Goal: Task Accomplishment & Management: Manage account settings

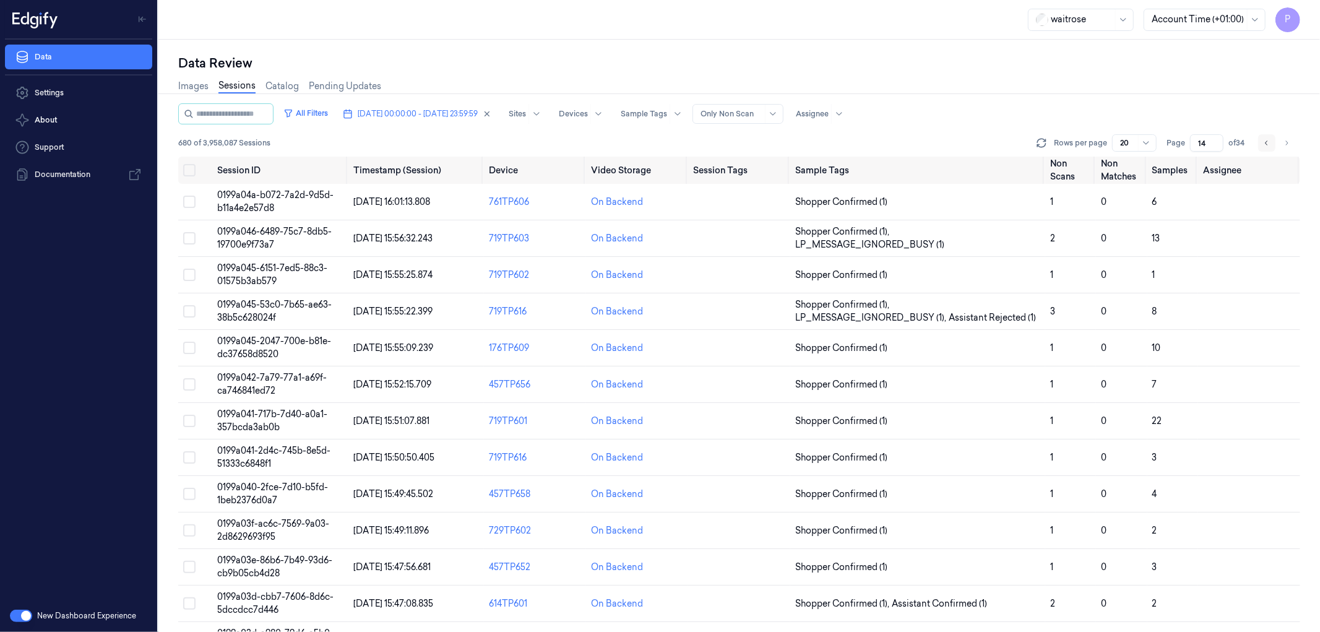
click at [1261, 141] on button "Go to previous page" at bounding box center [1266, 142] width 17 height 17
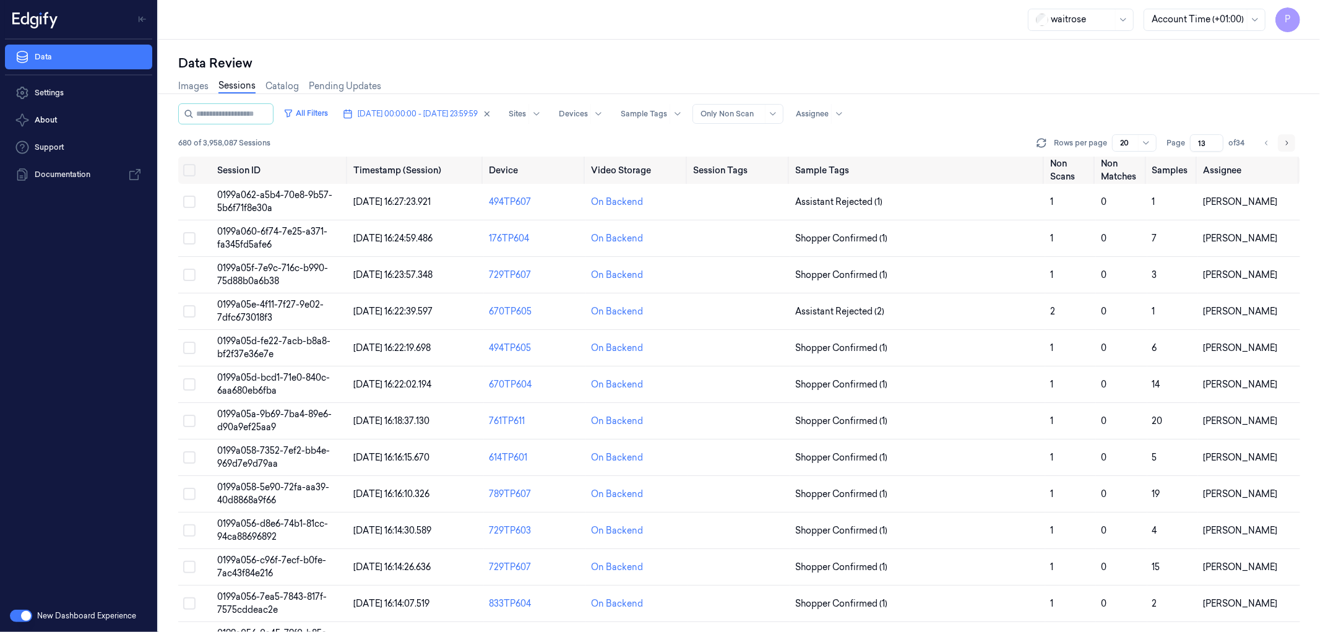
click at [1290, 141] on icon "Go to next page" at bounding box center [1286, 143] width 7 height 10
type input "14"
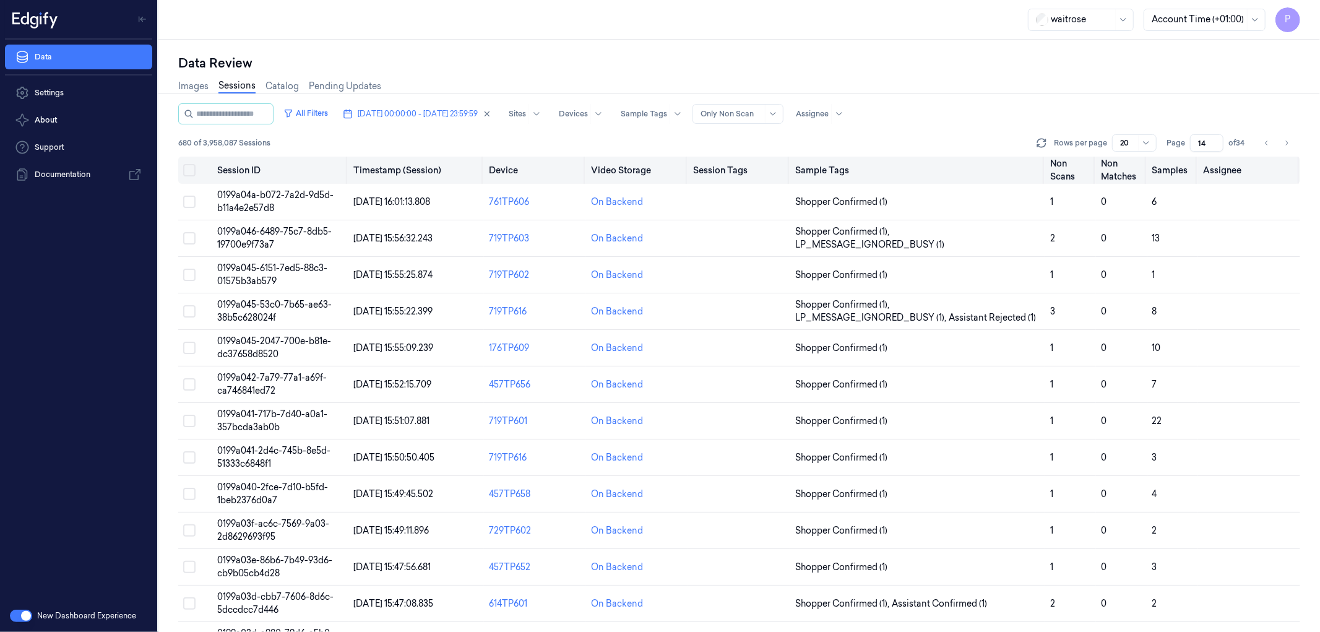
click at [192, 170] on button "Select all" at bounding box center [189, 170] width 12 height 12
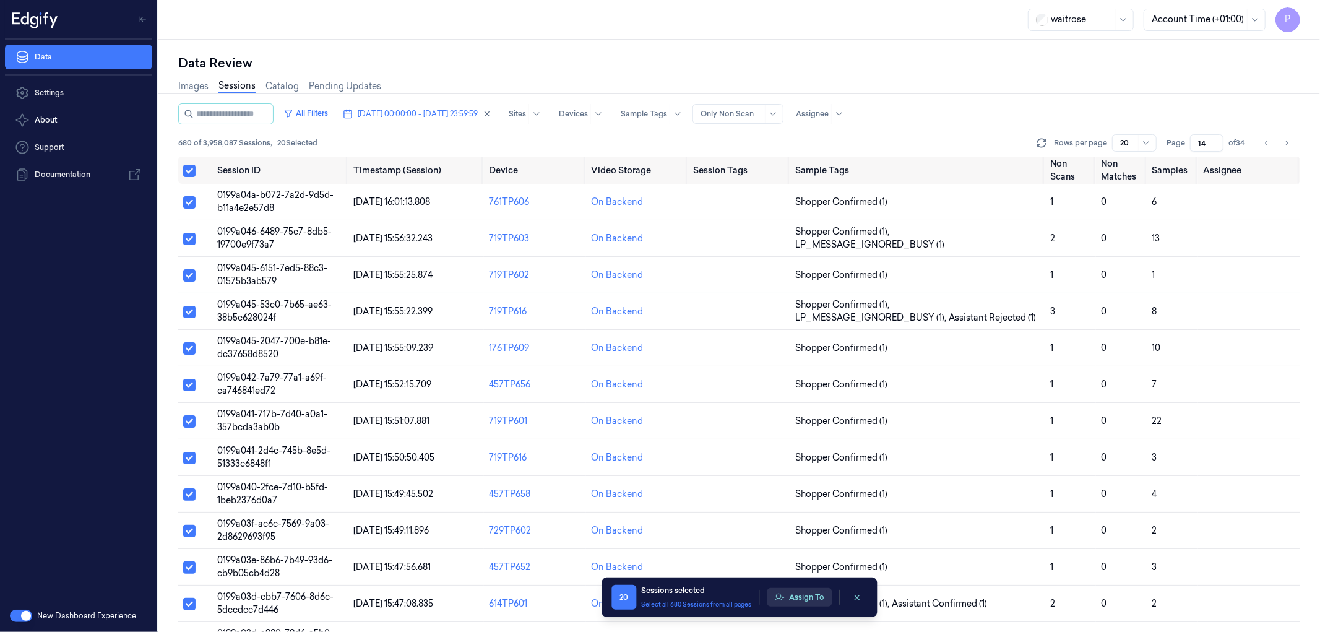
click at [805, 598] on button "Assign To" at bounding box center [799, 597] width 65 height 19
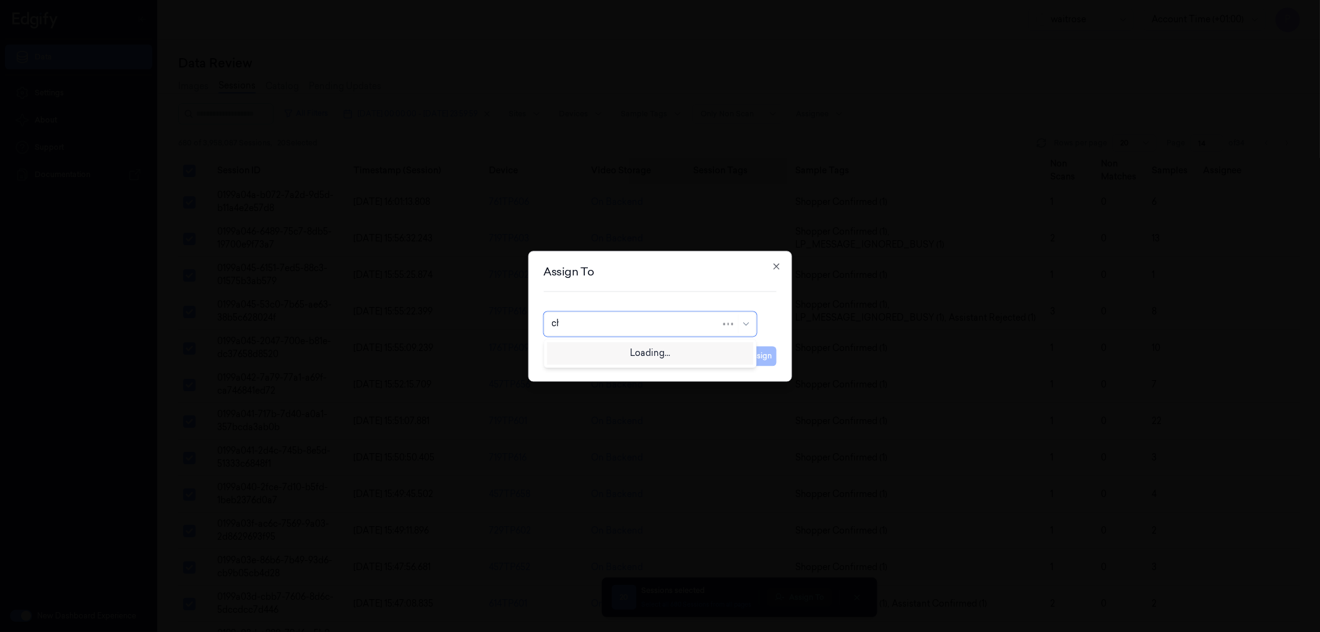
type input "cha"
click at [619, 368] on div "[PERSON_NAME] a" at bounding box center [649, 372] width 197 height 13
click at [768, 353] on button "Assign" at bounding box center [760, 356] width 34 height 20
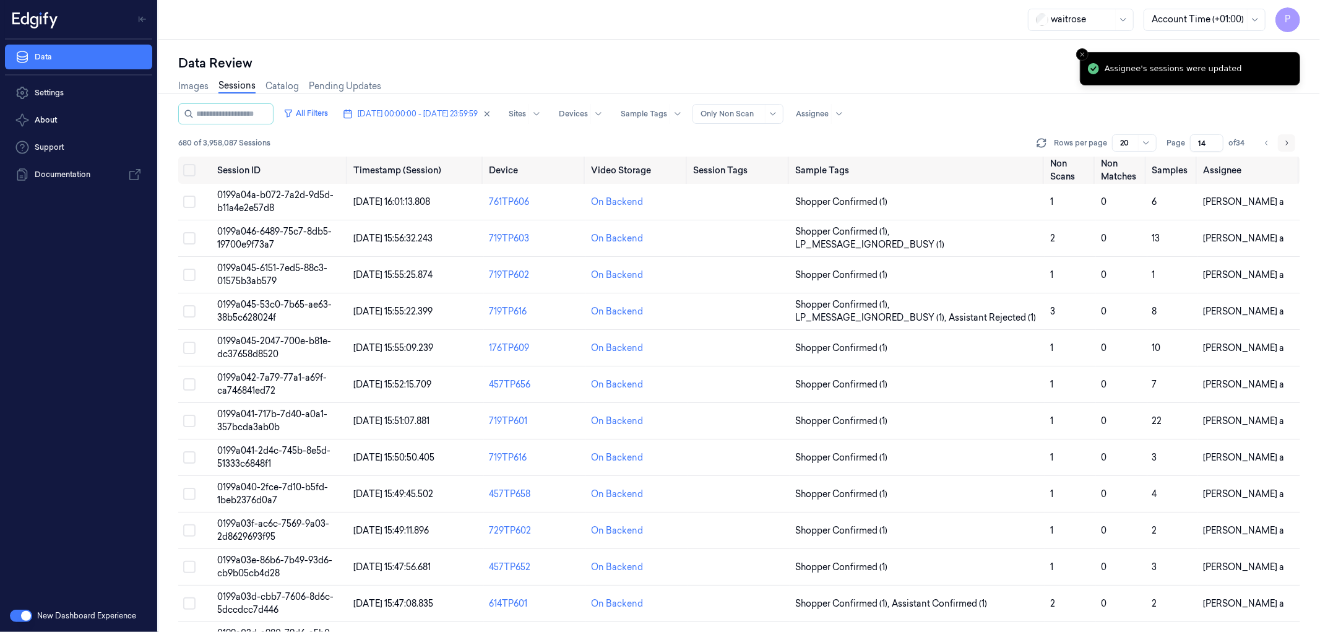
click at [1286, 139] on icon "Go to next page" at bounding box center [1286, 143] width 7 height 10
type input "15"
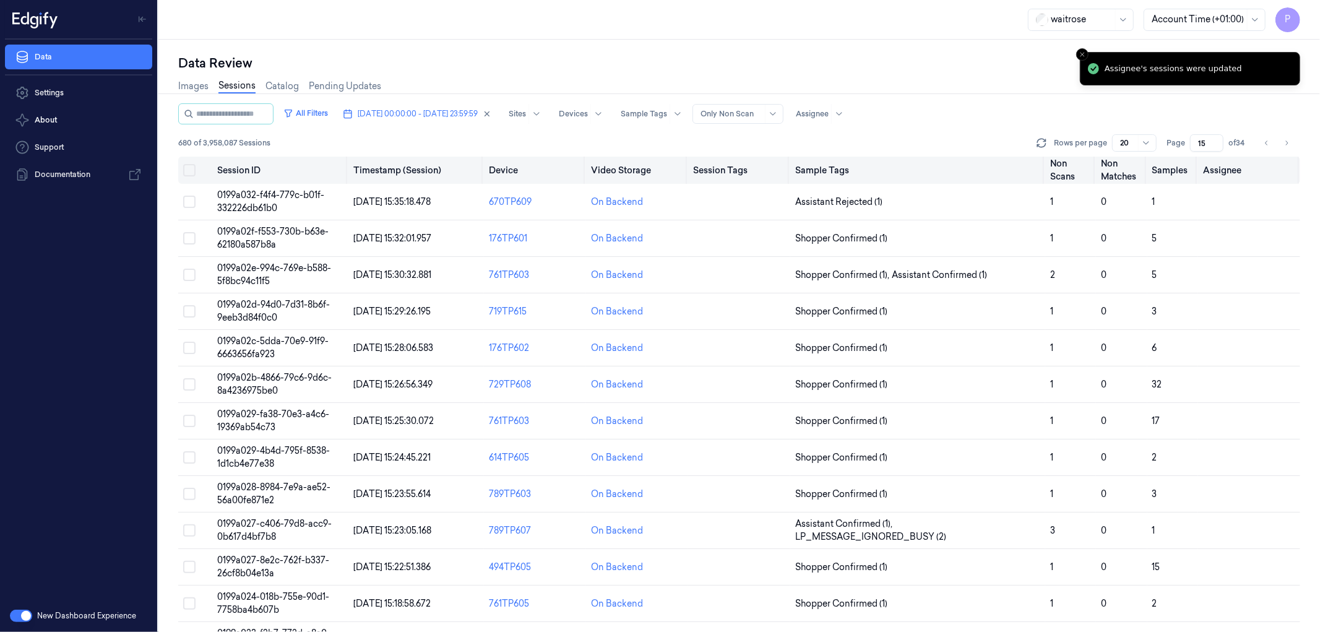
click at [190, 169] on button "Select all" at bounding box center [189, 170] width 12 height 12
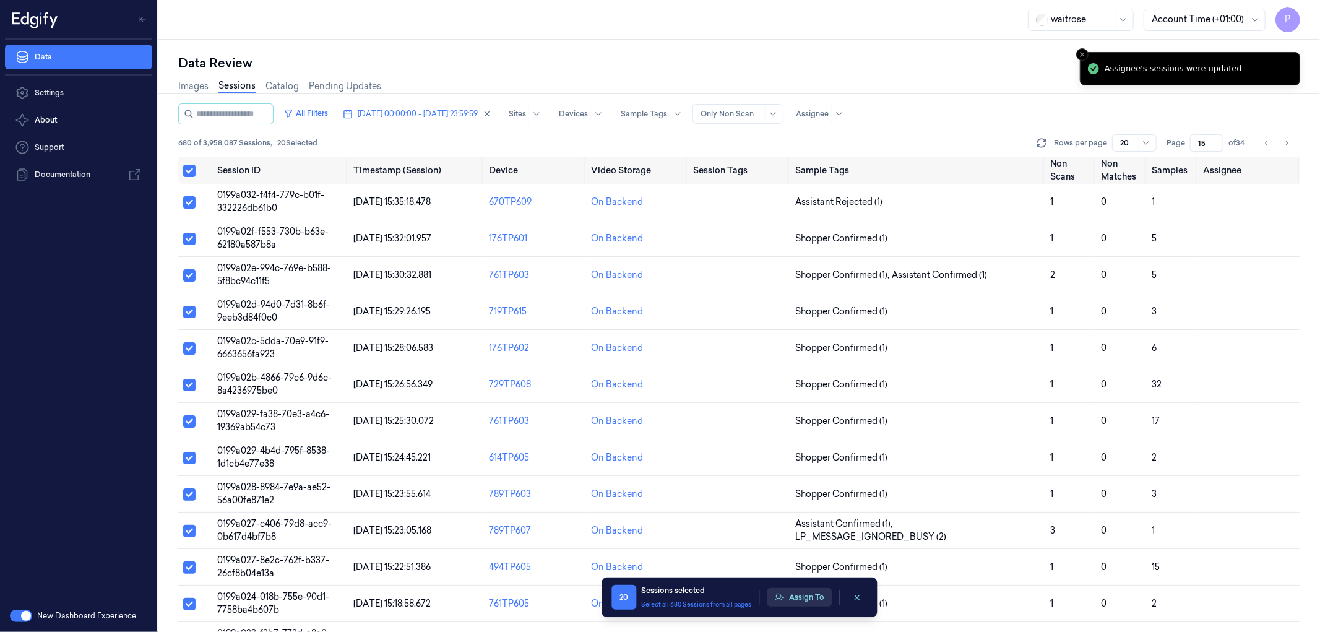
click at [784, 602] on button "Assign To" at bounding box center [799, 597] width 65 height 19
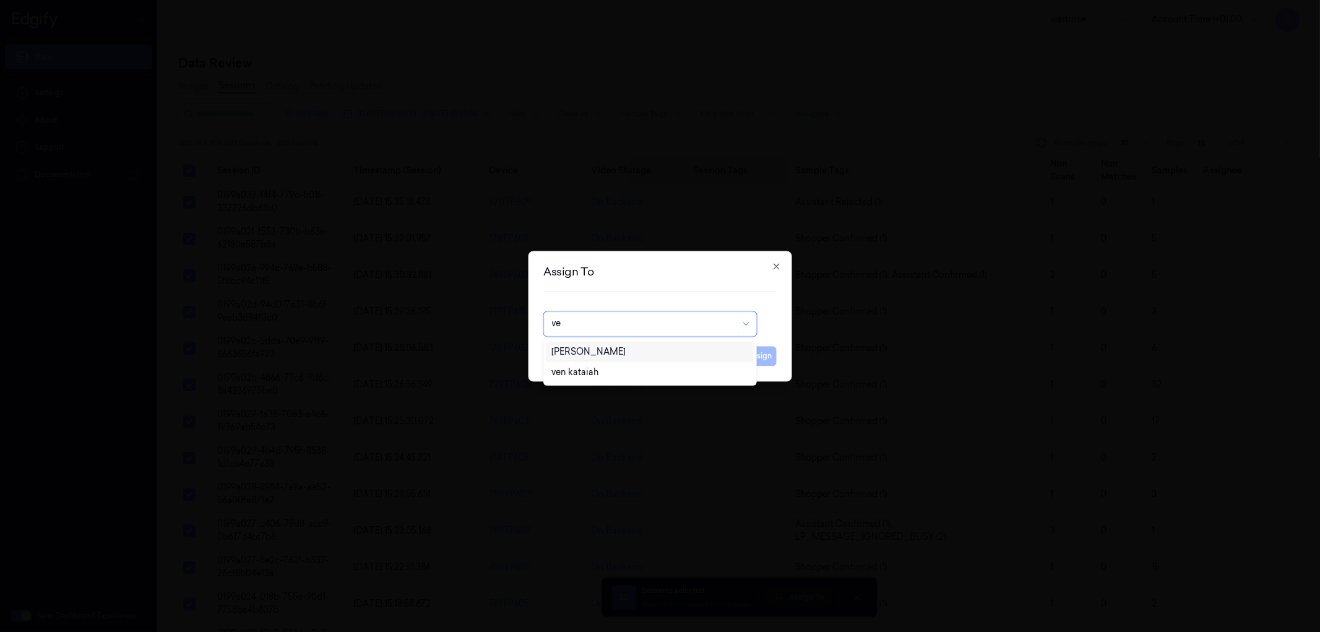
type input "ven"
click at [605, 353] on div "ven kataiah" at bounding box center [649, 351] width 197 height 13
click at [750, 355] on button "Assign" at bounding box center [760, 356] width 34 height 20
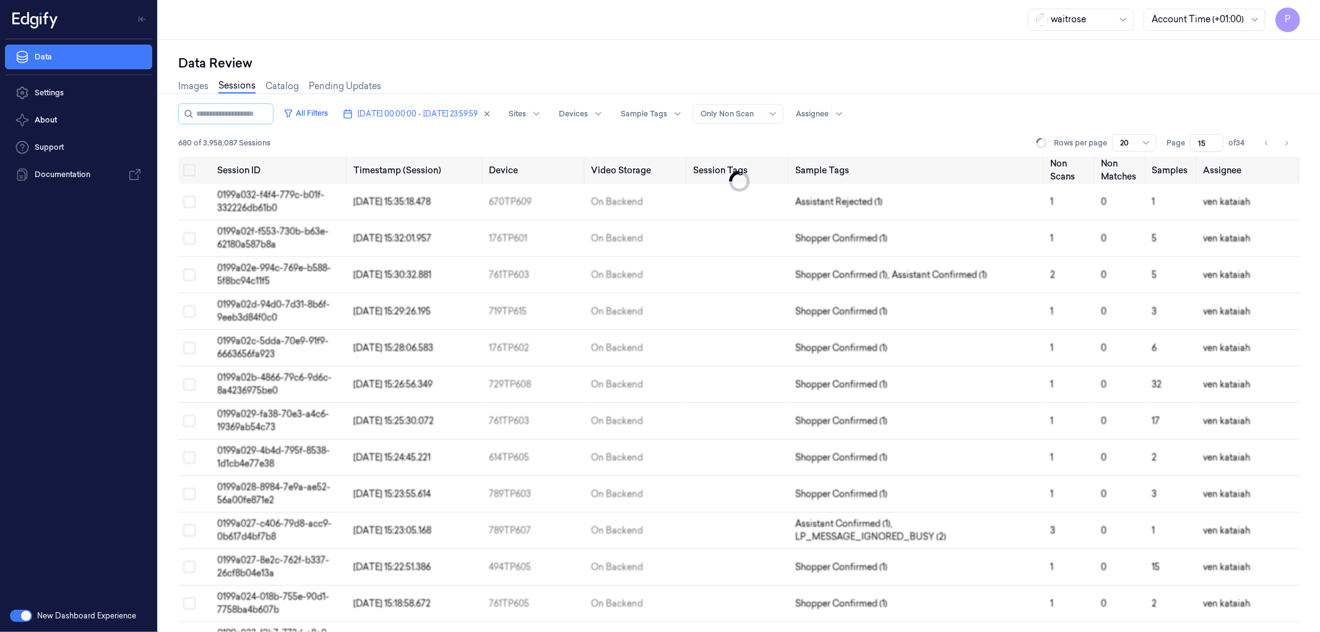
click at [491, 113] on icon "button" at bounding box center [487, 114] width 9 height 9
type input "1"
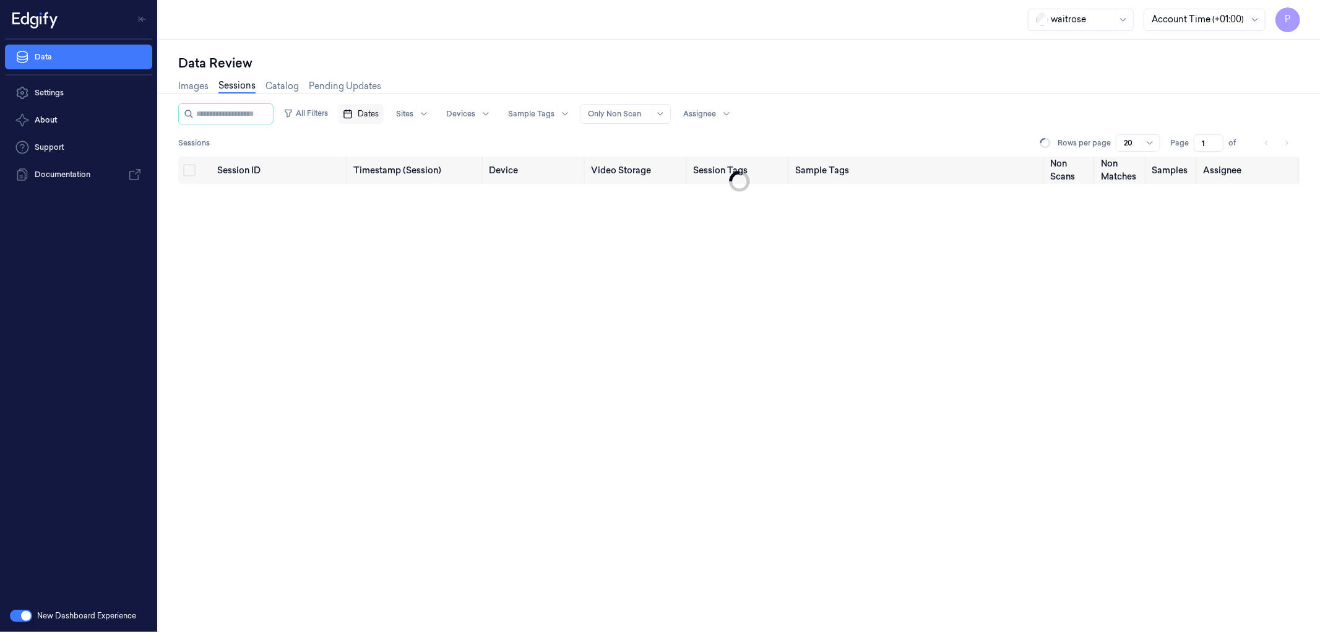
click at [379, 115] on span "Dates" at bounding box center [368, 113] width 21 height 11
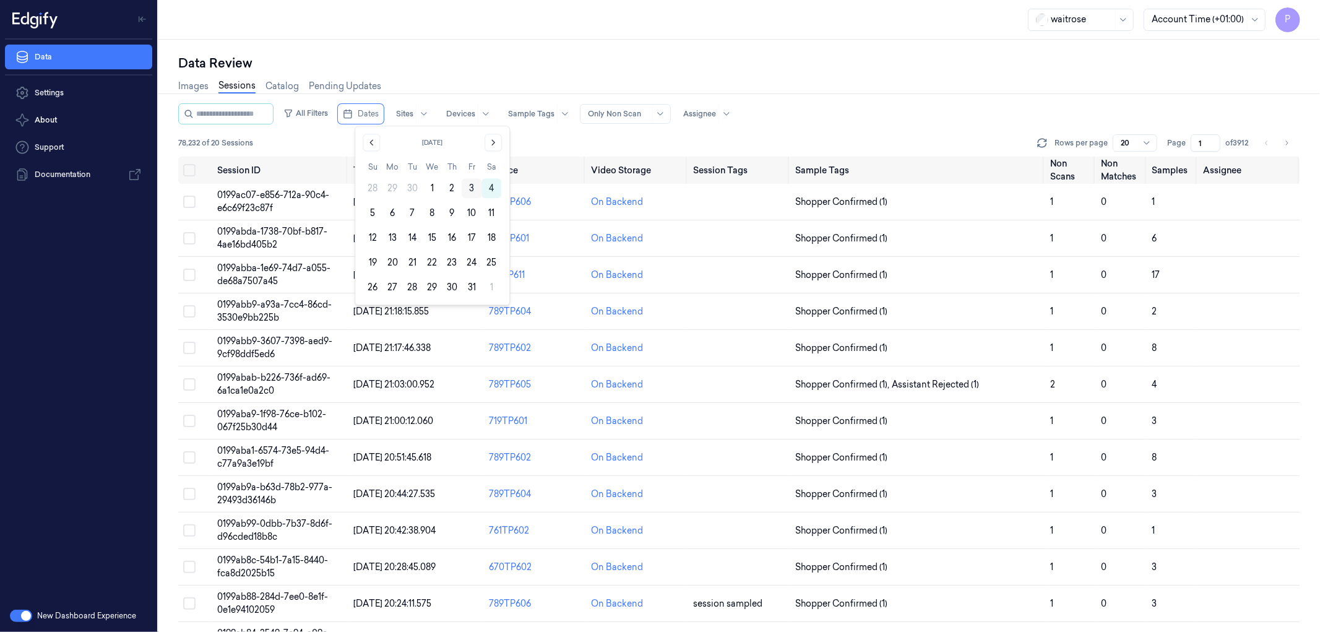
click at [469, 187] on button "3" at bounding box center [472, 188] width 20 height 20
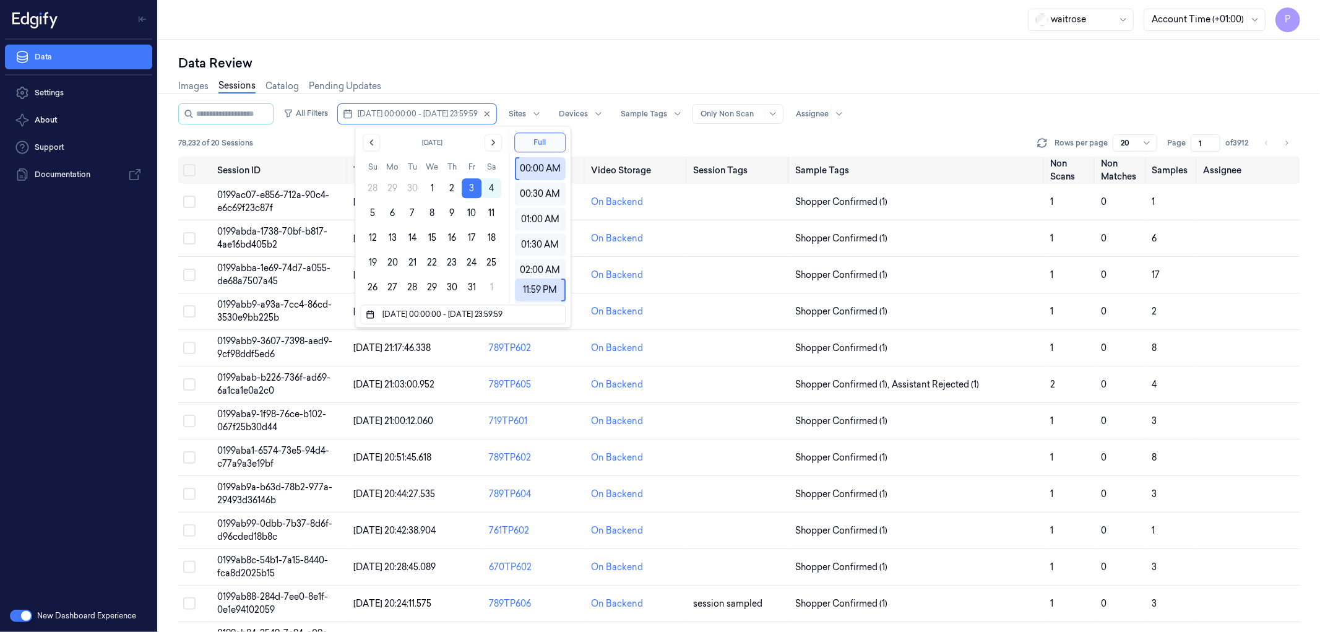
click at [571, 68] on div "Data Review" at bounding box center [739, 62] width 1122 height 17
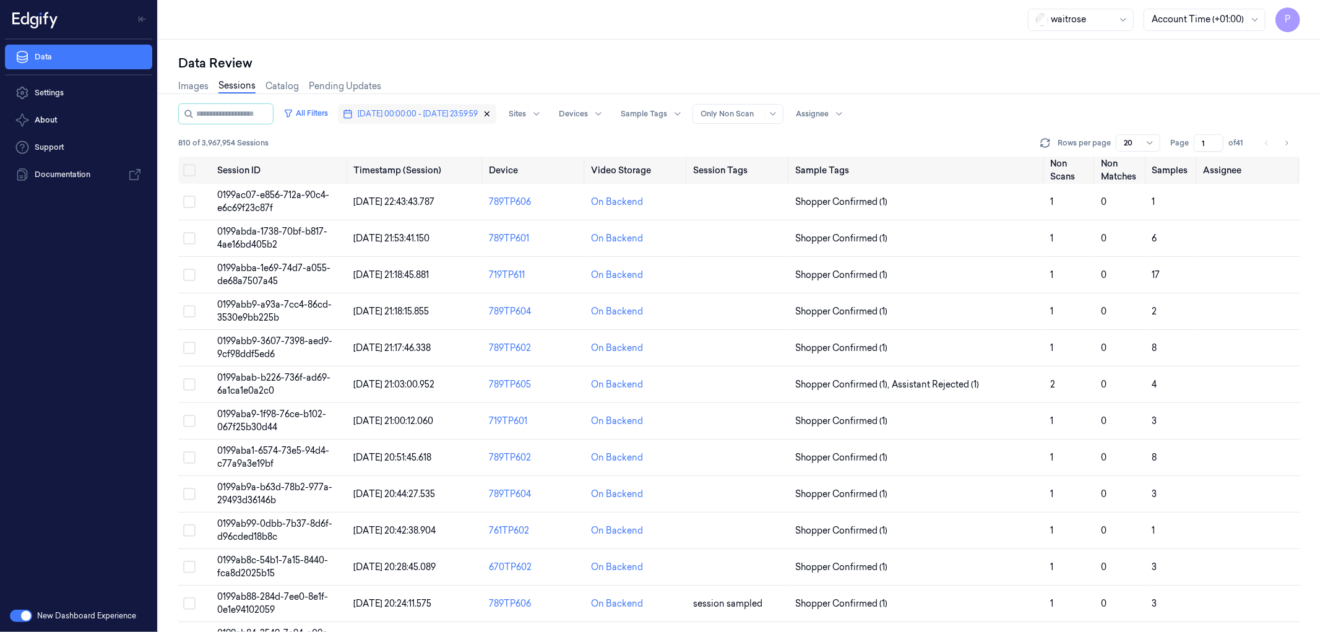
click at [491, 110] on icon "button" at bounding box center [487, 114] width 9 height 9
click at [379, 116] on span "Dates" at bounding box center [368, 113] width 21 height 11
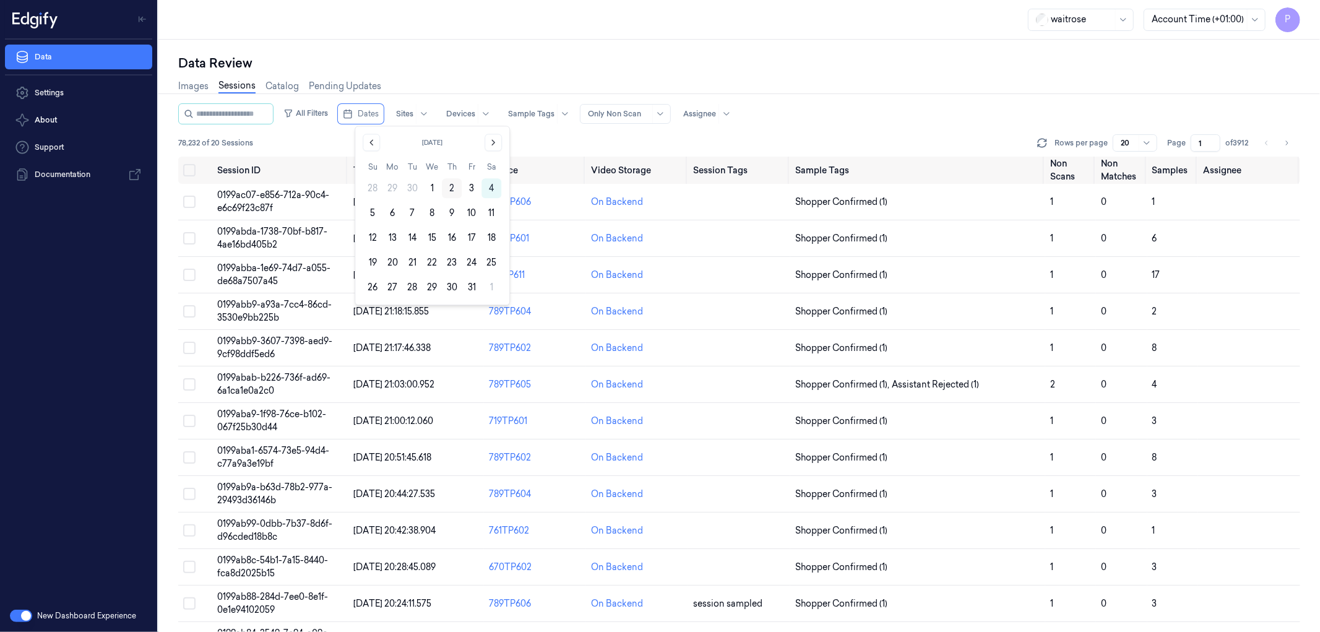
click at [457, 192] on button "2" at bounding box center [452, 188] width 20 height 20
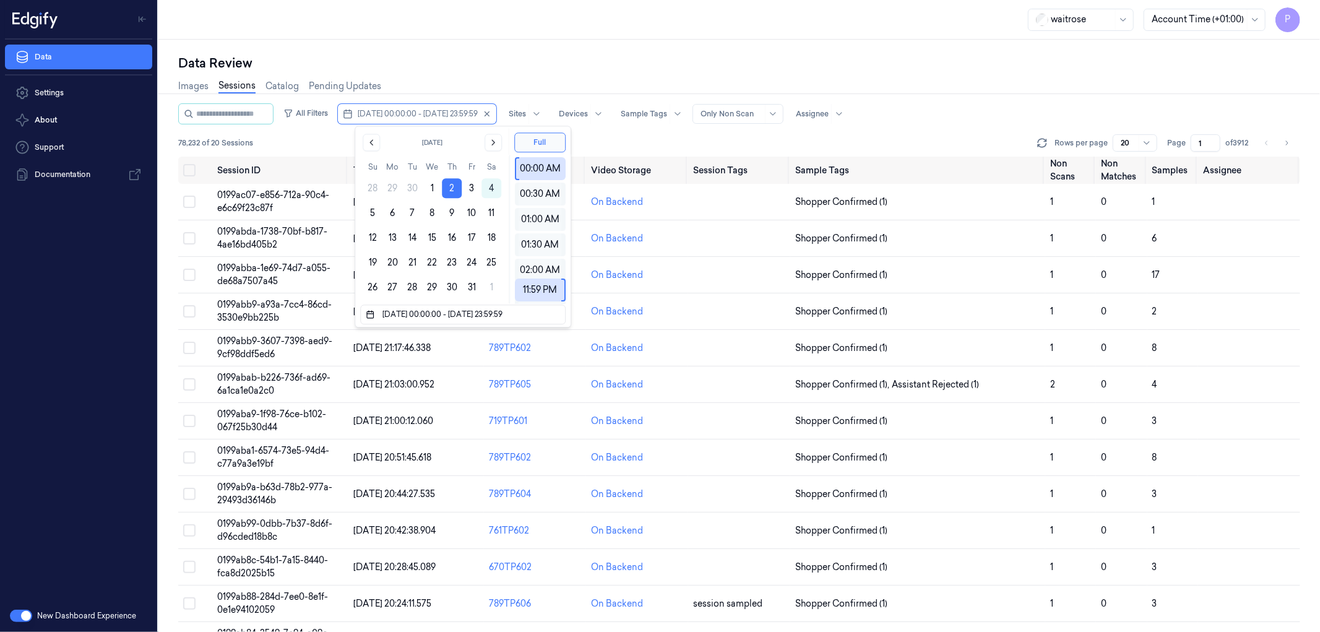
click at [602, 82] on div "Images Sessions Catalog Pending Updates" at bounding box center [739, 88] width 1122 height 32
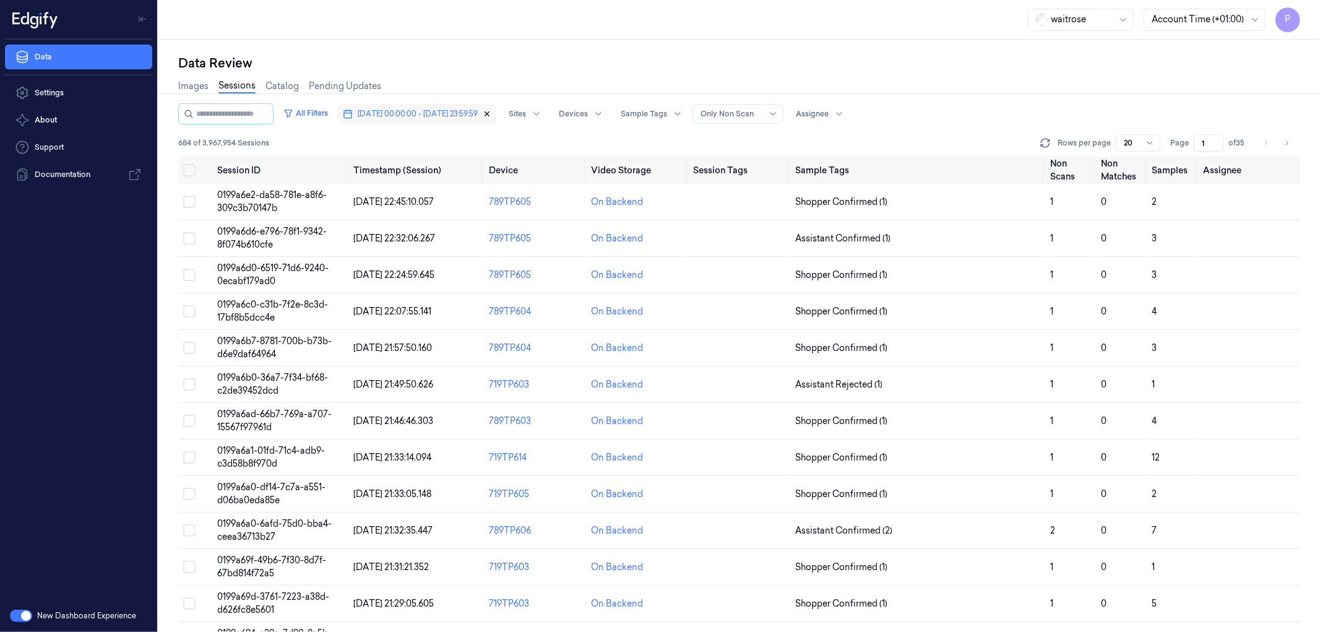
click at [491, 110] on icon "button" at bounding box center [487, 114] width 9 height 9
click at [375, 113] on span "Dates" at bounding box center [368, 113] width 21 height 11
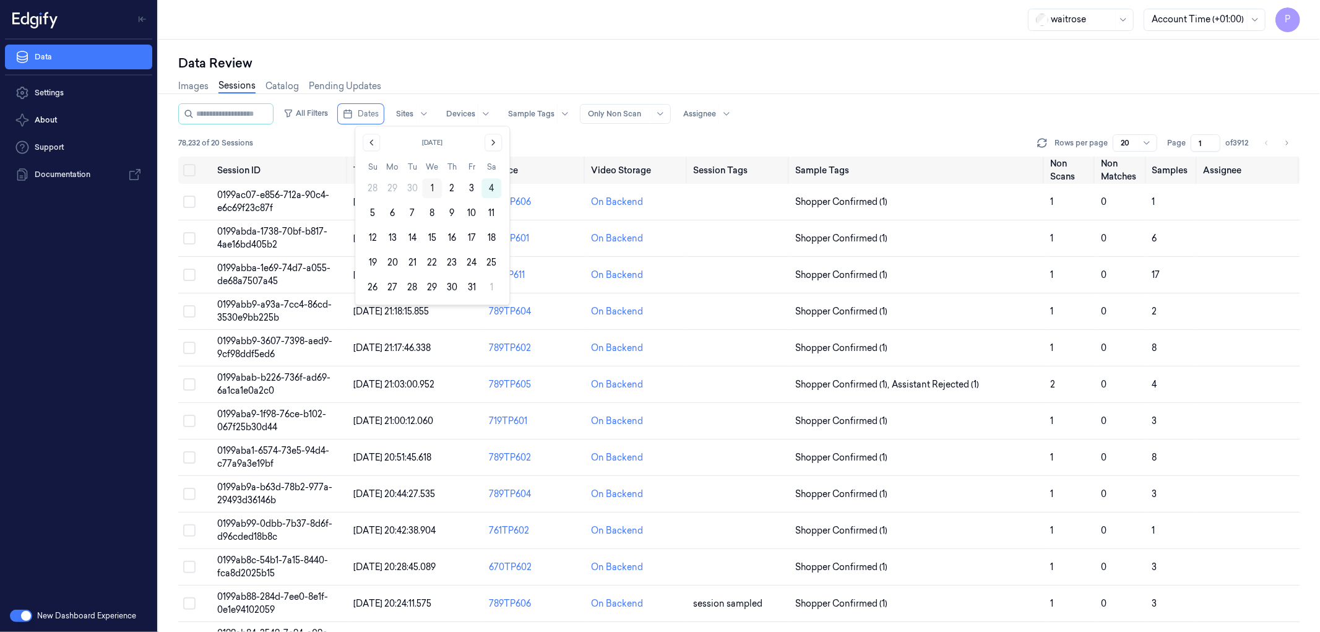
click at [434, 184] on button "1" at bounding box center [432, 188] width 20 height 20
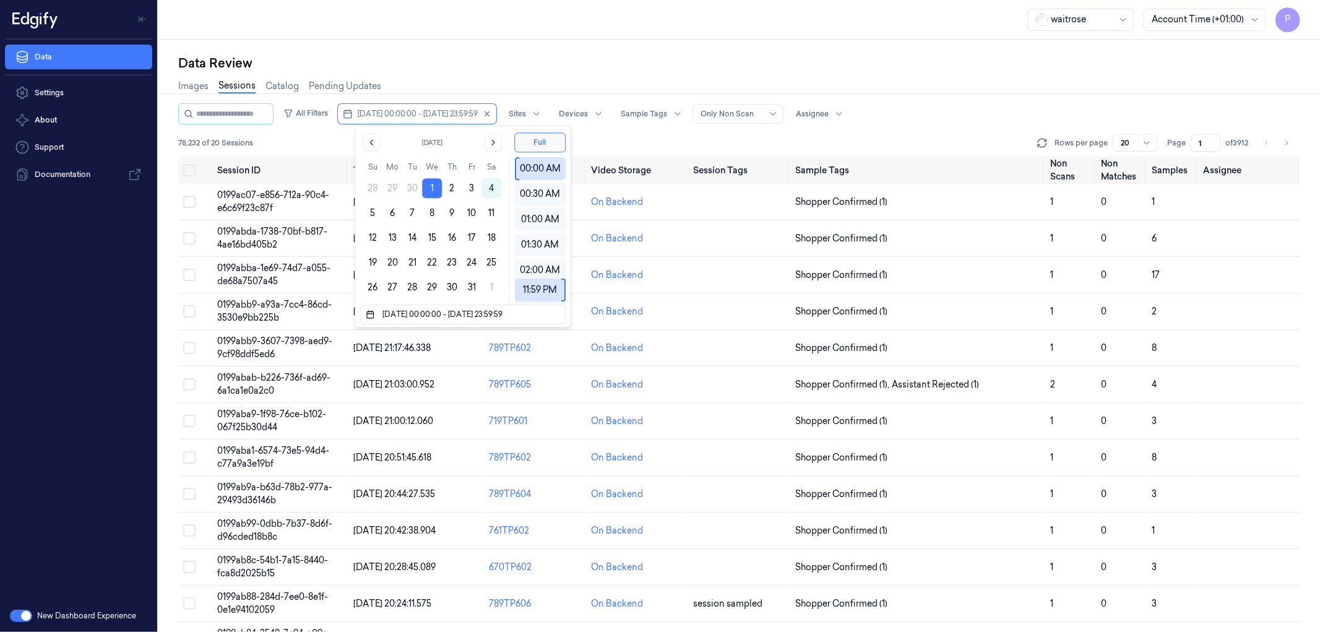
click at [568, 48] on div "Data Review Images Sessions Catalog Pending Updates All Filters [DATE] 00:00:00…" at bounding box center [739, 336] width 1162 height 592
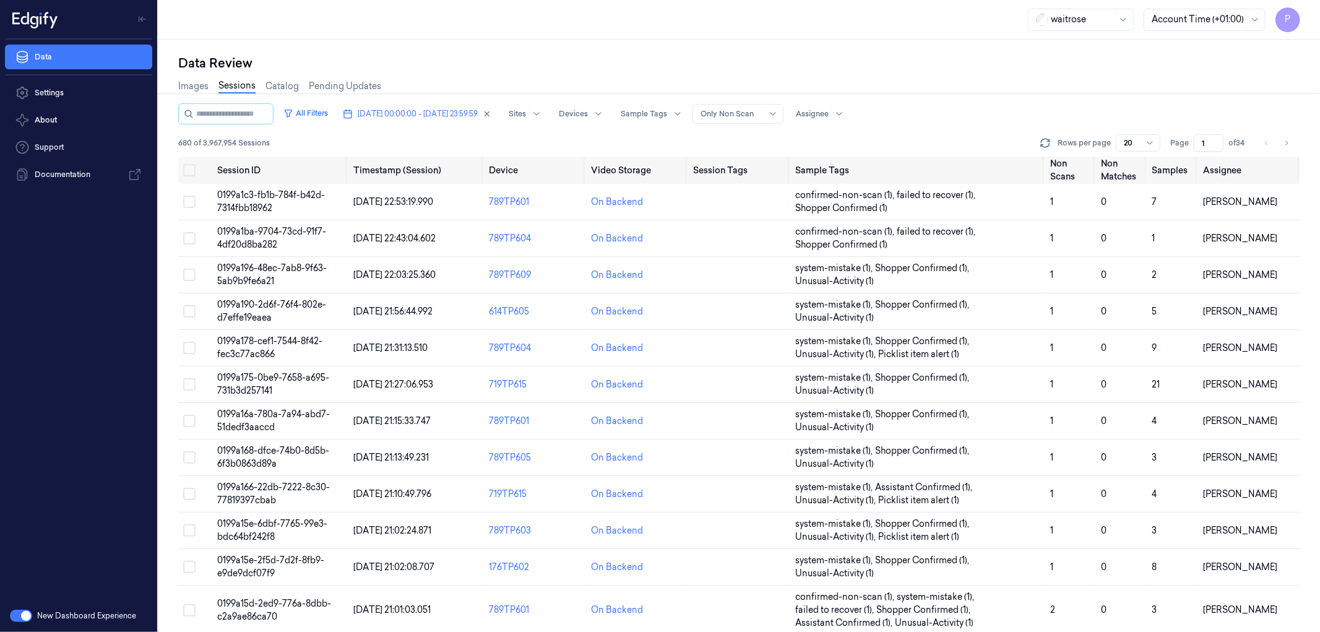
click at [1207, 141] on input "1" at bounding box center [1209, 142] width 30 height 17
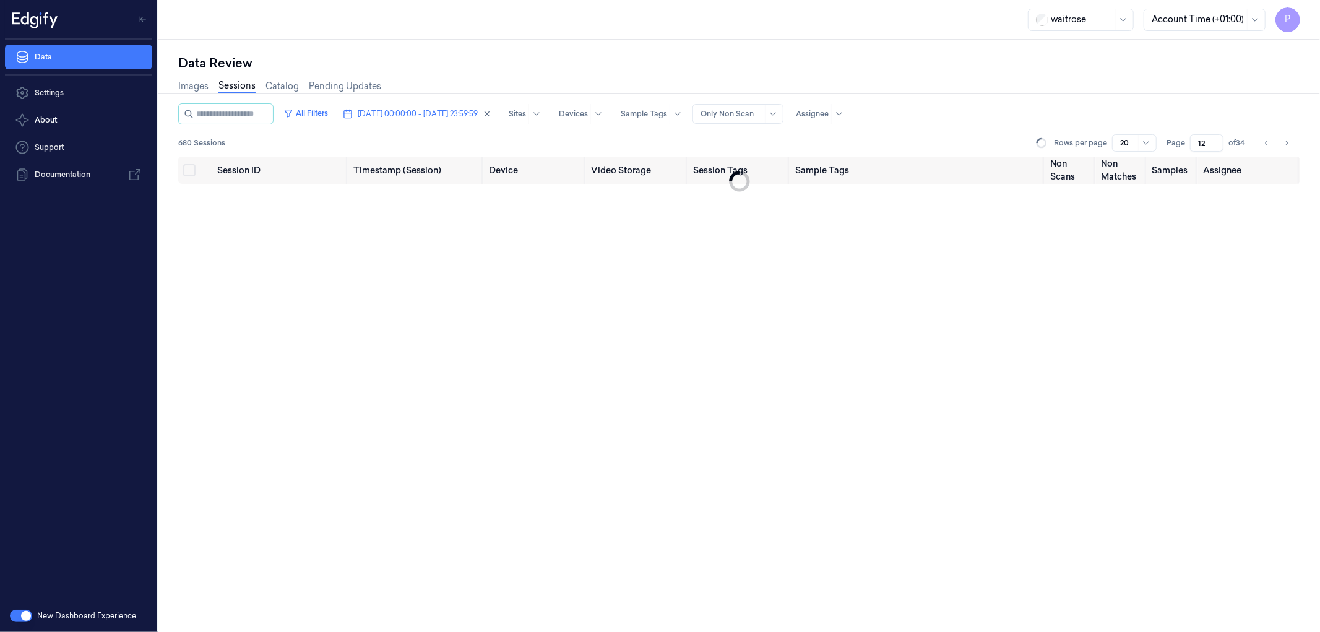
click at [1179, 95] on div "Images Sessions Catalog Pending Updates" at bounding box center [739, 88] width 1122 height 32
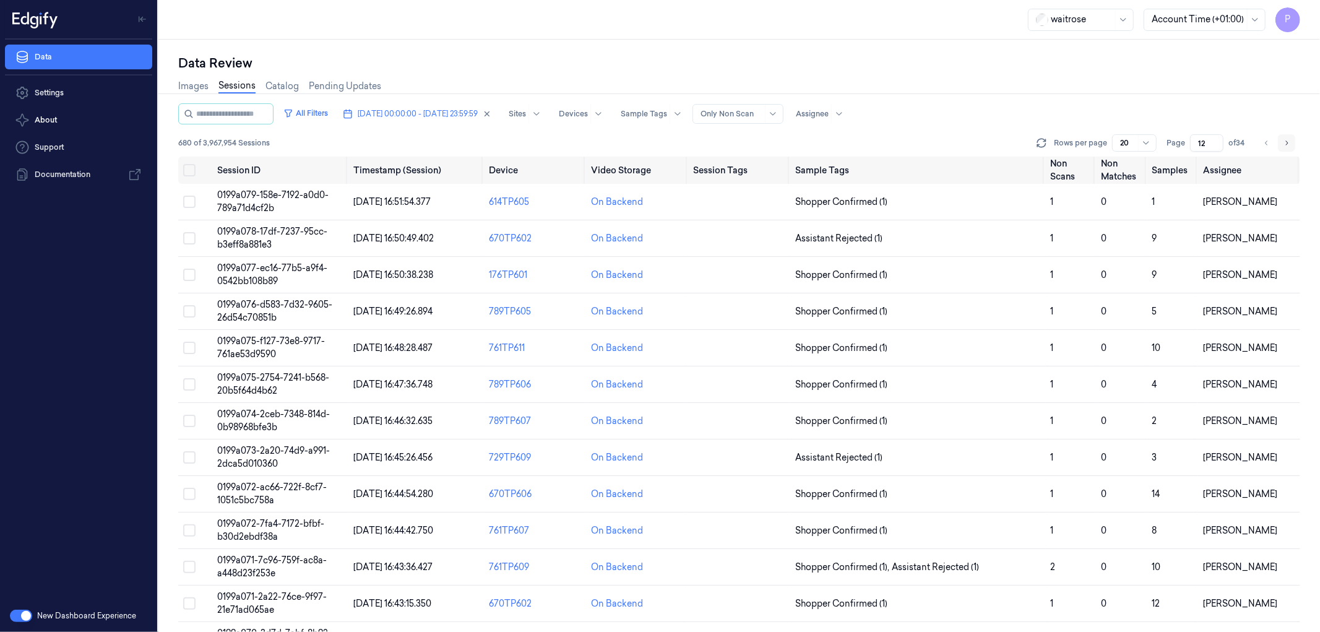
click at [1284, 142] on icon "Go to next page" at bounding box center [1286, 143] width 7 height 10
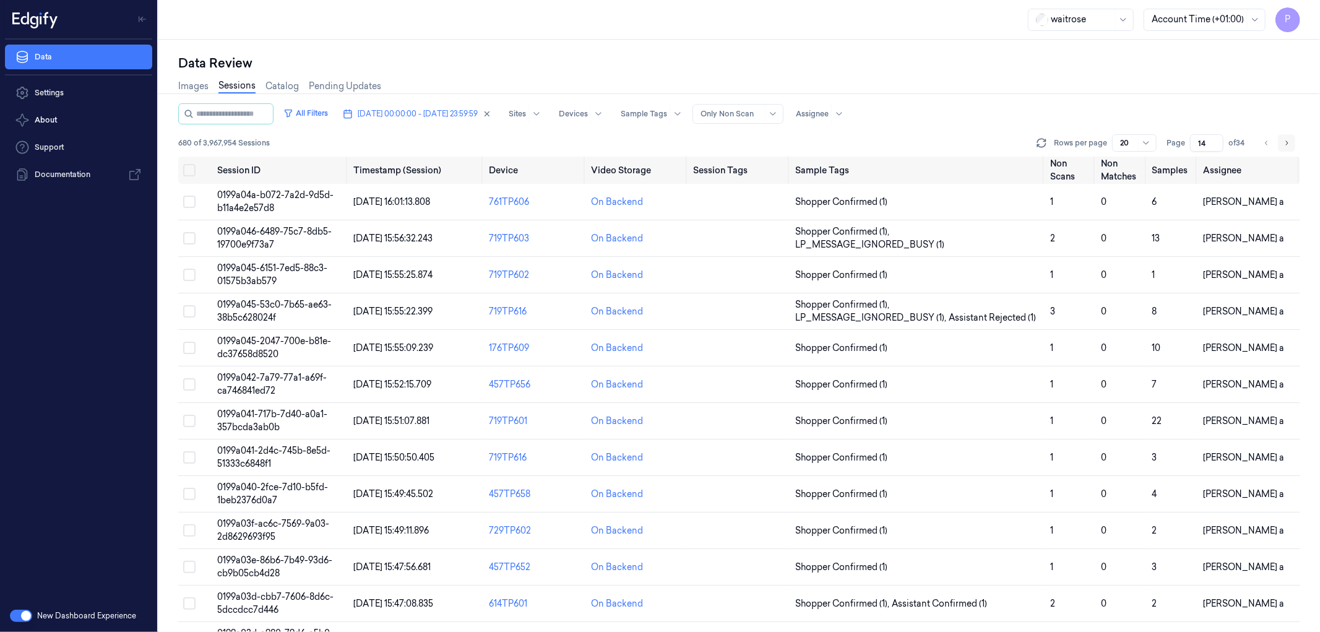
click at [1284, 142] on icon "Go to next page" at bounding box center [1286, 143] width 7 height 10
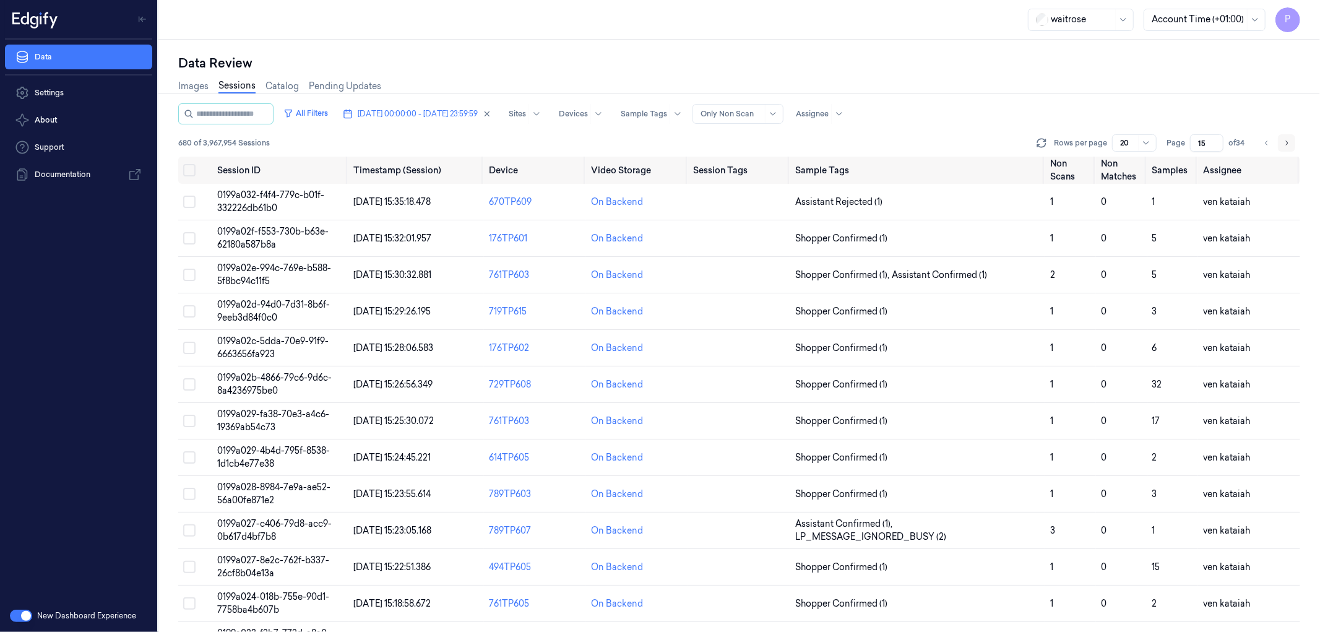
click at [1284, 142] on icon "Go to next page" at bounding box center [1286, 143] width 7 height 10
type input "16"
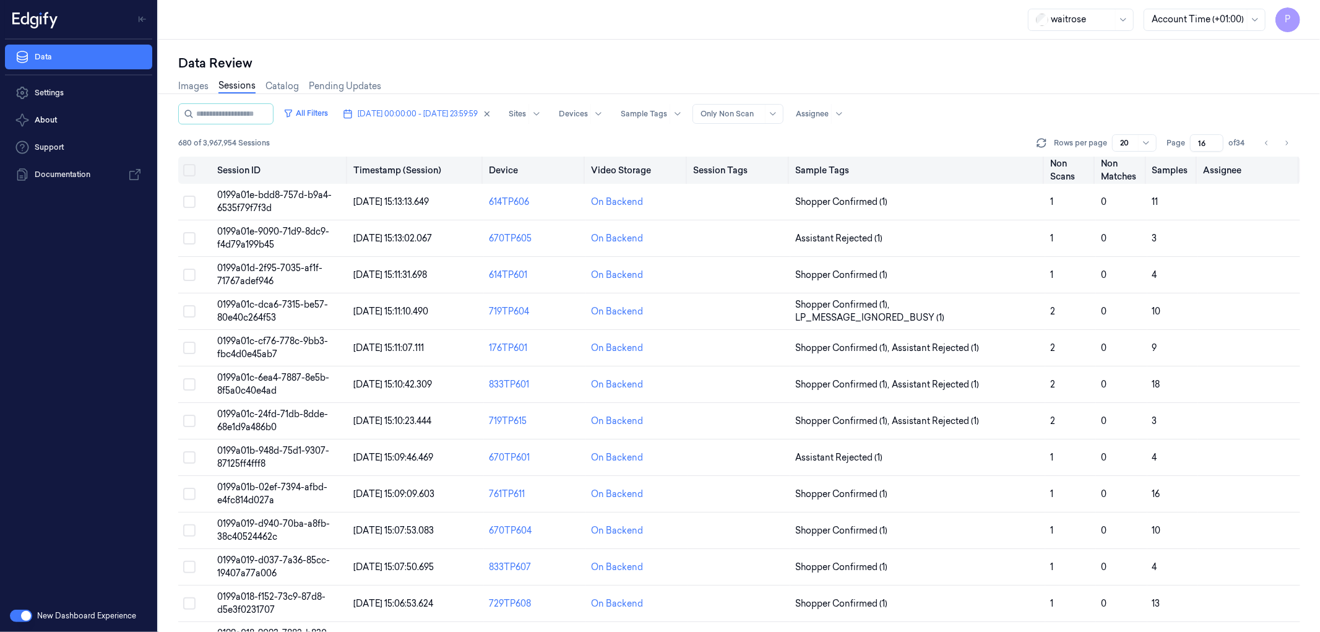
click at [192, 172] on button "Select all" at bounding box center [189, 170] width 12 height 12
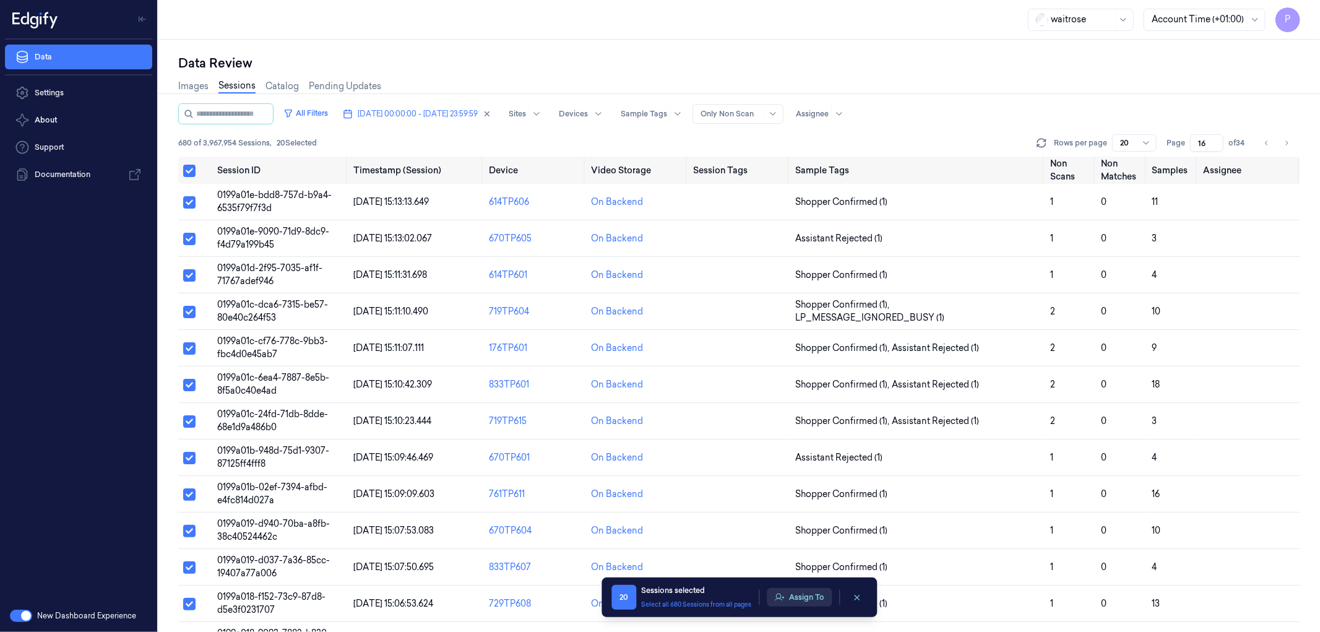
click at [794, 598] on button "Assign To" at bounding box center [799, 597] width 65 height 19
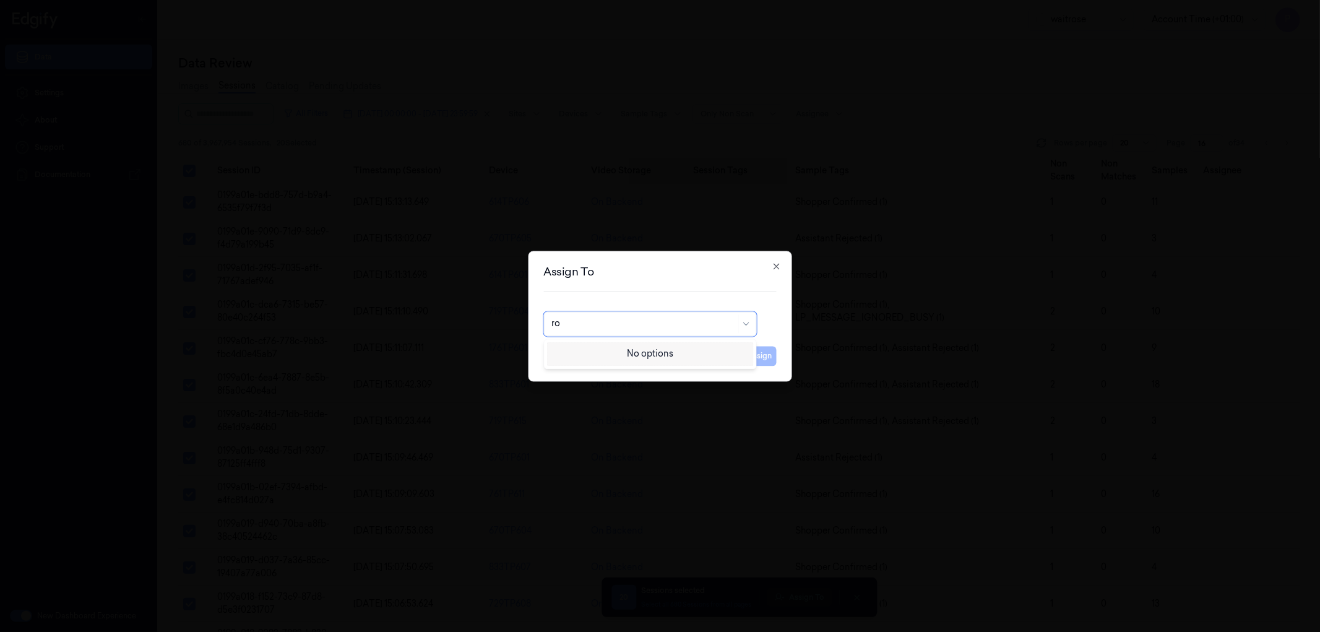
type input "roh"
click at [631, 353] on div "[PERSON_NAME]" at bounding box center [649, 351] width 197 height 13
click at [750, 351] on button "Assign" at bounding box center [760, 356] width 34 height 20
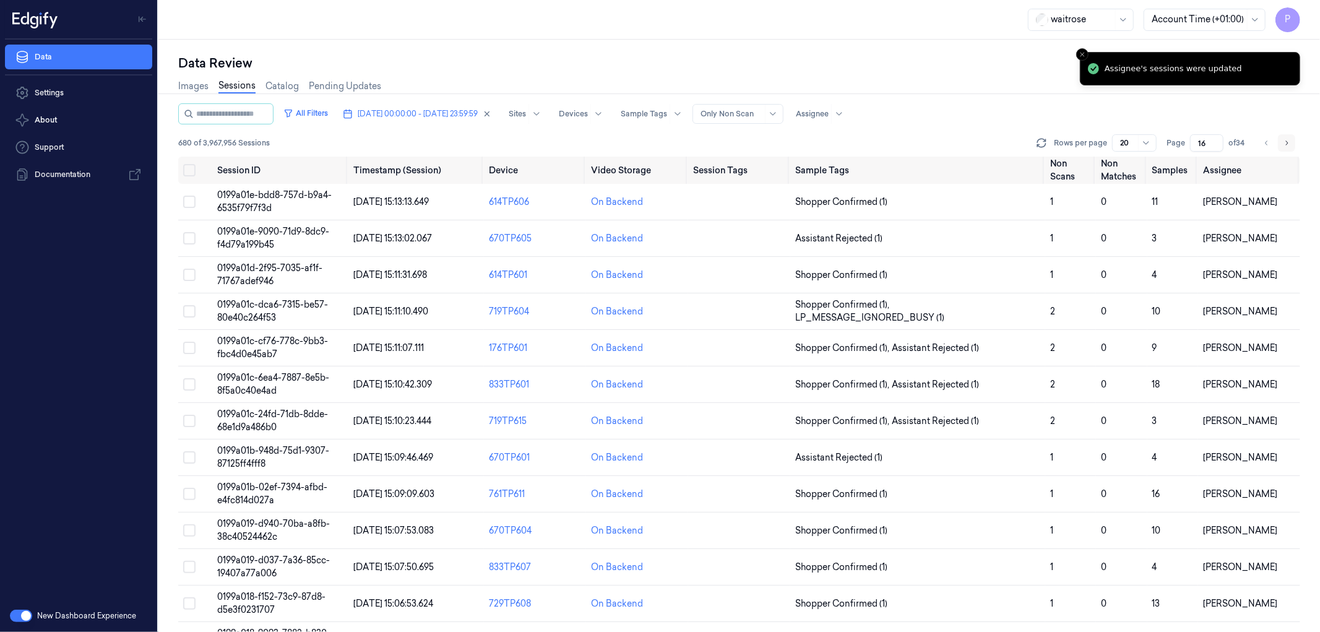
click at [1281, 150] on button "Go to next page" at bounding box center [1286, 142] width 17 height 17
type input "17"
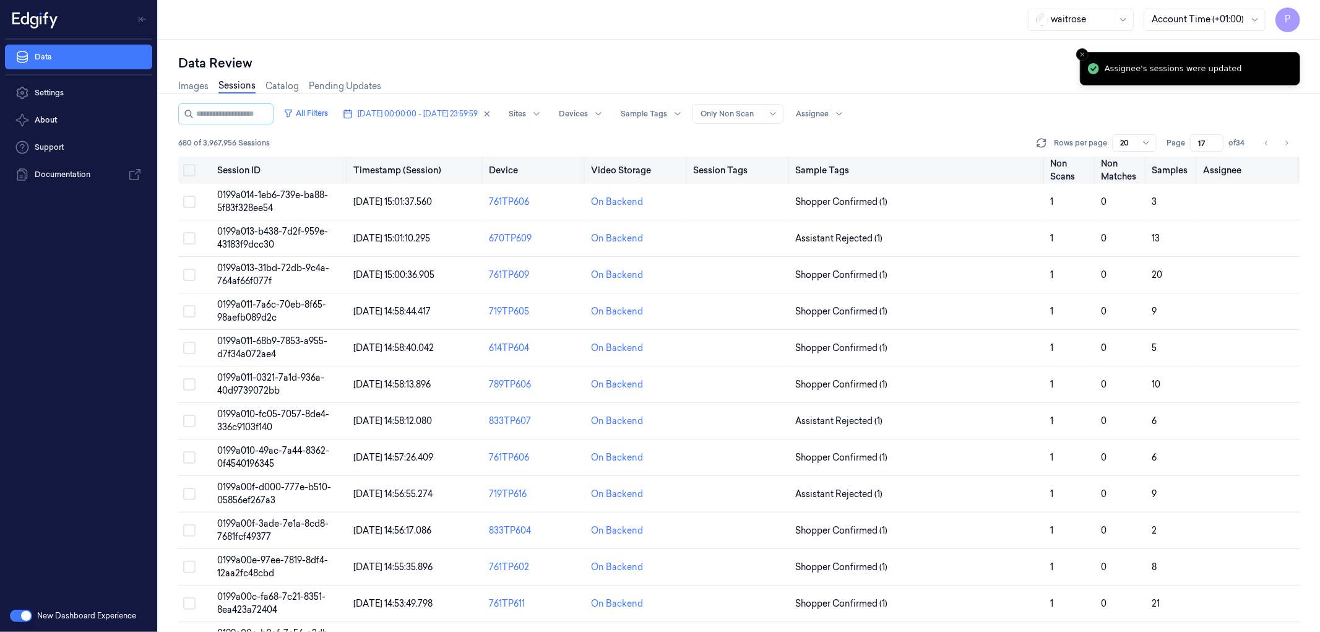
click at [188, 170] on button "Select all" at bounding box center [189, 170] width 12 height 12
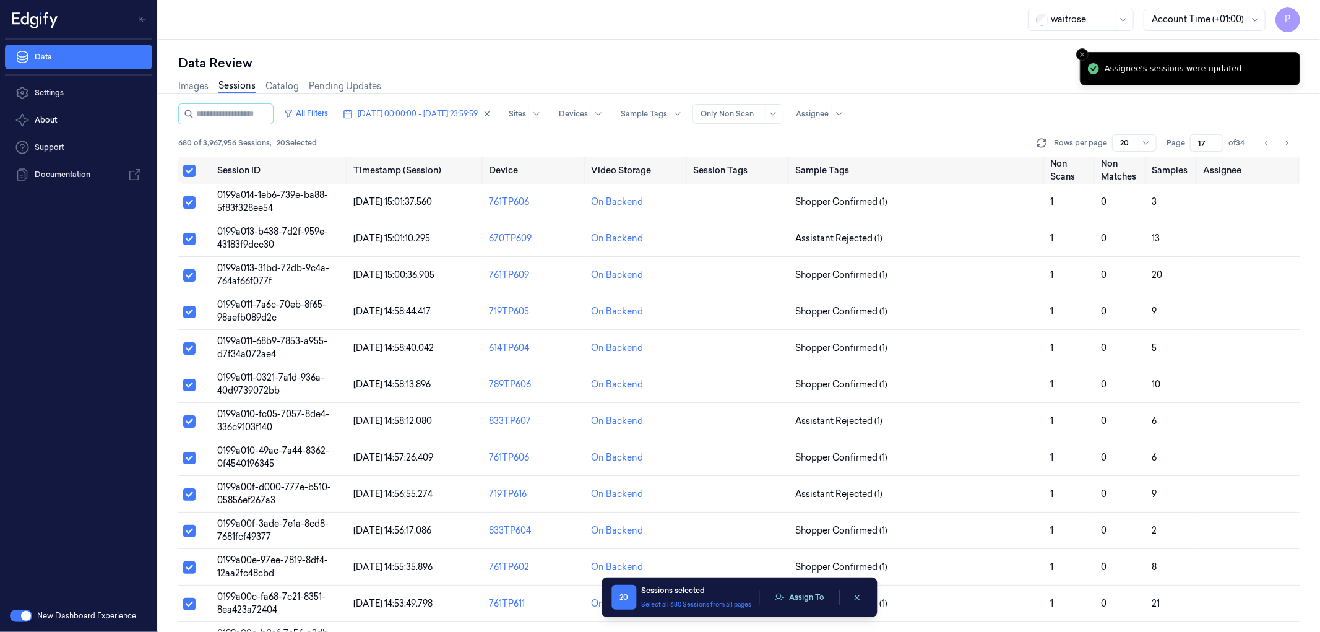
click at [803, 587] on div "20 Sessions selected Select all 680 Sessions from all pages Assign To" at bounding box center [740, 597] width 256 height 25
click at [802, 590] on button "Assign To" at bounding box center [799, 597] width 65 height 19
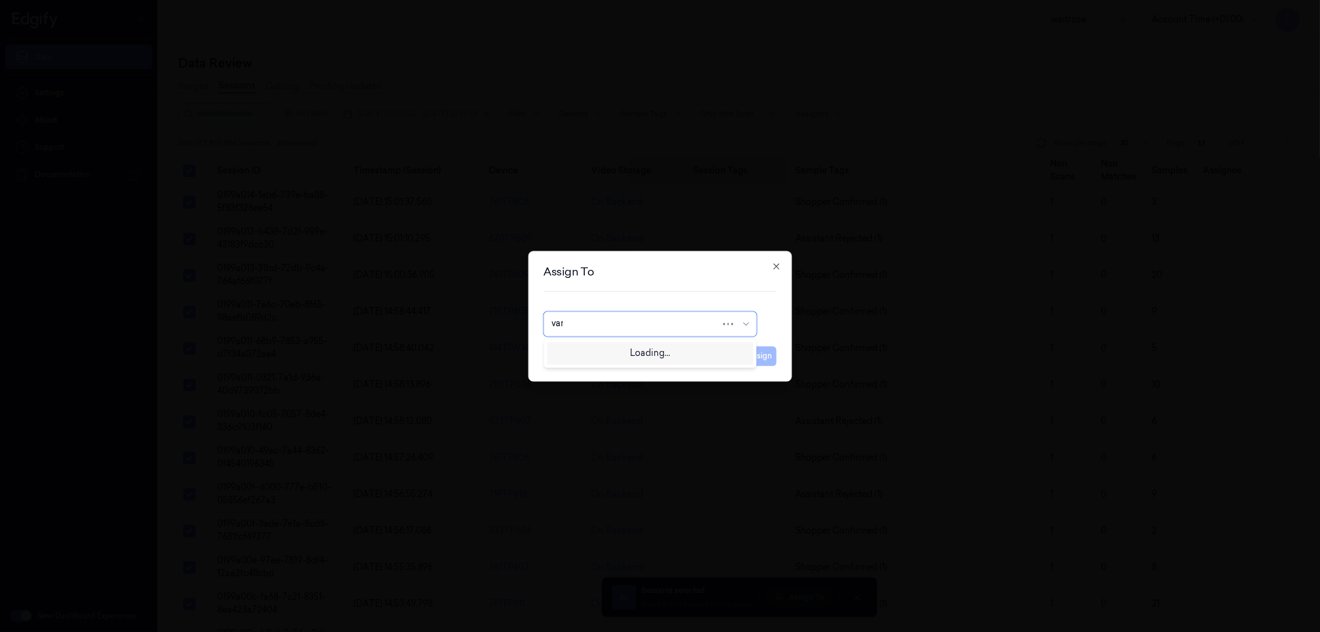
type input "vars"
click at [603, 357] on div "[PERSON_NAME]" at bounding box center [588, 351] width 74 height 13
click at [764, 353] on button "Assign" at bounding box center [760, 356] width 34 height 20
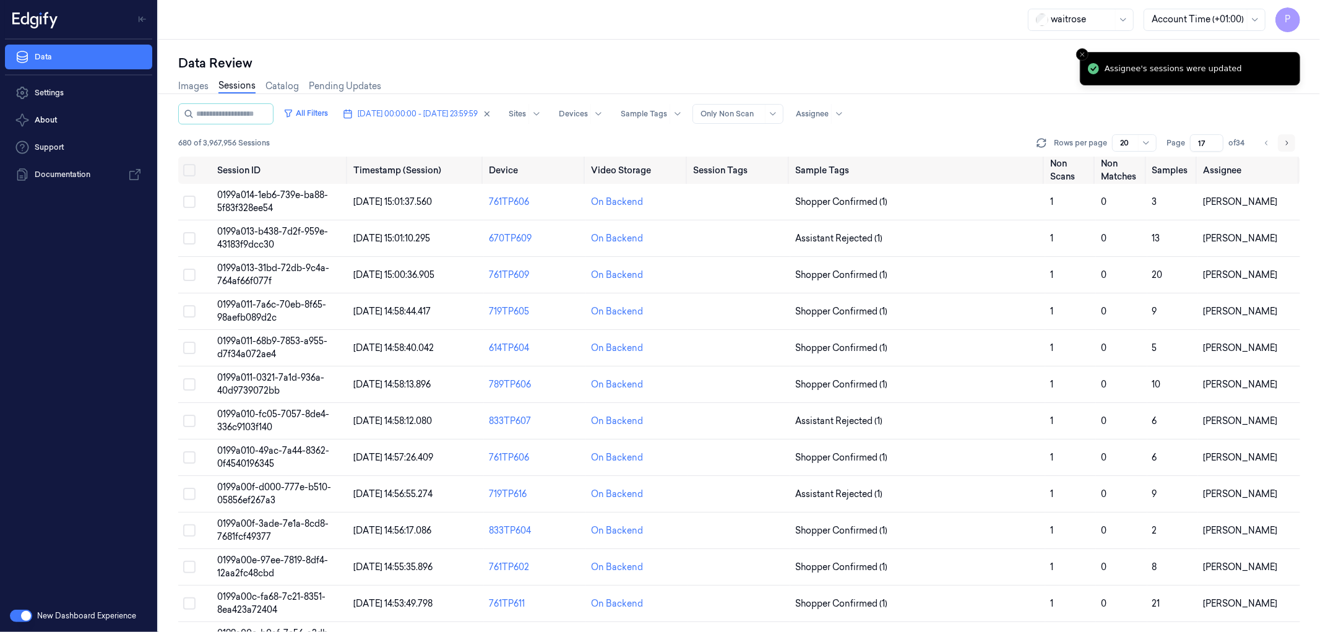
click at [1287, 147] on button "Go to next page" at bounding box center [1286, 142] width 17 height 17
type input "18"
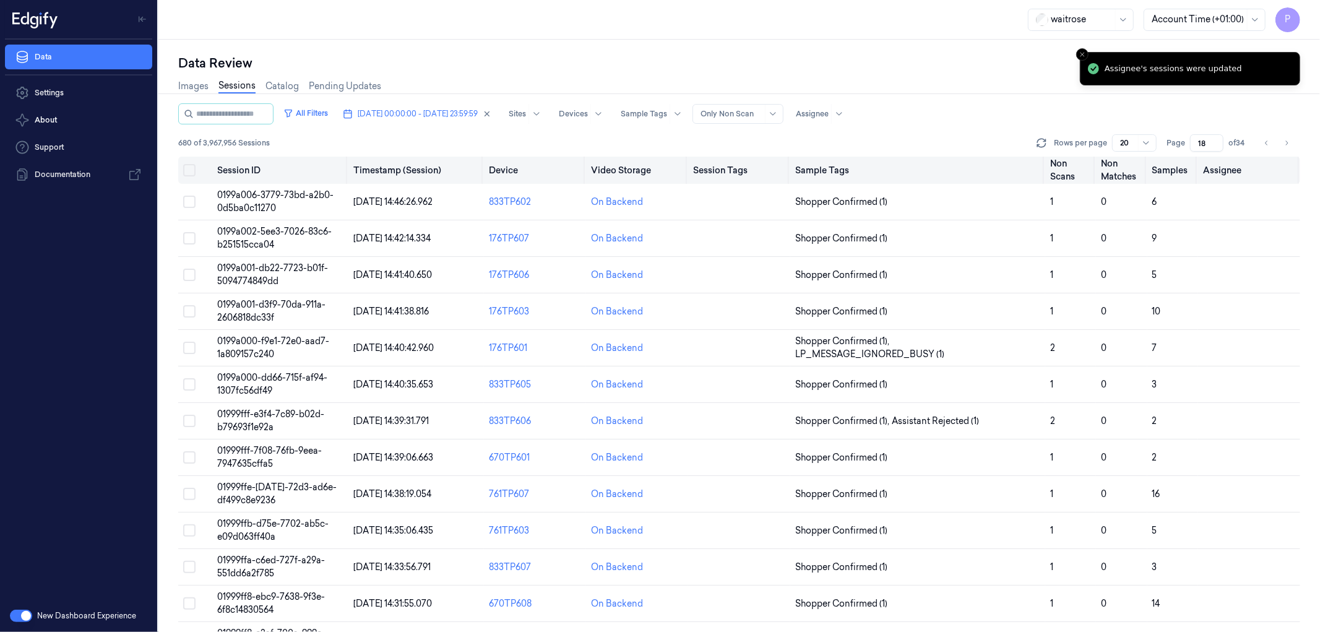
click at [187, 168] on button "Select all" at bounding box center [189, 170] width 12 height 12
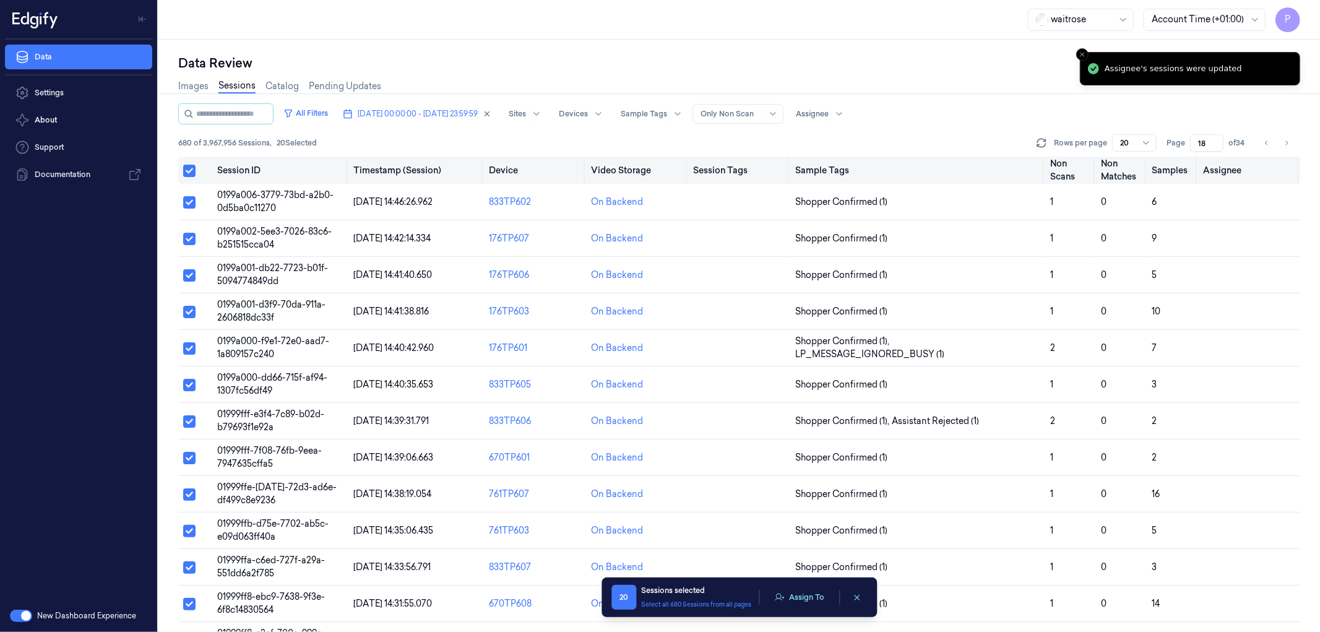
type button "on"
click at [798, 595] on button "Assign To" at bounding box center [799, 597] width 65 height 19
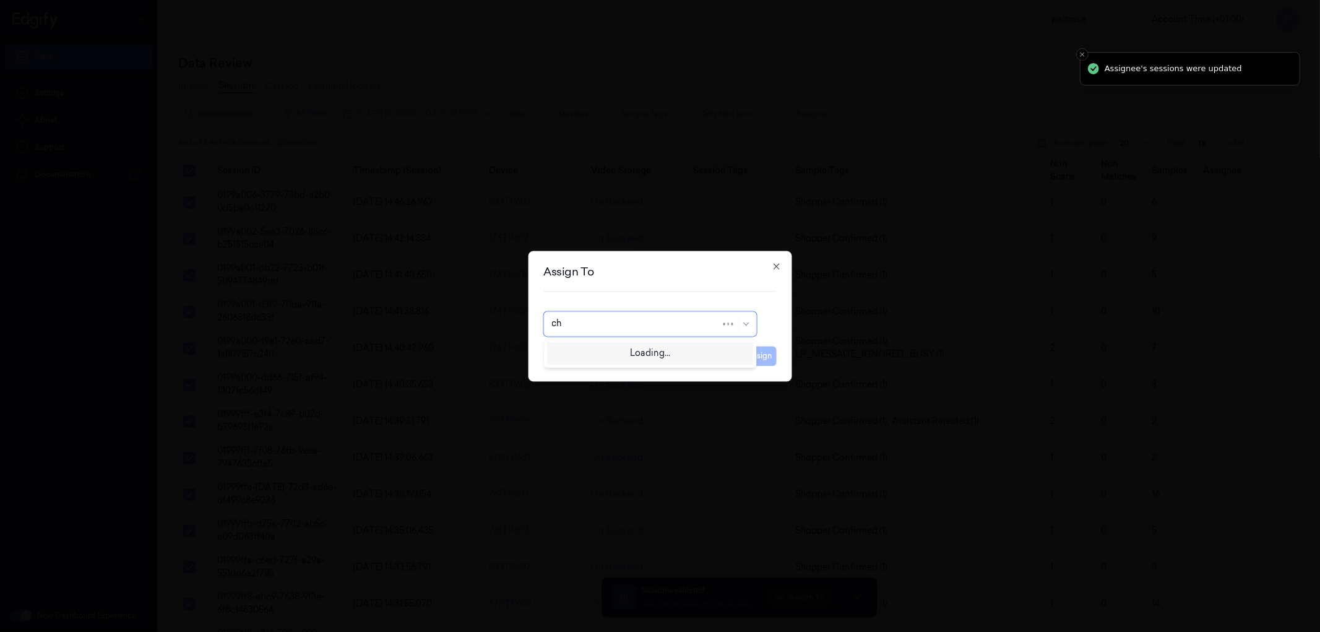
type input "cha"
click at [652, 374] on div "[PERSON_NAME] a" at bounding box center [649, 372] width 197 height 13
click at [761, 363] on button "Assign" at bounding box center [760, 356] width 34 height 20
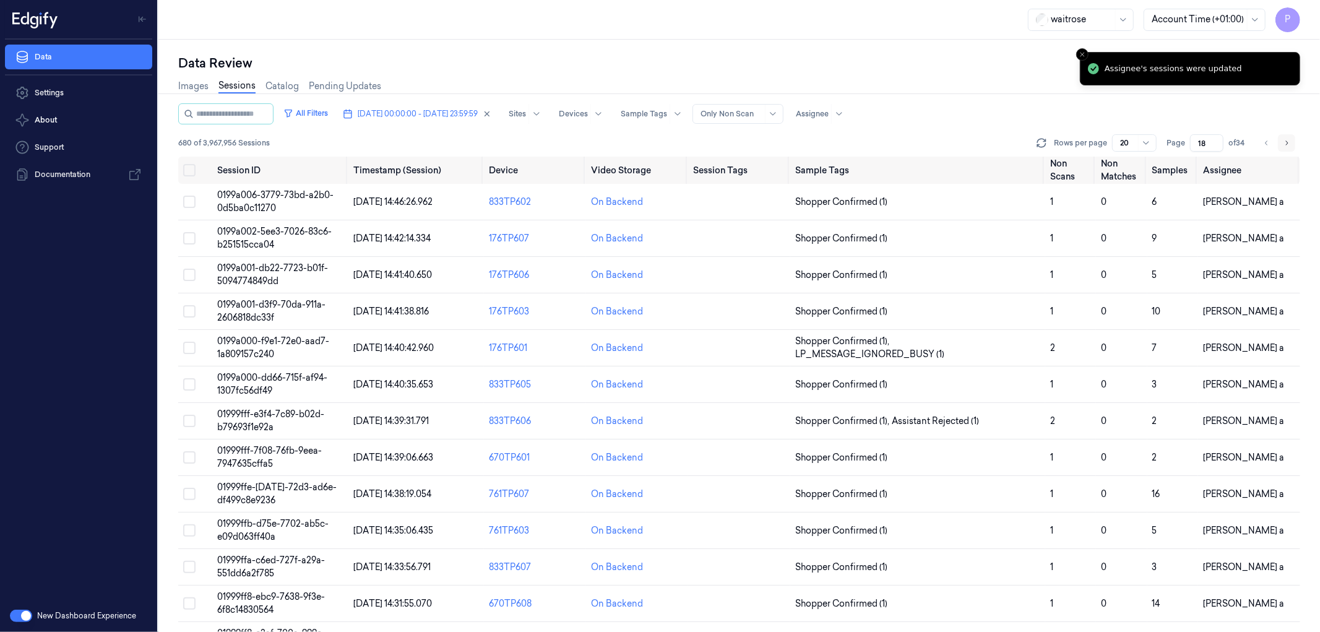
click at [1288, 145] on icon "Go to next page" at bounding box center [1286, 143] width 7 height 10
type input "19"
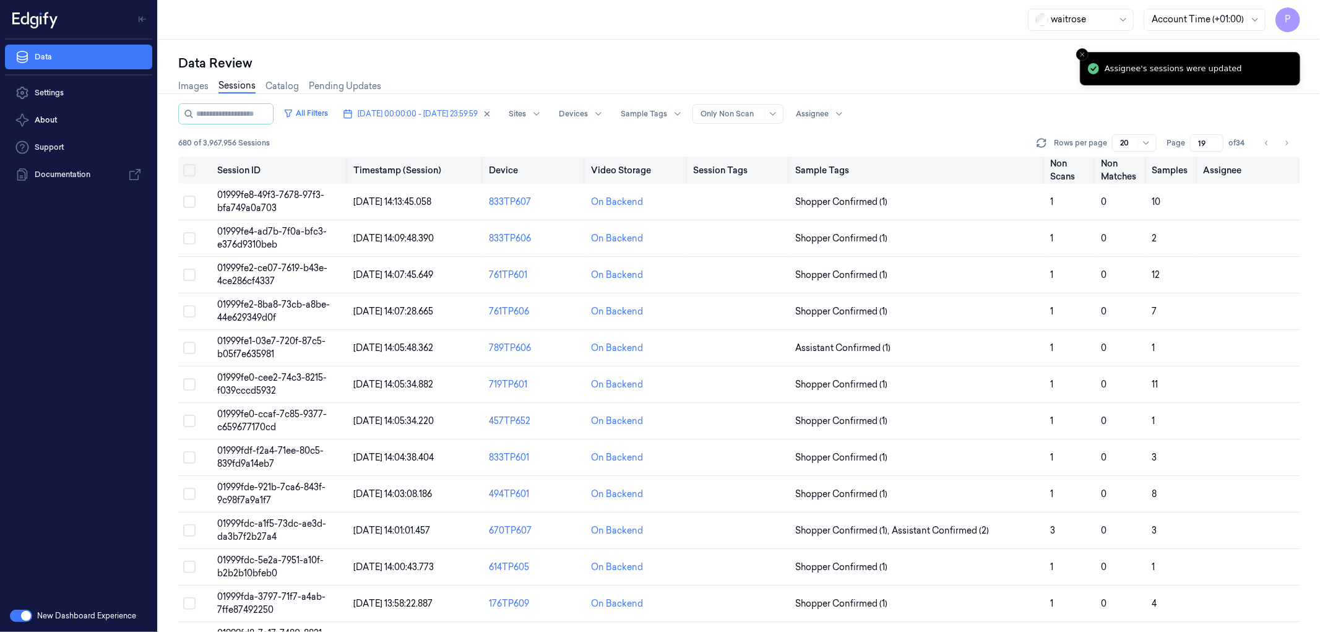
click at [192, 170] on button "on" at bounding box center [189, 170] width 12 height 12
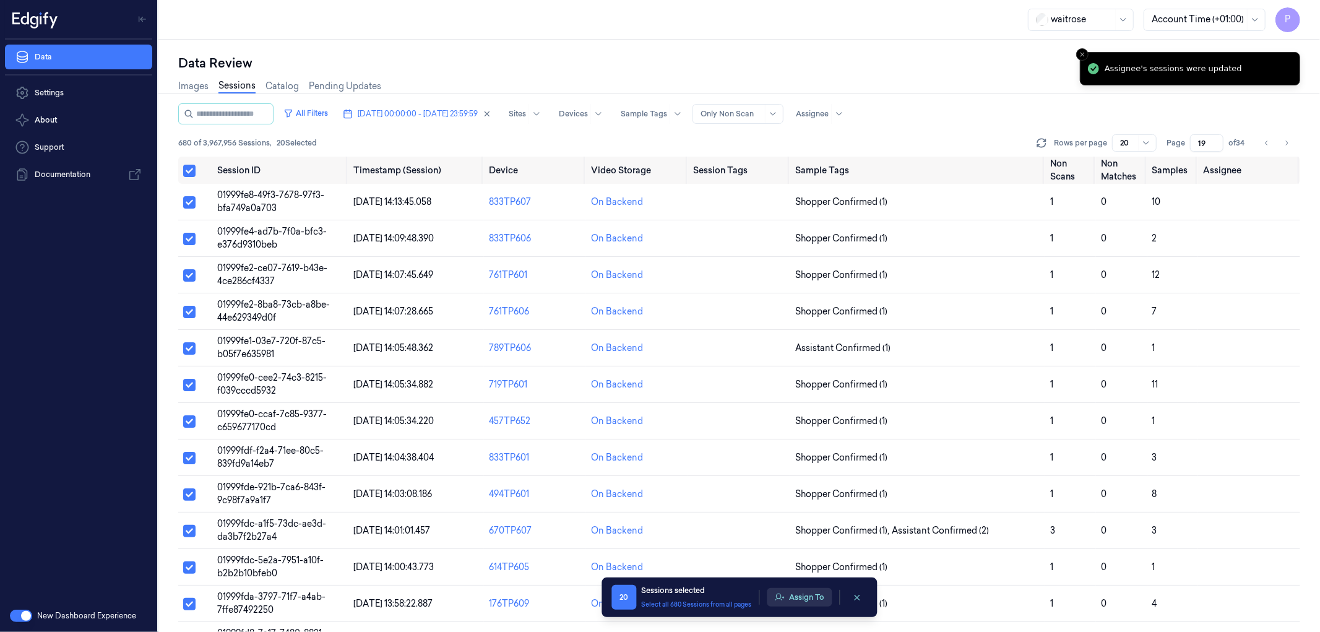
click at [785, 593] on button "Assign To" at bounding box center [799, 597] width 65 height 19
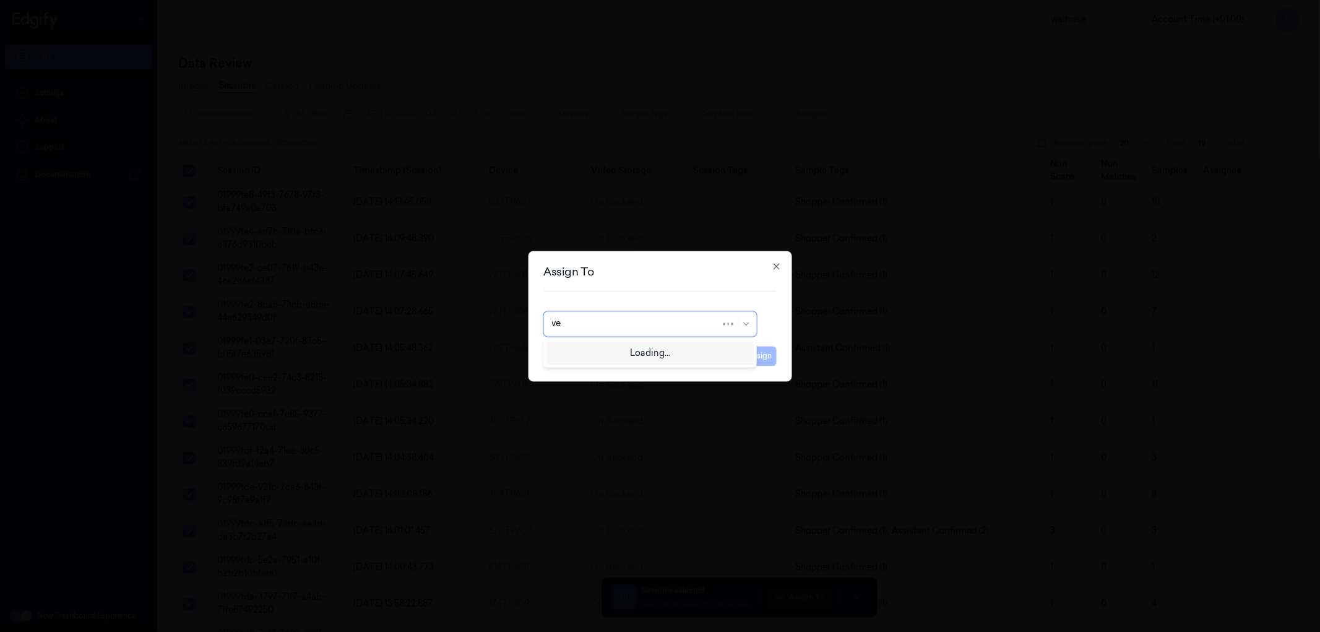
type input "ven"
click at [619, 355] on div "ven kataiah" at bounding box center [649, 351] width 197 height 13
click at [765, 360] on button "Assign" at bounding box center [760, 356] width 34 height 20
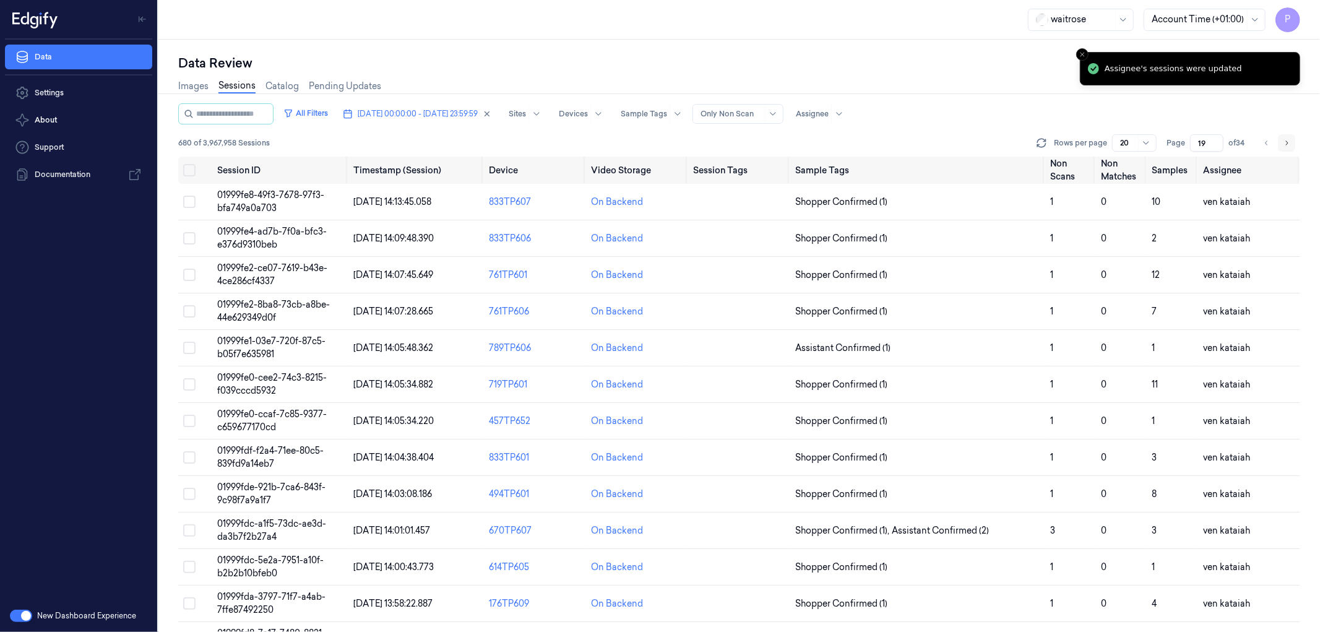
click at [1284, 146] on icon "Go to next page" at bounding box center [1286, 143] width 7 height 10
type input "20"
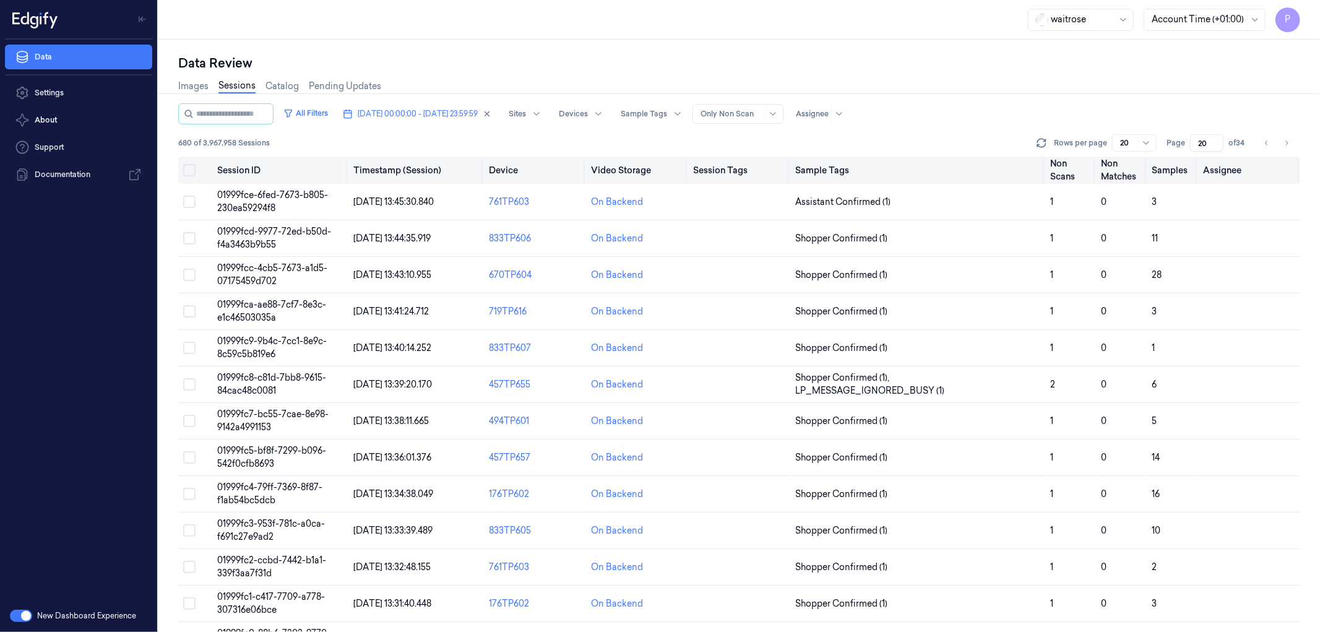
click at [189, 171] on button "Select all" at bounding box center [189, 170] width 12 height 12
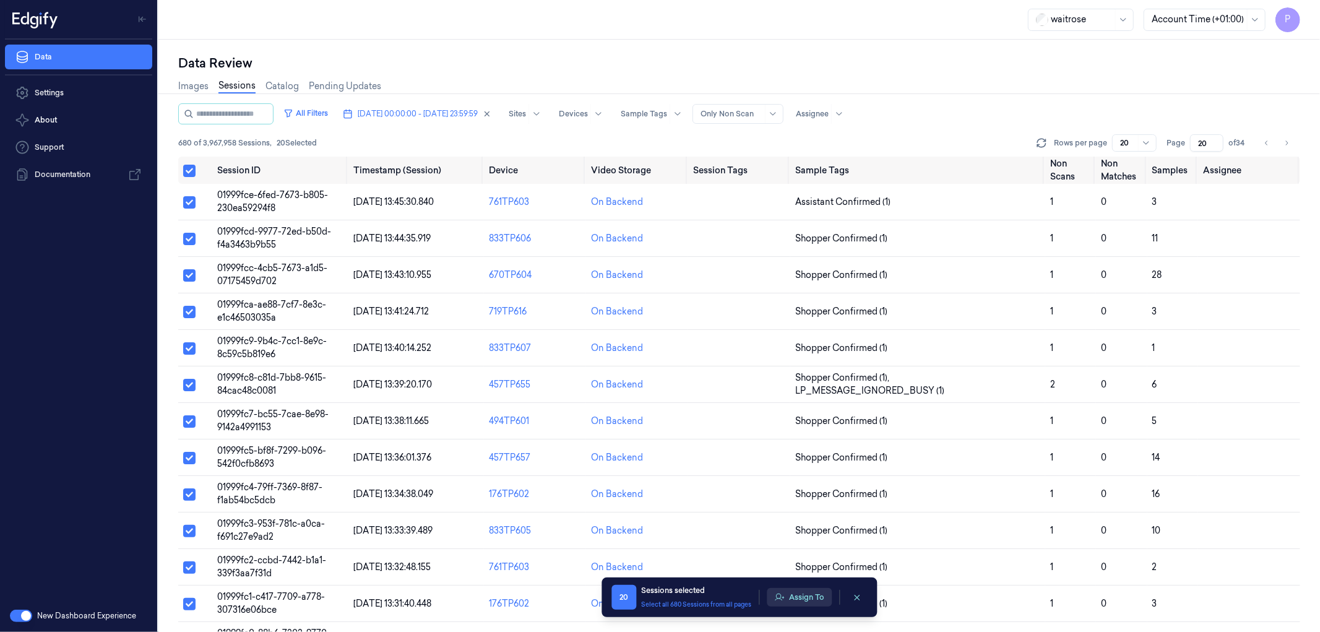
click at [796, 597] on button "Assign To" at bounding box center [799, 597] width 65 height 19
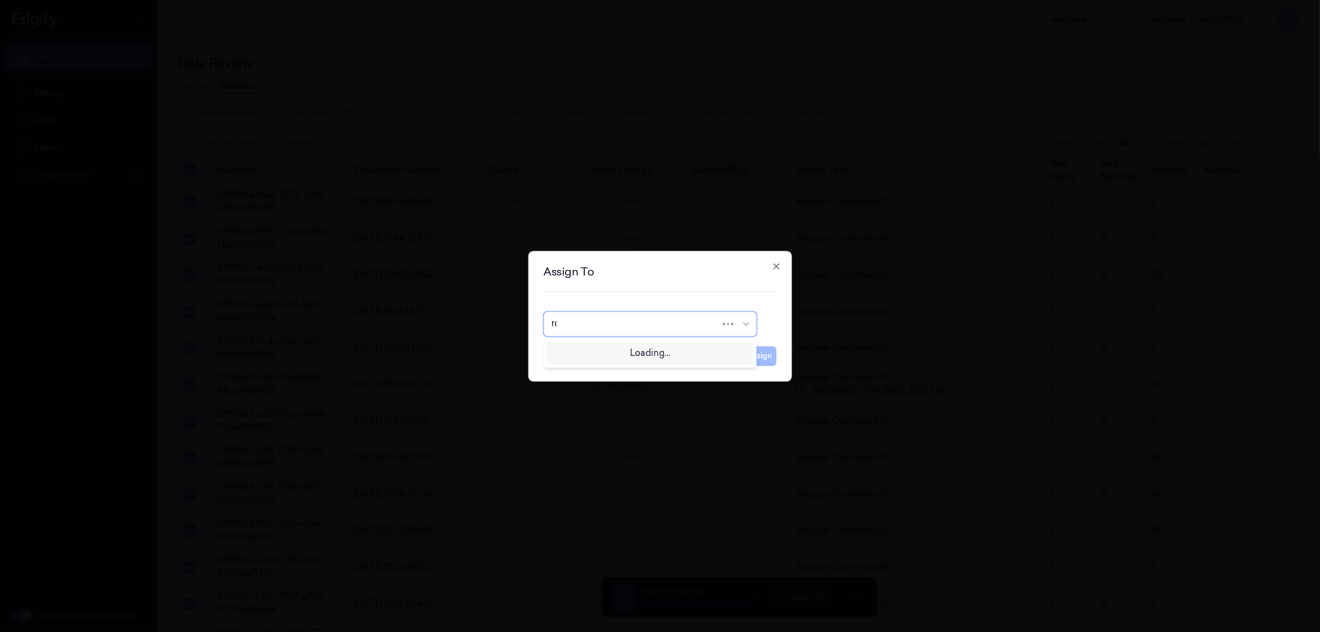
type input "roh"
click at [657, 358] on div "[PERSON_NAME]" at bounding box center [649, 351] width 197 height 13
click at [766, 350] on button "Assign" at bounding box center [760, 356] width 34 height 20
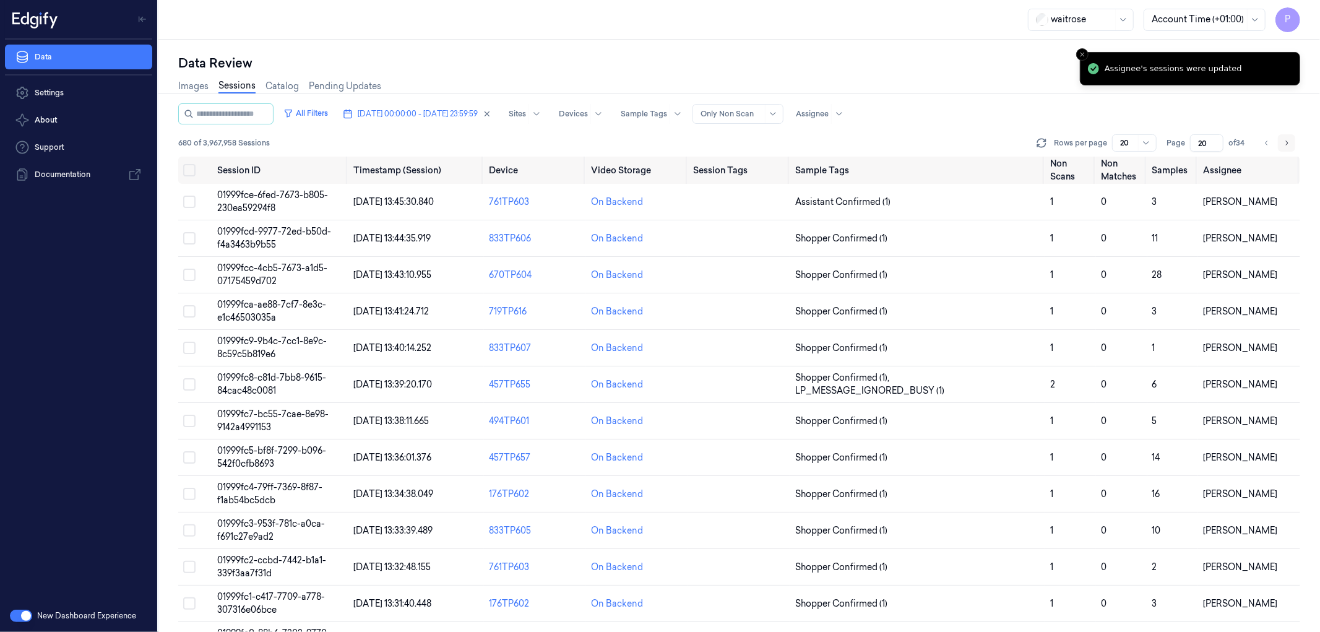
click at [1284, 144] on icon "Go to next page" at bounding box center [1286, 143] width 7 height 10
type input "21"
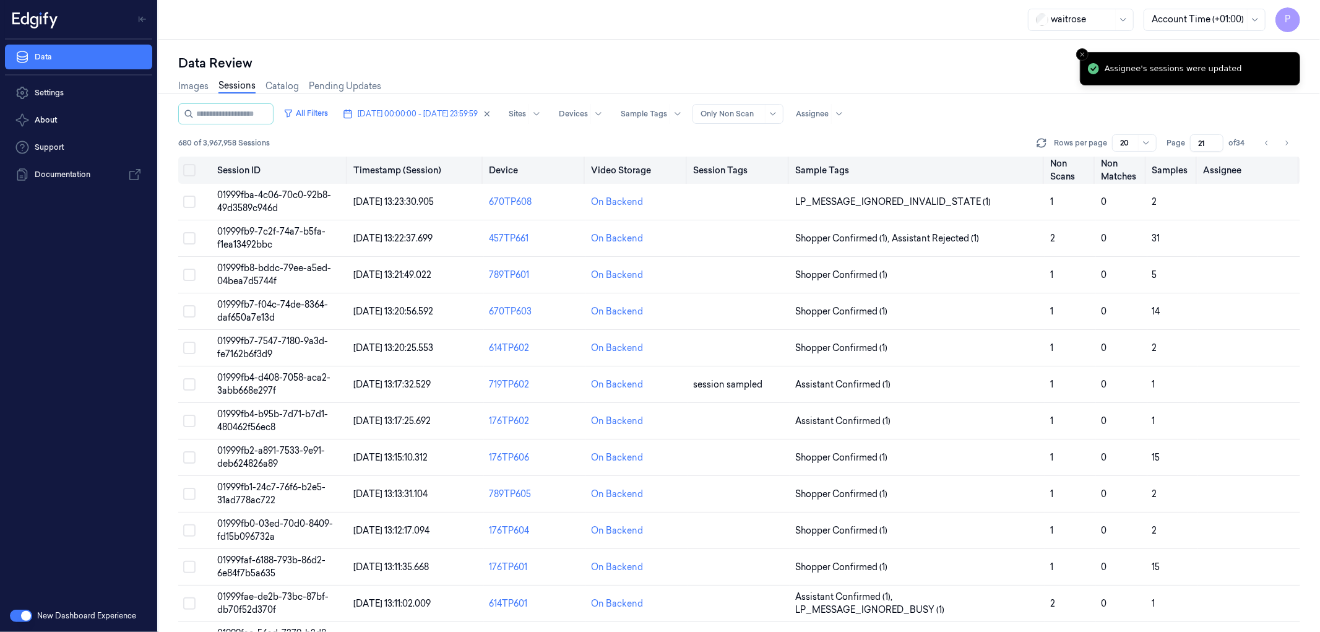
click at [194, 169] on button "Select all" at bounding box center [189, 170] width 12 height 12
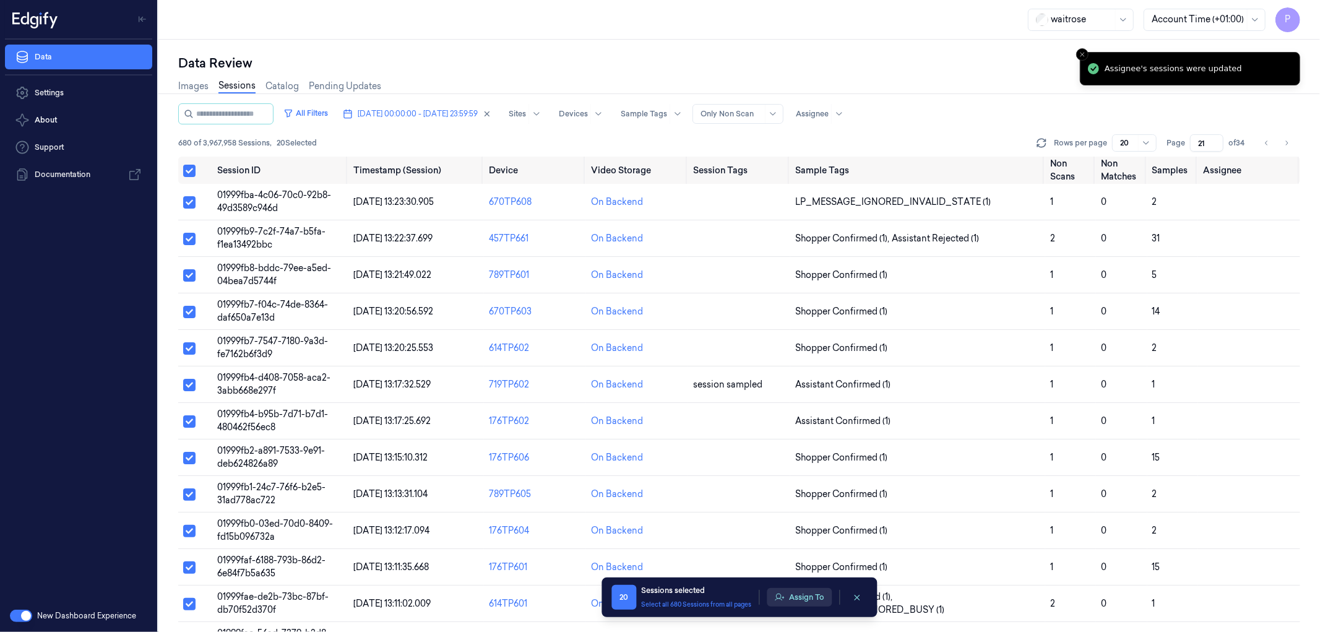
click at [794, 597] on button "Assign To" at bounding box center [799, 597] width 65 height 19
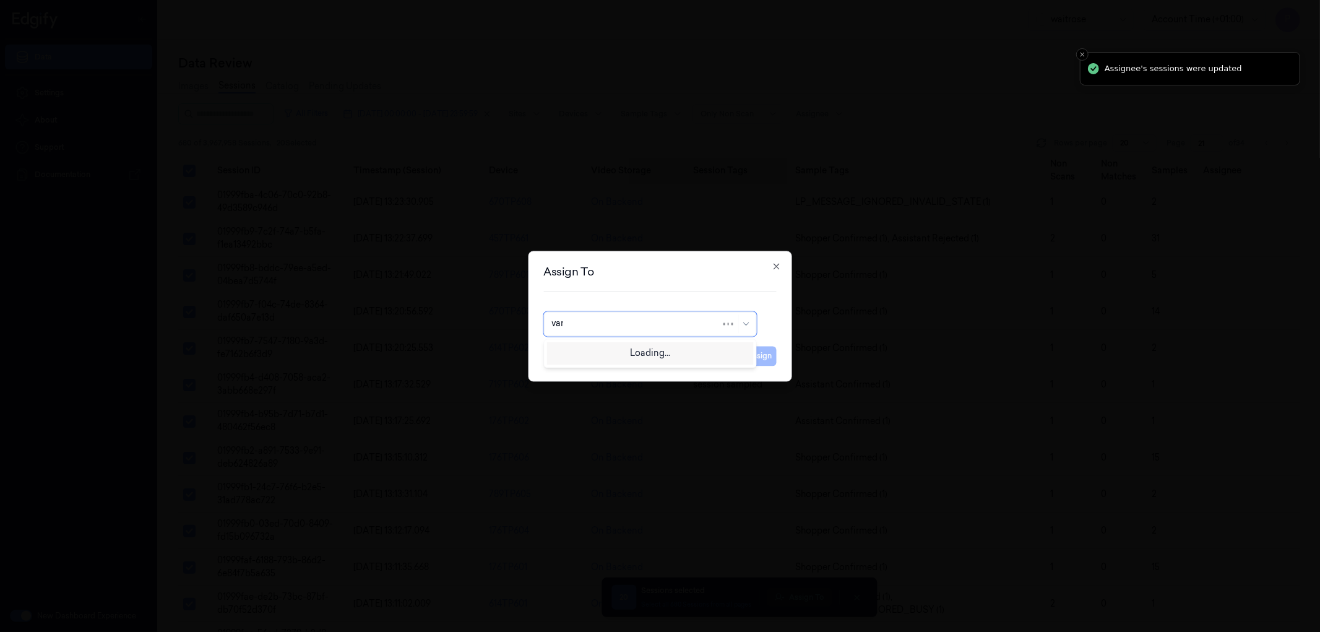
type input "vars"
click at [615, 354] on div "[PERSON_NAME]" at bounding box center [649, 351] width 197 height 13
click at [769, 354] on button "Assign" at bounding box center [760, 356] width 34 height 20
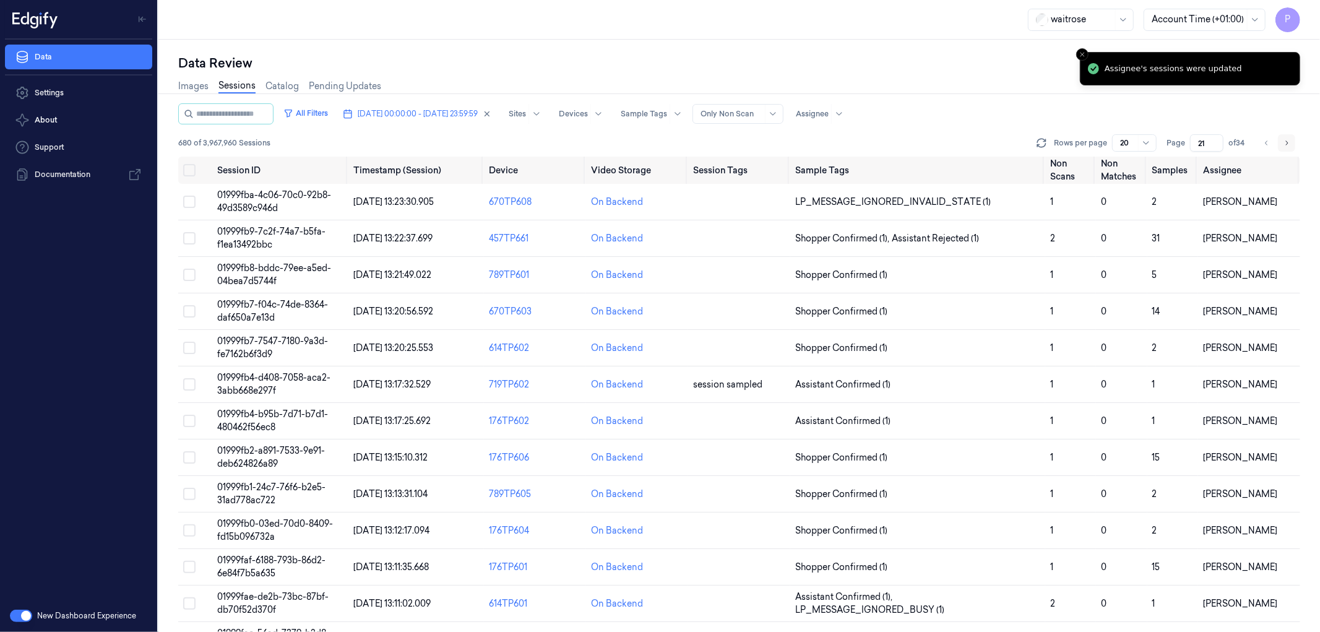
click at [1291, 141] on button "Go to next page" at bounding box center [1286, 142] width 17 height 17
type input "22"
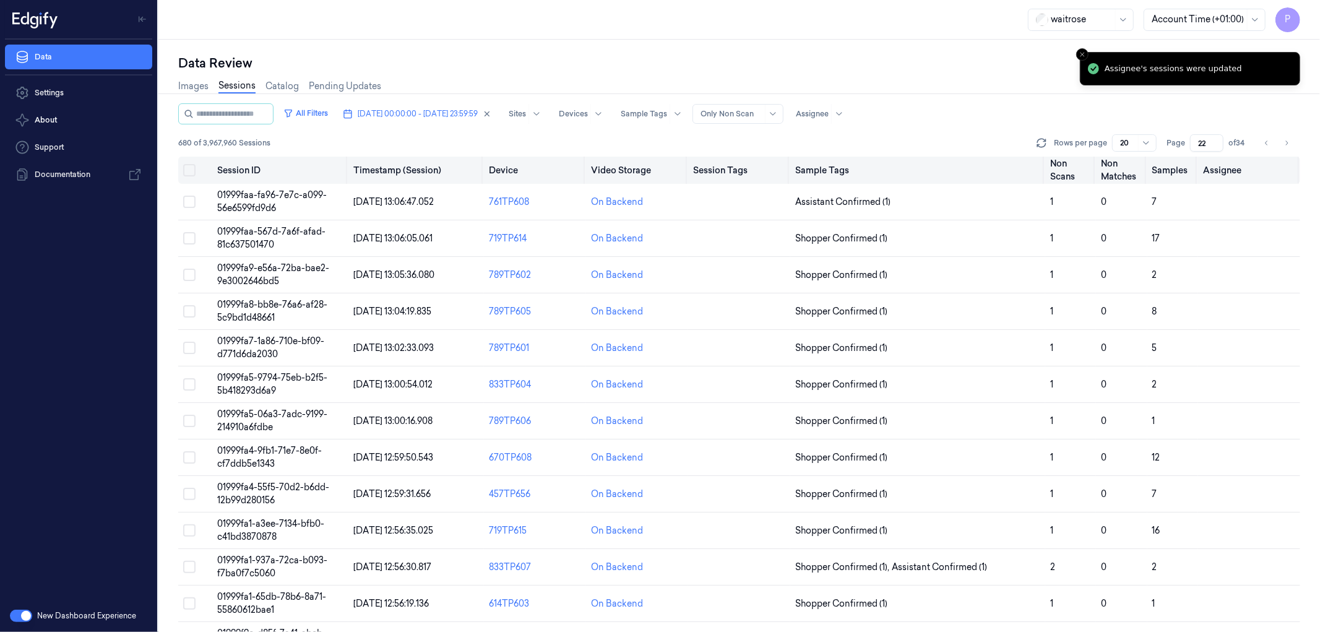
click at [194, 170] on button "Select all" at bounding box center [189, 170] width 12 height 12
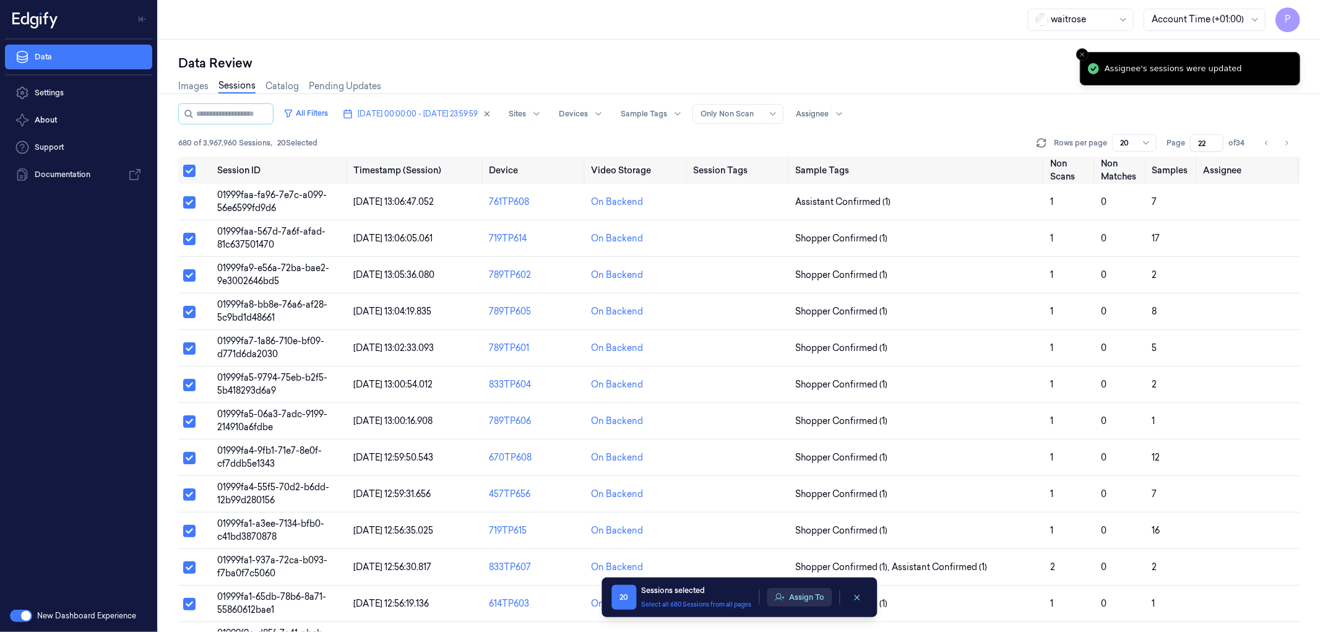
click at [789, 597] on button "Assign To" at bounding box center [799, 597] width 65 height 19
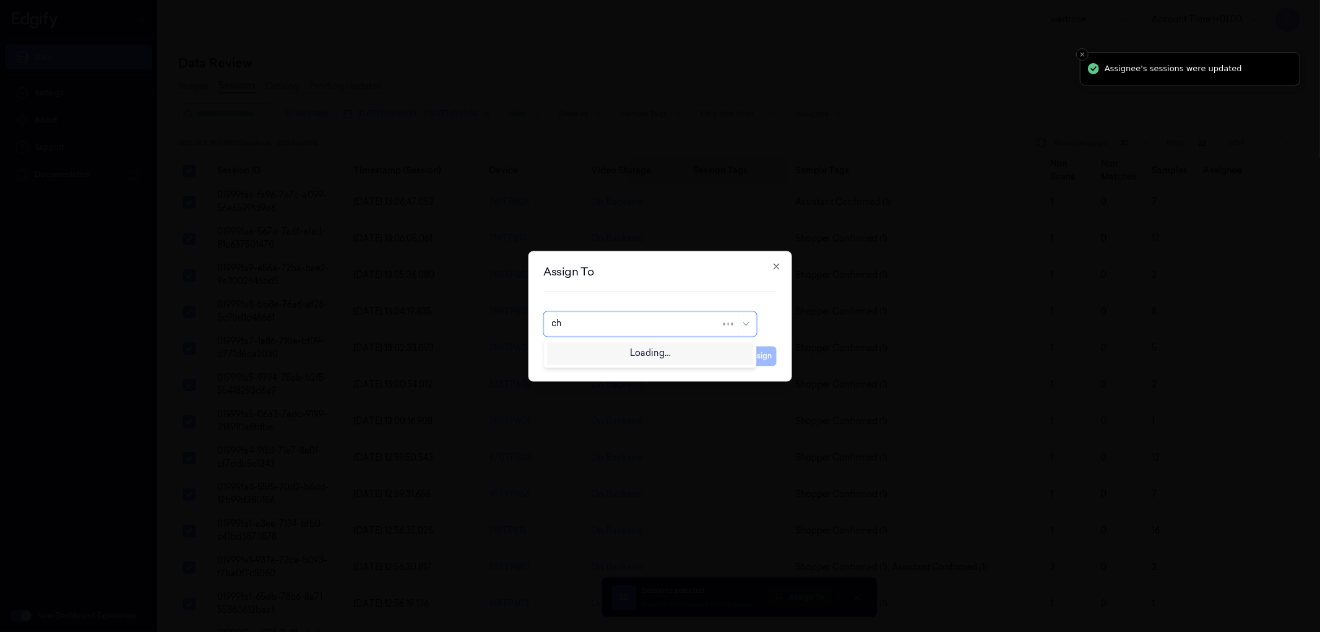
type input "cha"
click at [612, 376] on div "[PERSON_NAME] a" at bounding box center [649, 372] width 197 height 13
click at [764, 360] on button "Assign" at bounding box center [760, 356] width 34 height 20
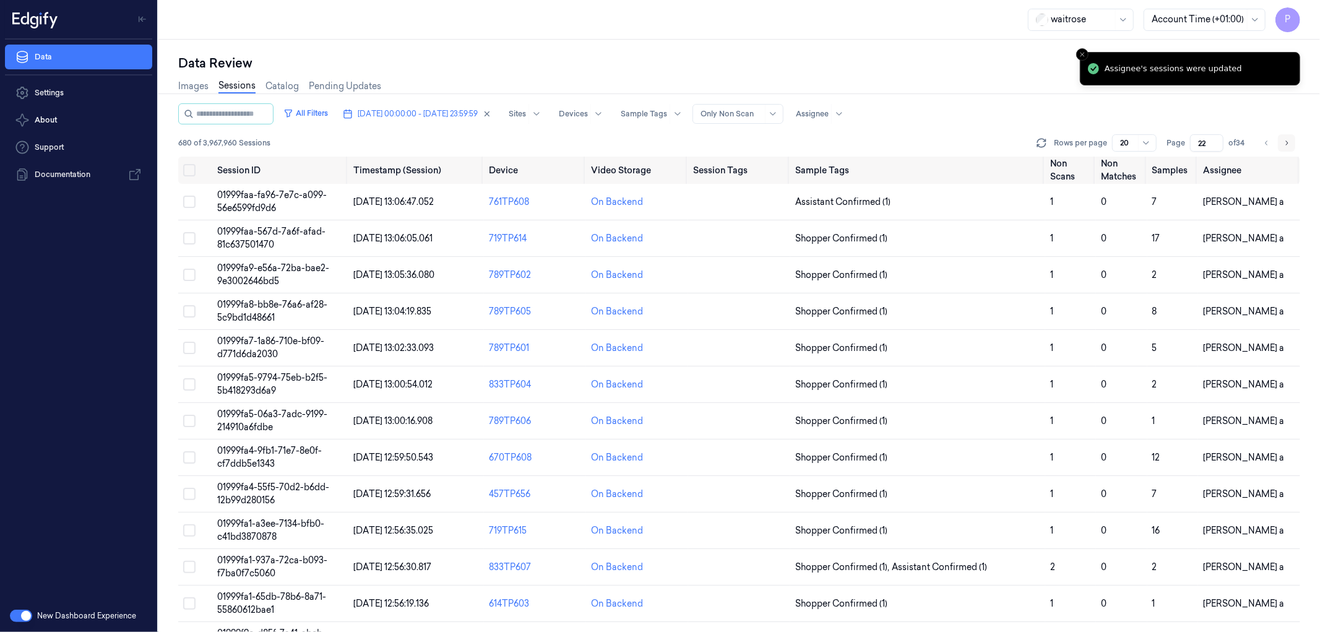
click at [1286, 144] on icon "Go to next page" at bounding box center [1287, 143] width 2 height 4
type input "23"
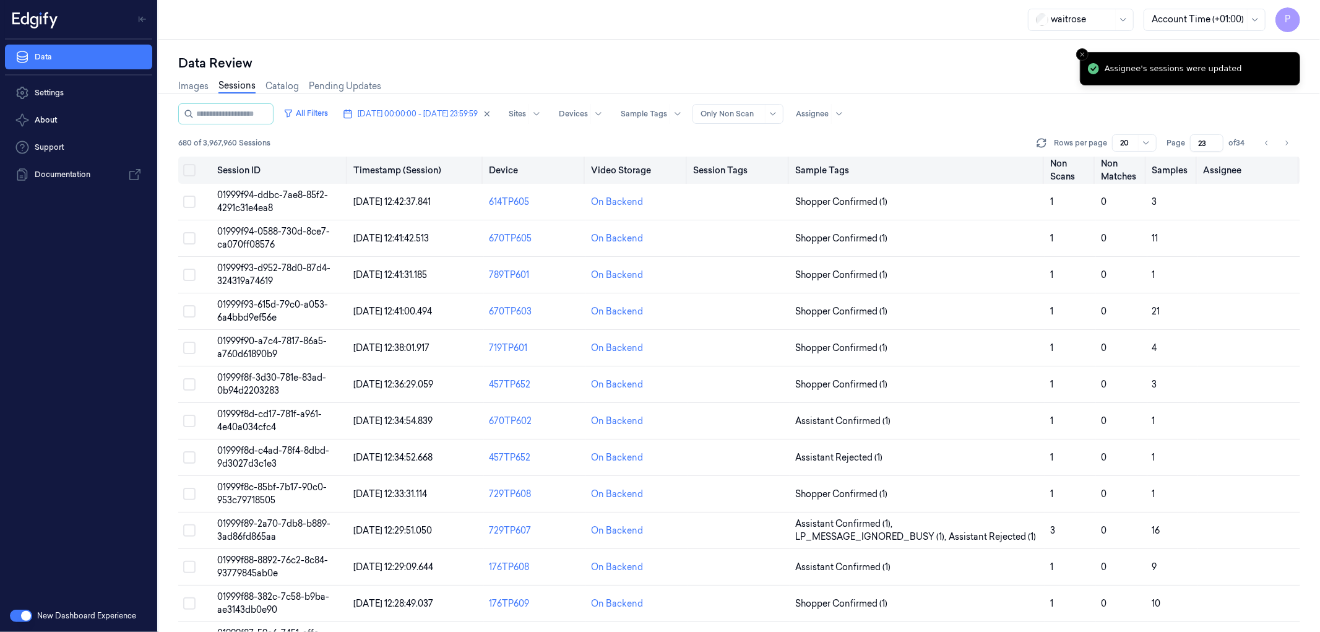
click at [182, 173] on th at bounding box center [195, 170] width 34 height 27
click at [193, 170] on button "Select all" at bounding box center [189, 170] width 12 height 12
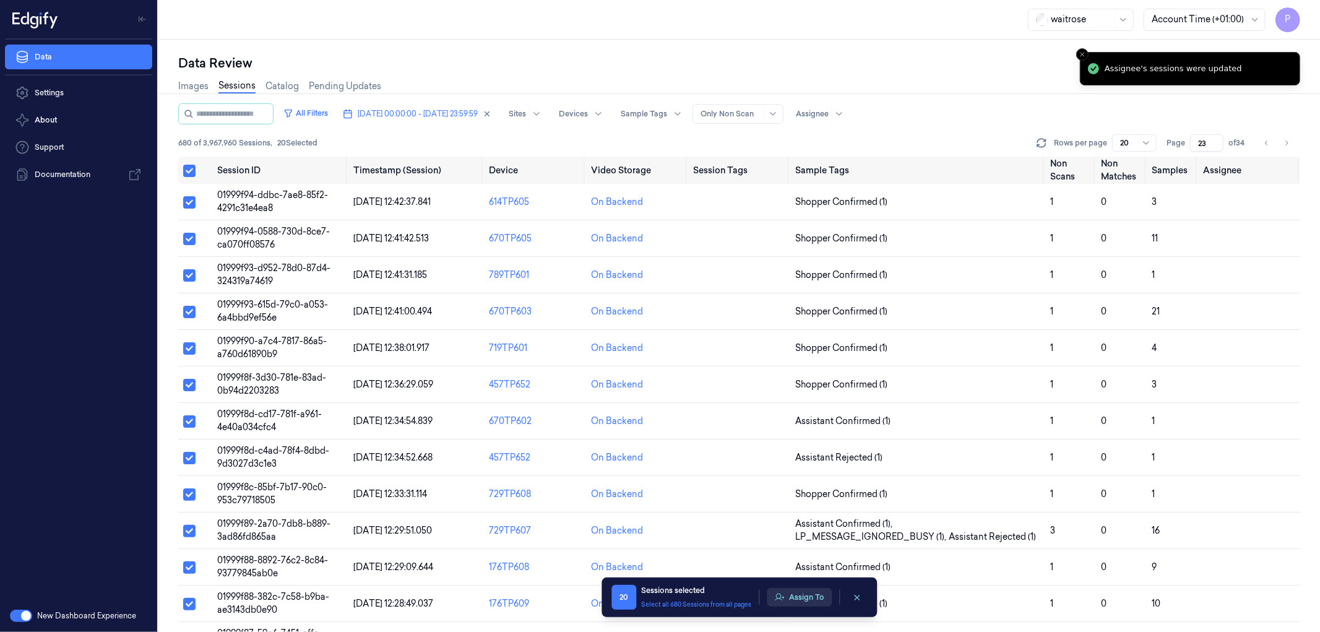
click at [818, 598] on button "Assign To" at bounding box center [799, 597] width 65 height 19
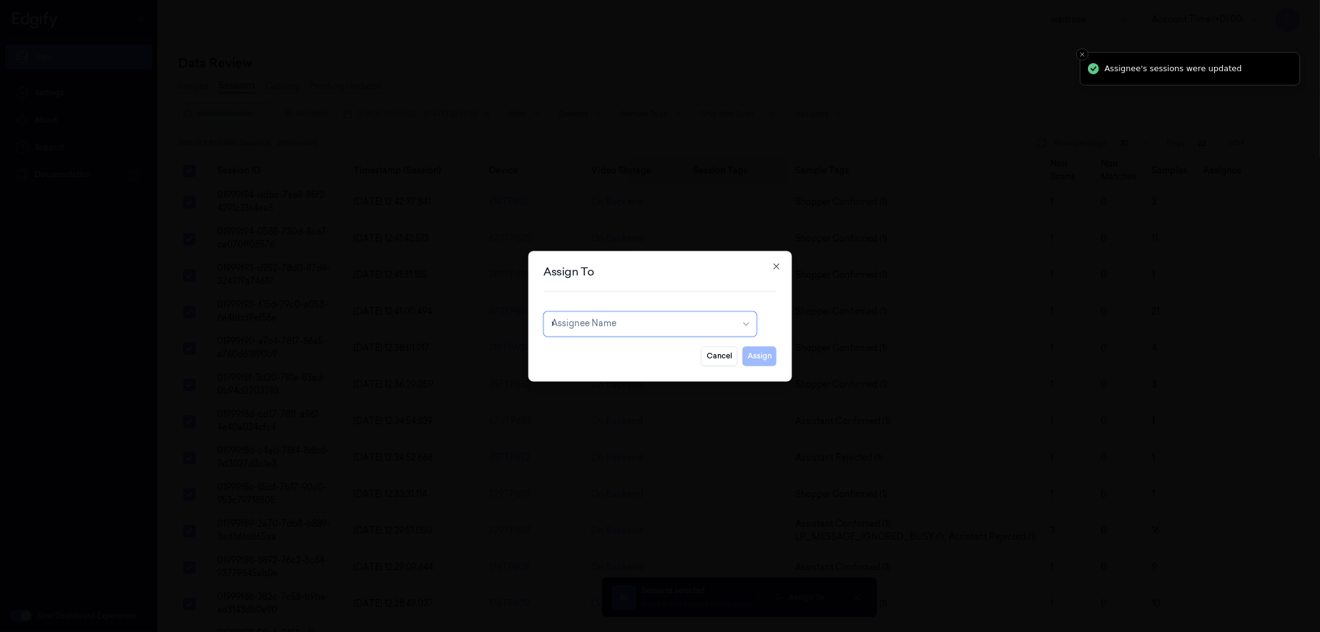
type input "ve"
click at [584, 372] on div "ven kataiah" at bounding box center [574, 372] width 47 height 13
click at [752, 361] on button "Assign" at bounding box center [760, 356] width 34 height 20
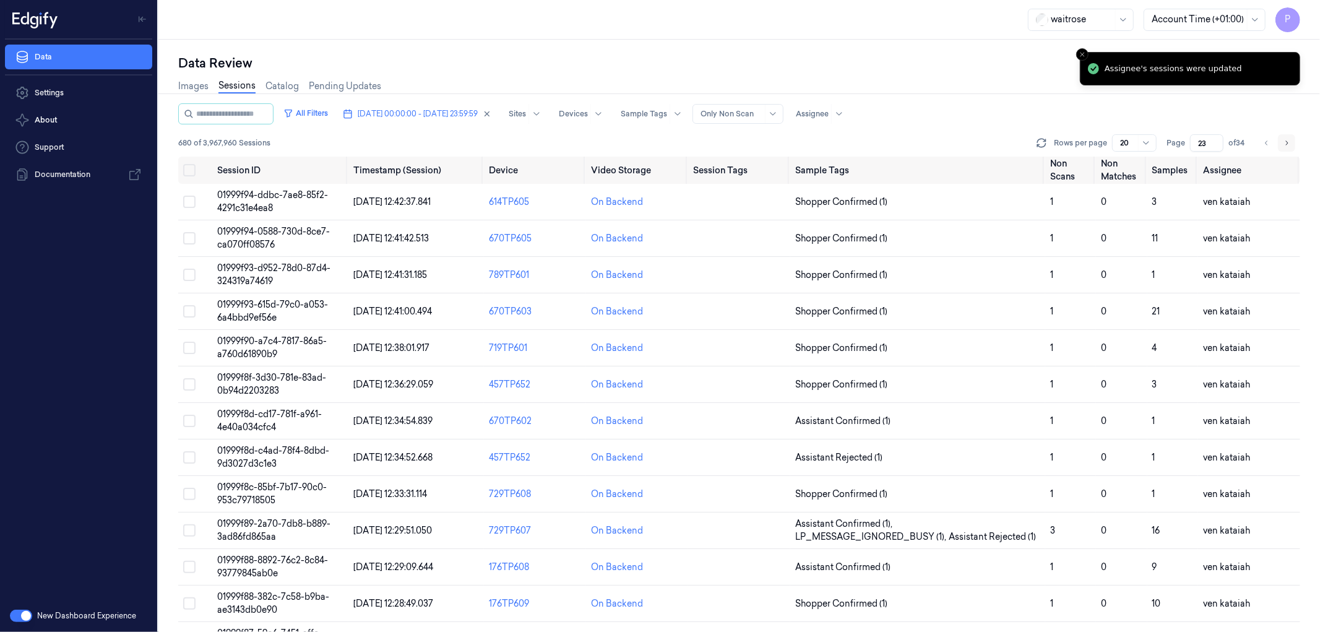
click at [1289, 144] on icon "Go to next page" at bounding box center [1286, 143] width 7 height 10
type input "24"
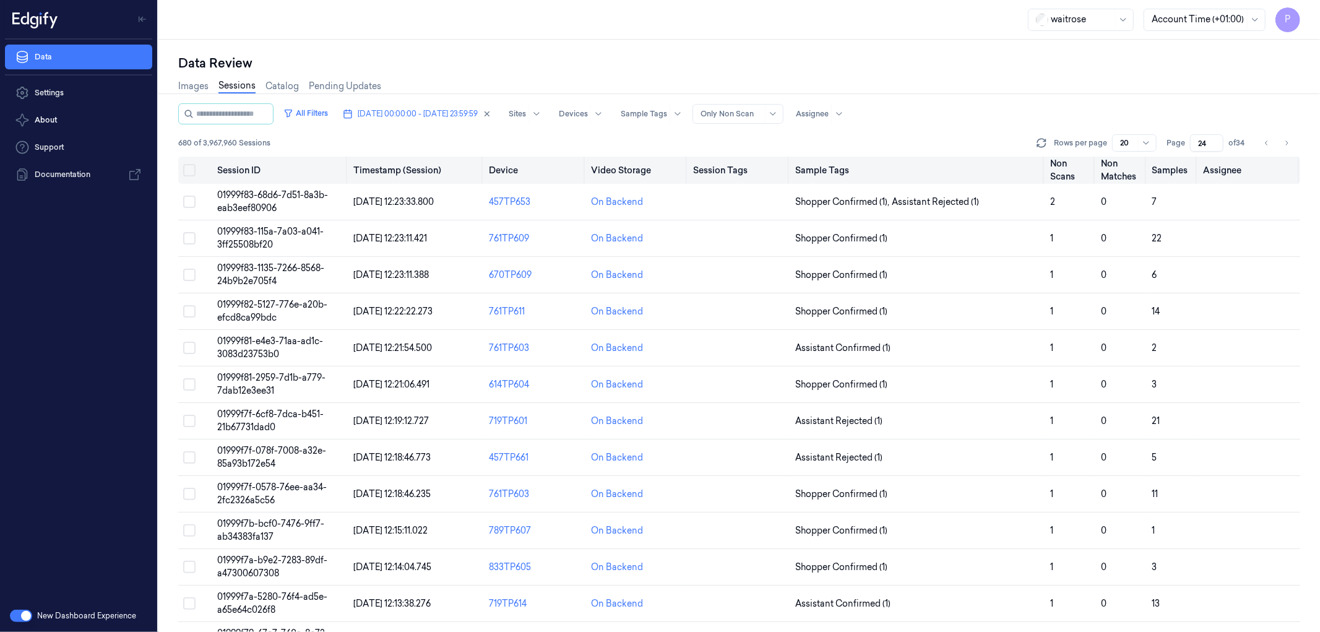
click at [188, 170] on button "Select all" at bounding box center [189, 170] width 12 height 12
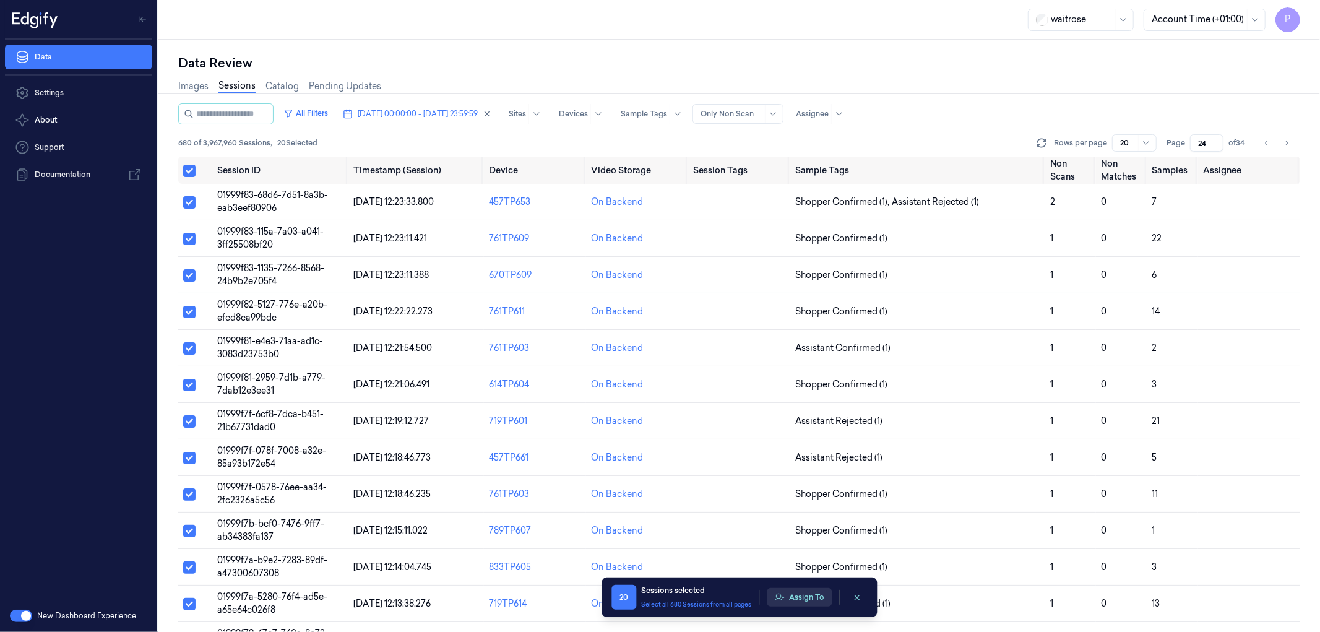
click at [794, 600] on button "Assign To" at bounding box center [799, 597] width 65 height 19
click at [810, 603] on button "Assign To" at bounding box center [799, 597] width 65 height 19
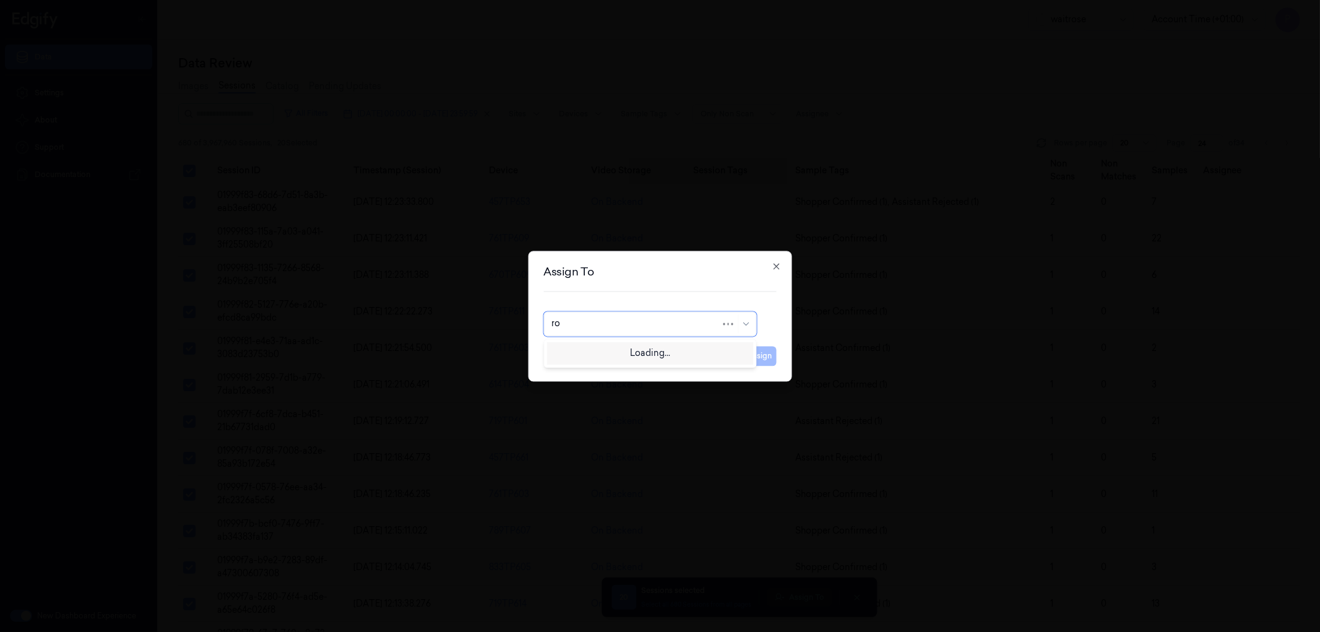
type input "roh"
click at [636, 351] on div "[PERSON_NAME]" at bounding box center [649, 351] width 197 height 13
click at [746, 352] on button "Assign" at bounding box center [760, 356] width 34 height 20
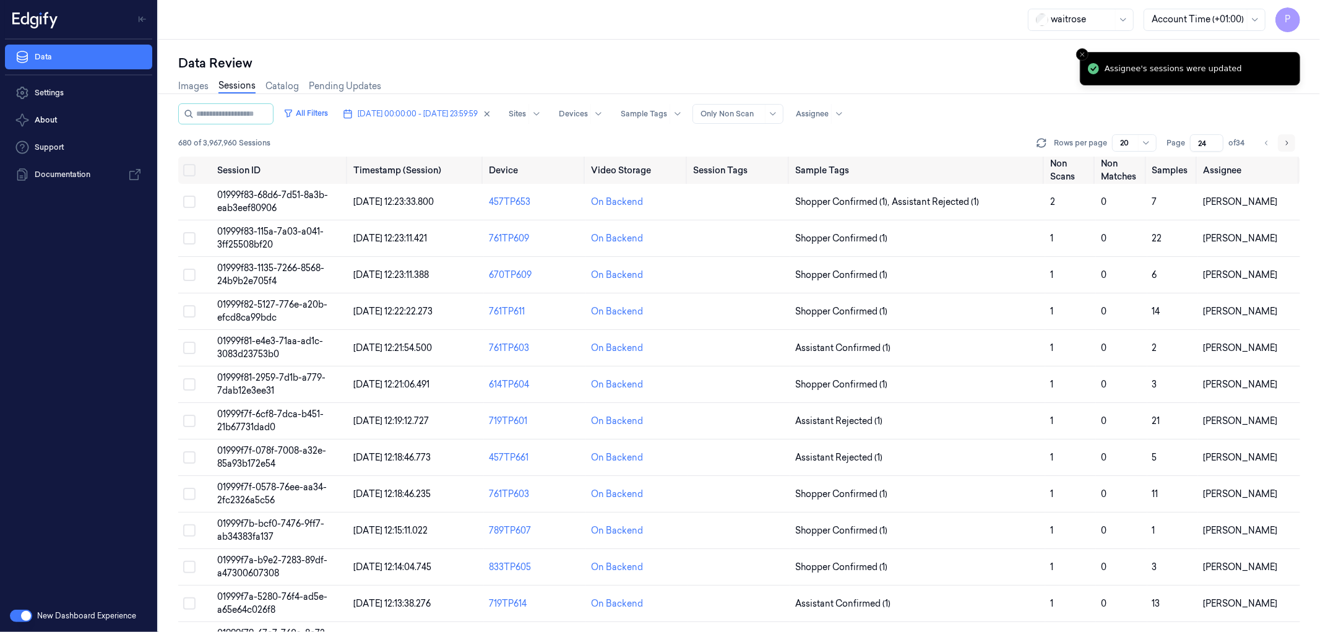
click at [1288, 144] on icon "Go to next page" at bounding box center [1286, 143] width 7 height 10
type input "25"
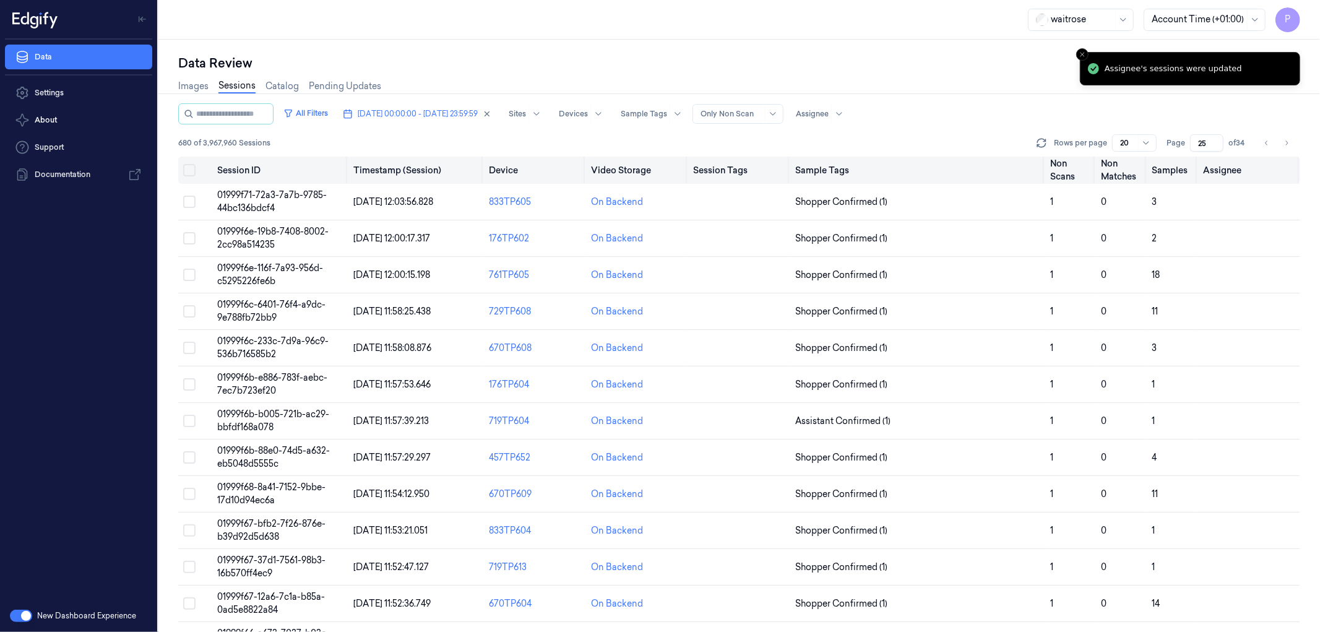
click at [192, 171] on button "Select all" at bounding box center [189, 170] width 12 height 12
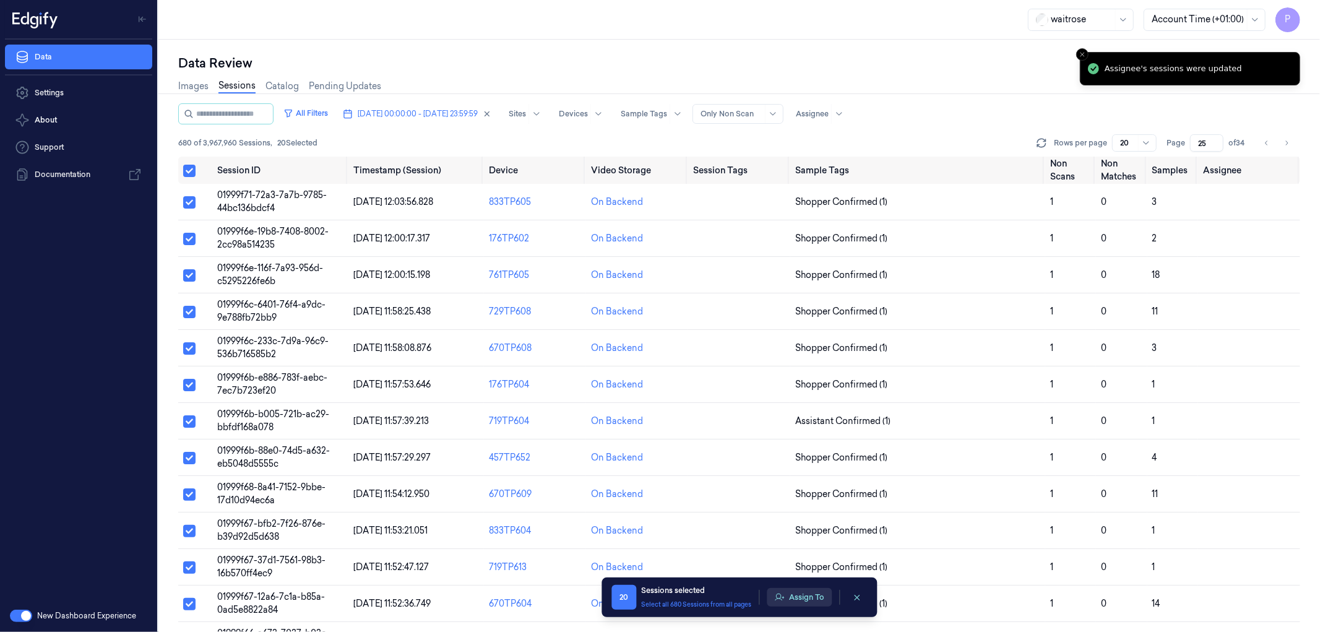
click at [795, 598] on button "Assign To" at bounding box center [799, 597] width 65 height 19
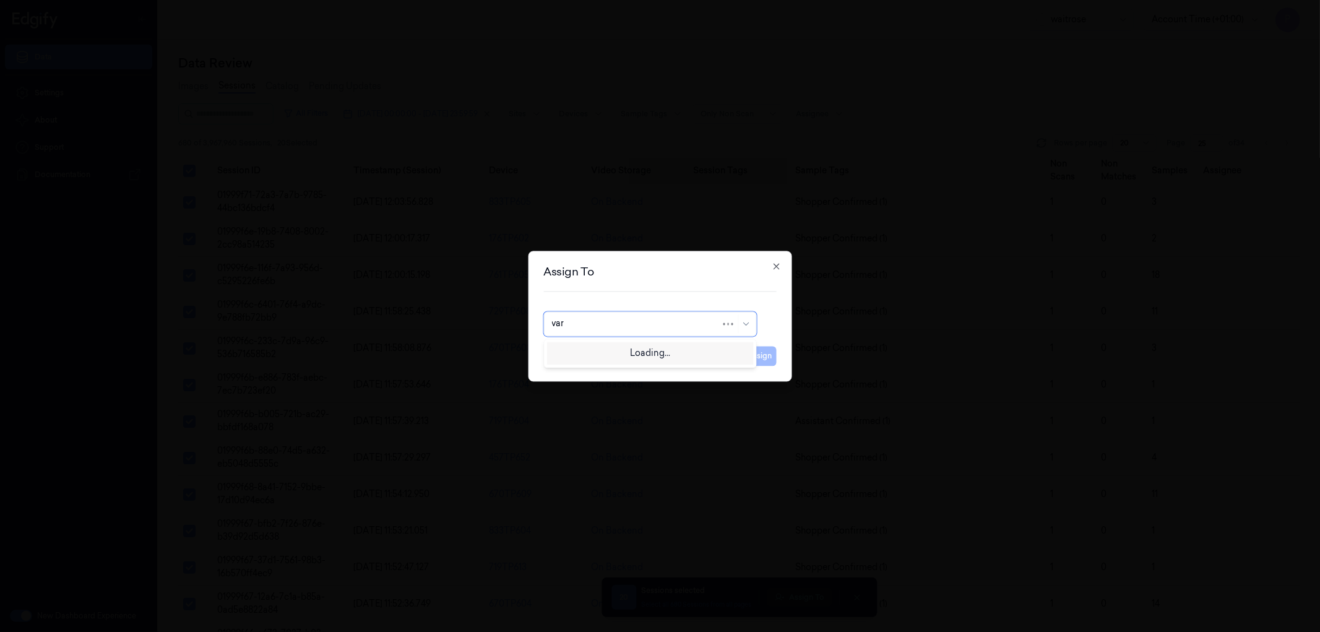
type input "vars"
click at [618, 350] on div "[PERSON_NAME]" at bounding box center [649, 351] width 197 height 13
click at [755, 353] on button "Assign" at bounding box center [760, 356] width 34 height 20
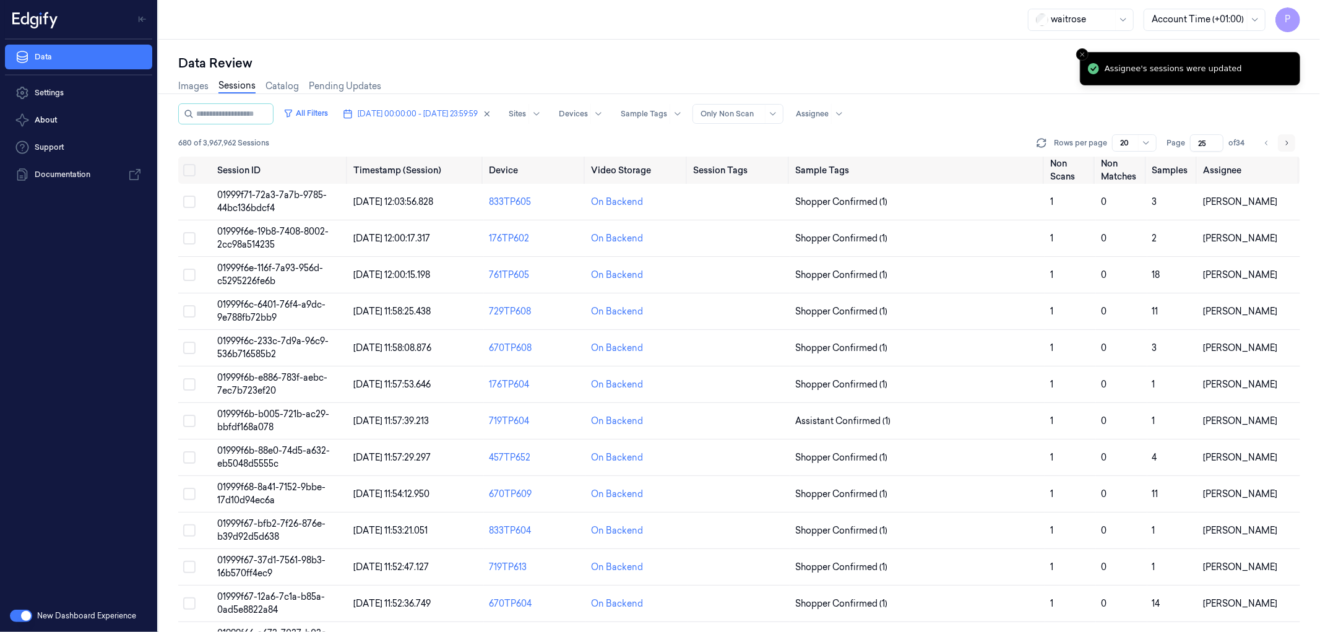
click at [1288, 144] on icon "Go to next page" at bounding box center [1286, 143] width 7 height 10
type input "26"
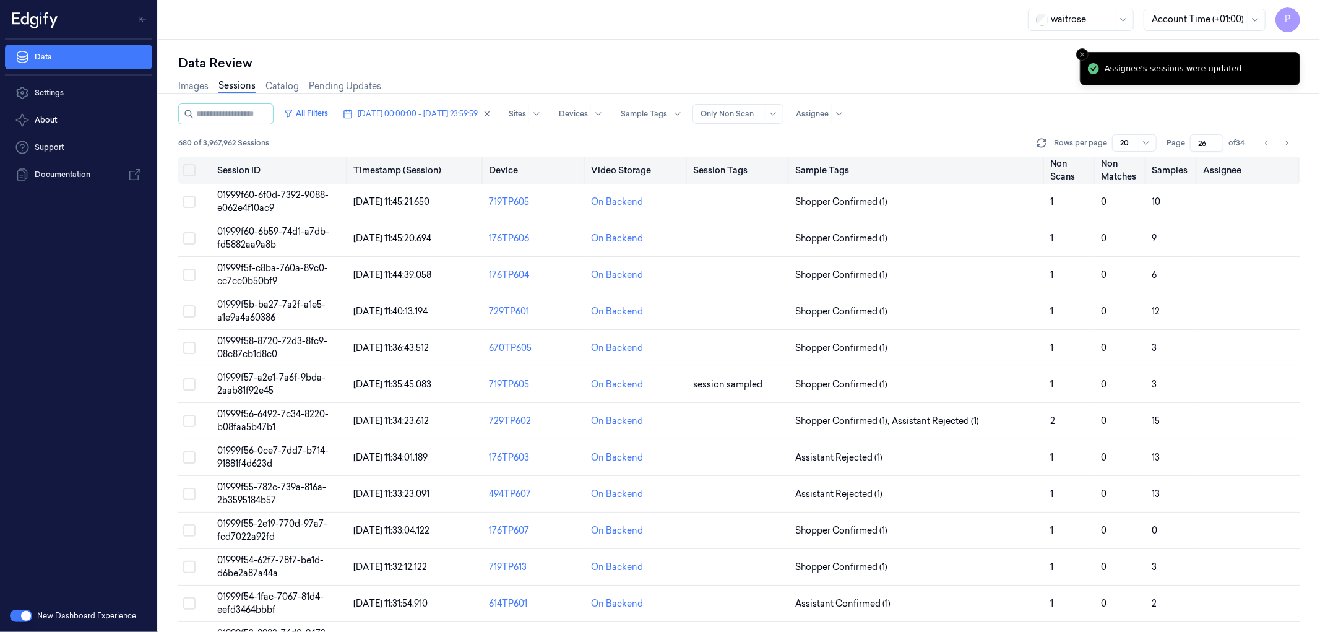
click at [188, 169] on button "Select all" at bounding box center [189, 170] width 12 height 12
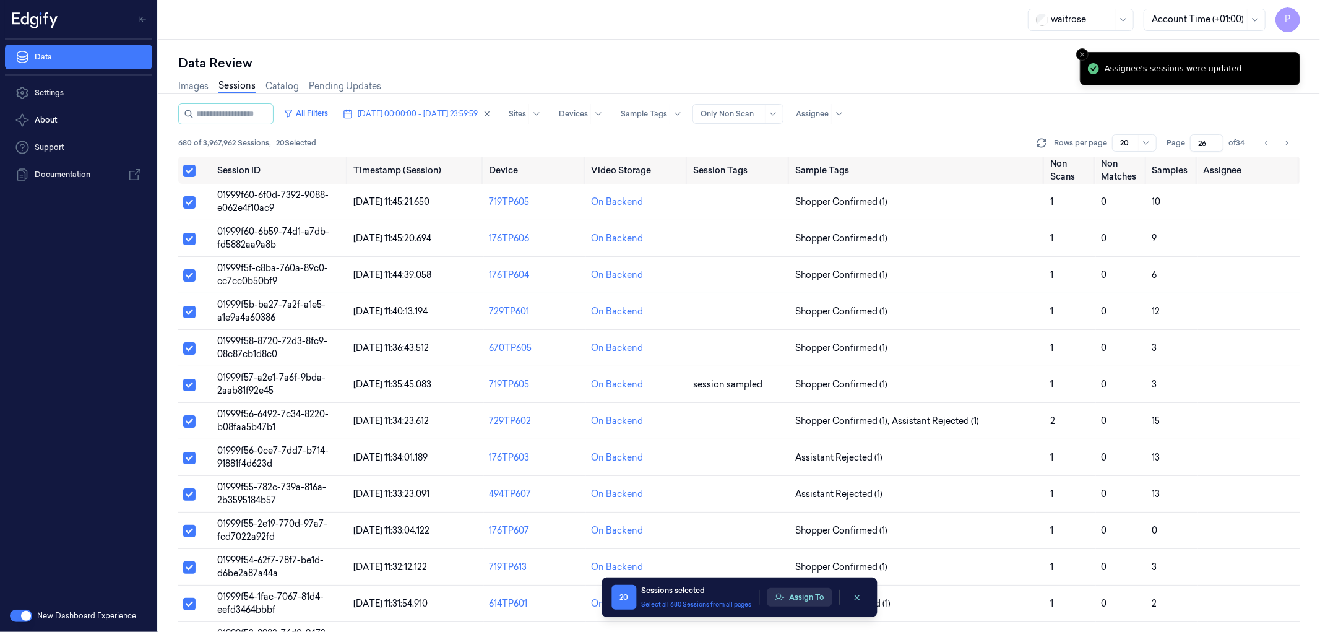
click at [801, 598] on button "Assign To" at bounding box center [799, 597] width 65 height 19
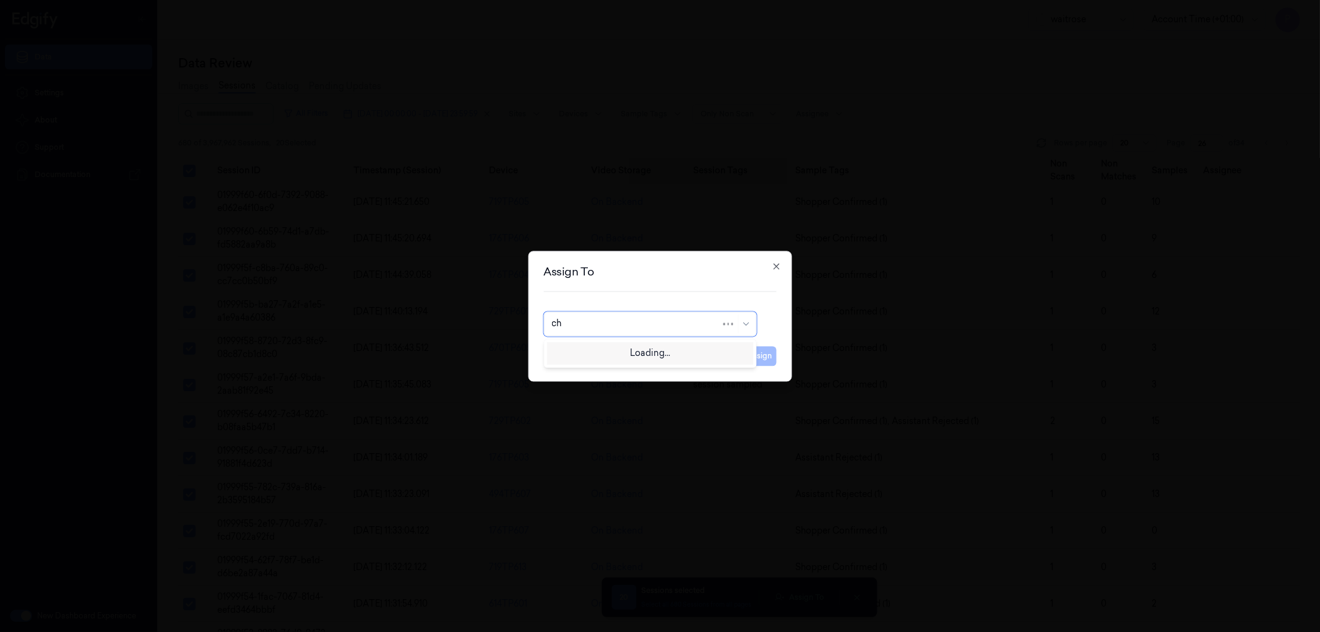
type input "cha"
click at [623, 370] on div "[PERSON_NAME] a" at bounding box center [649, 372] width 197 height 13
click at [753, 353] on button "Assign" at bounding box center [760, 356] width 34 height 20
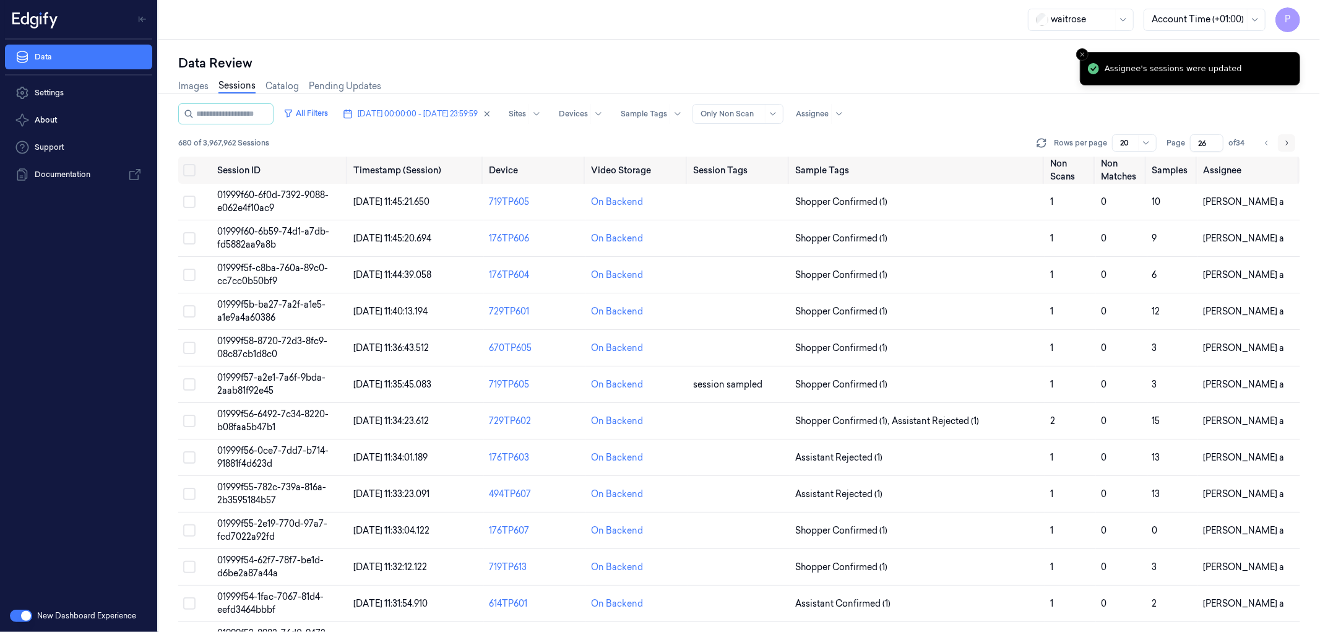
click at [1287, 144] on icon "Go to next page" at bounding box center [1287, 143] width 2 height 4
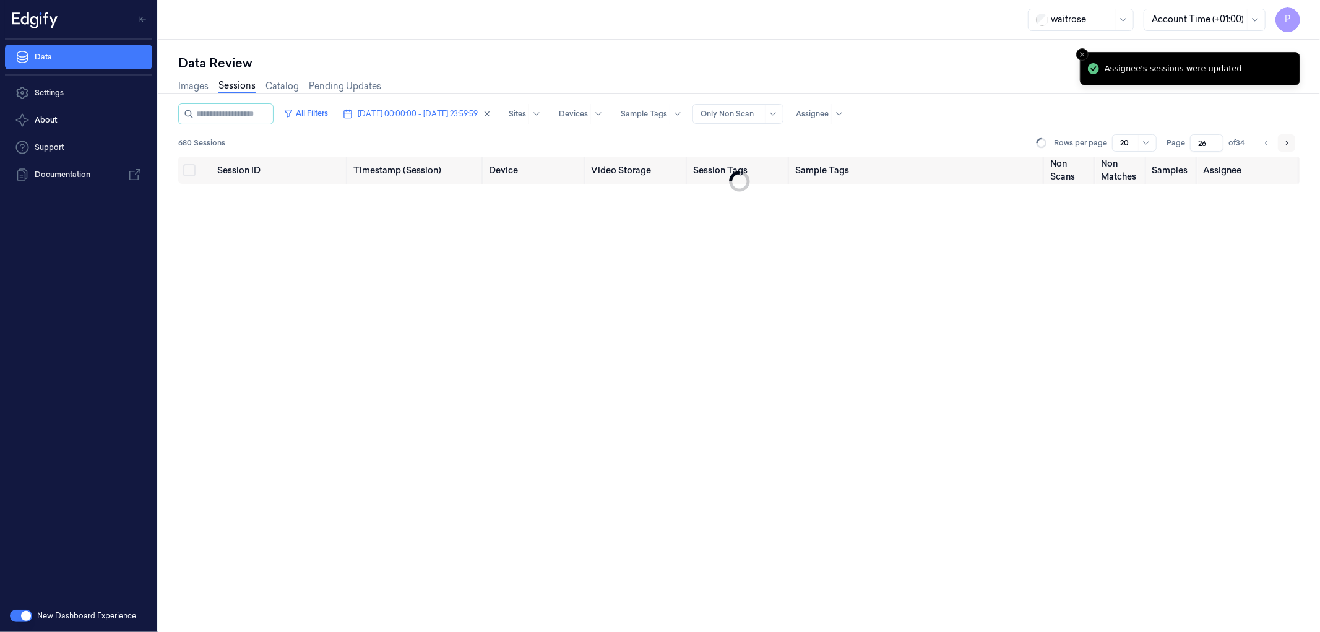
type input "27"
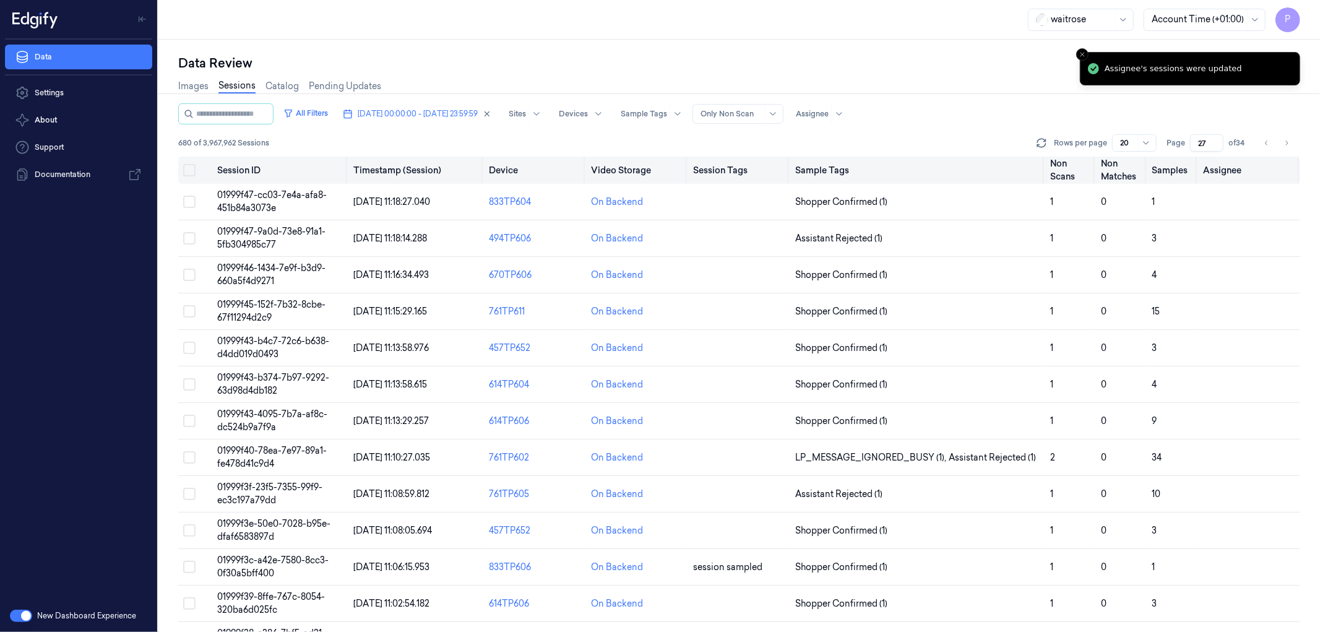
click at [191, 168] on button "Select all" at bounding box center [189, 170] width 12 height 12
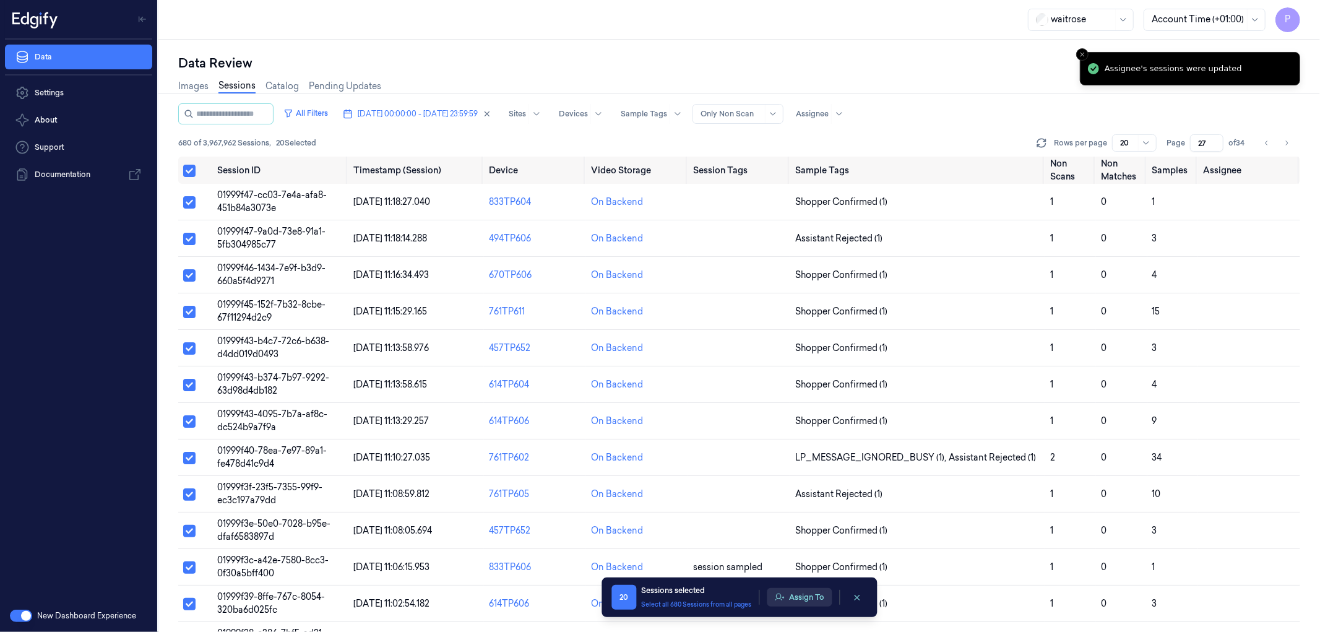
click at [807, 602] on button "Assign To" at bounding box center [799, 597] width 65 height 19
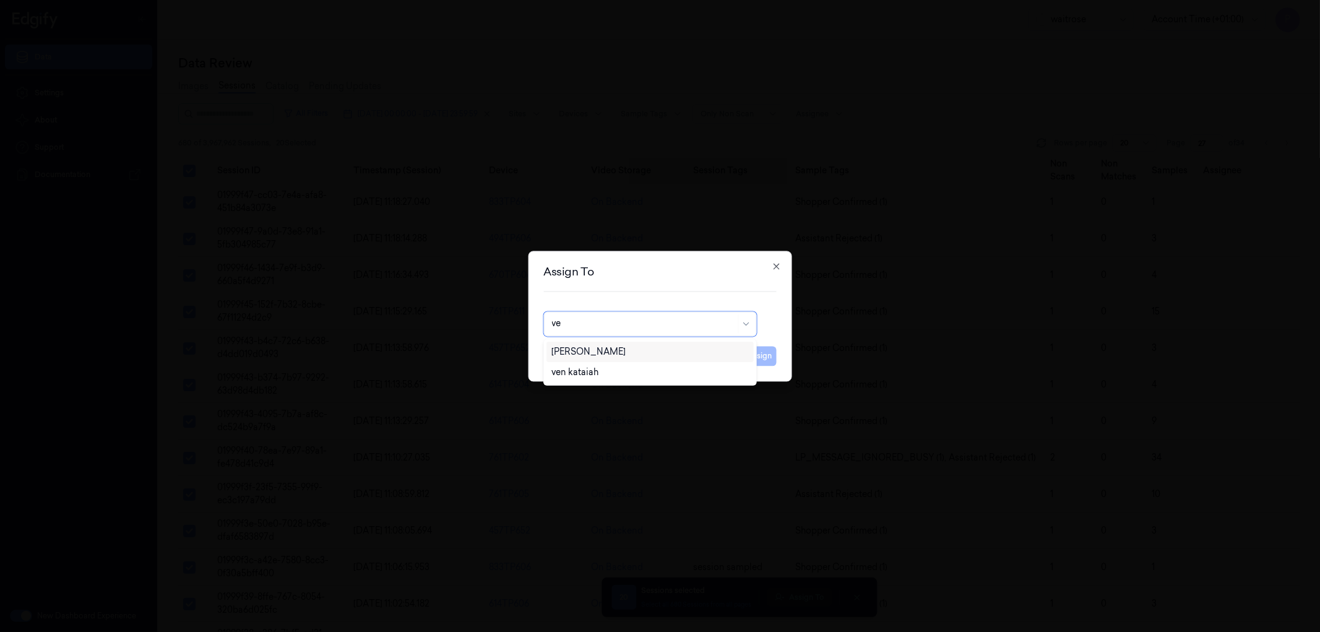
type input "ven"
click at [589, 344] on div "ven kataiah" at bounding box center [650, 352] width 207 height 20
click at [763, 356] on button "Assign" at bounding box center [760, 356] width 34 height 20
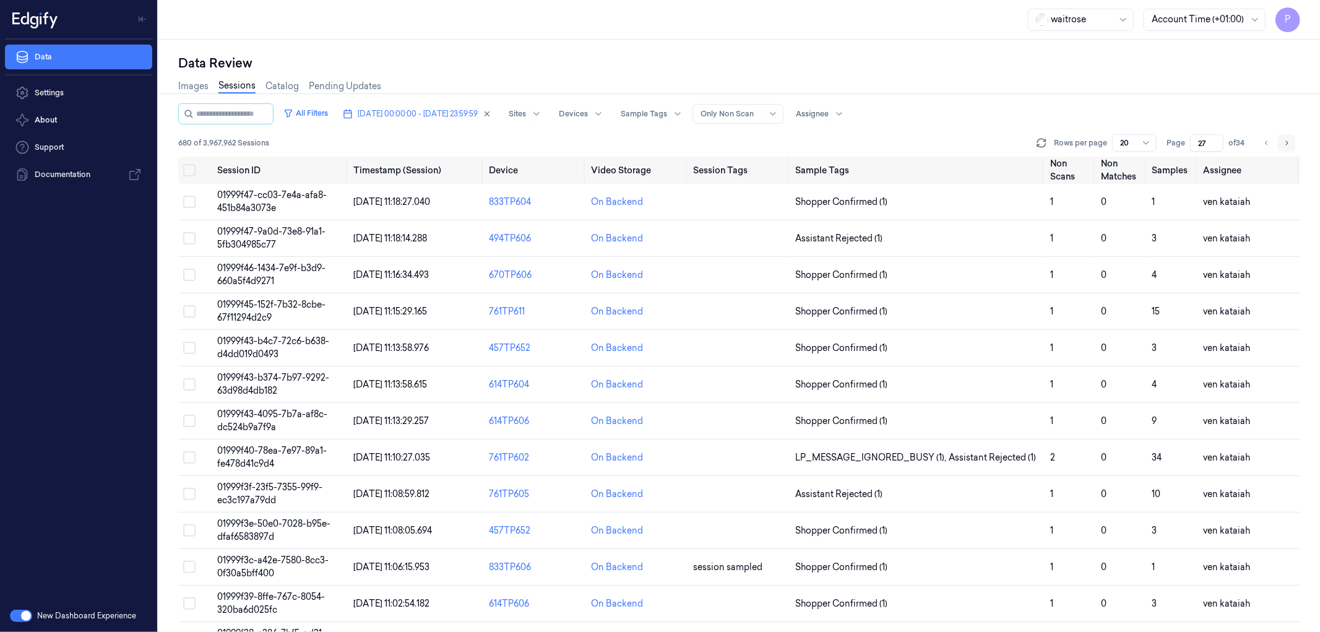
click at [1284, 143] on icon "Go to next page" at bounding box center [1286, 143] width 7 height 10
type input "28"
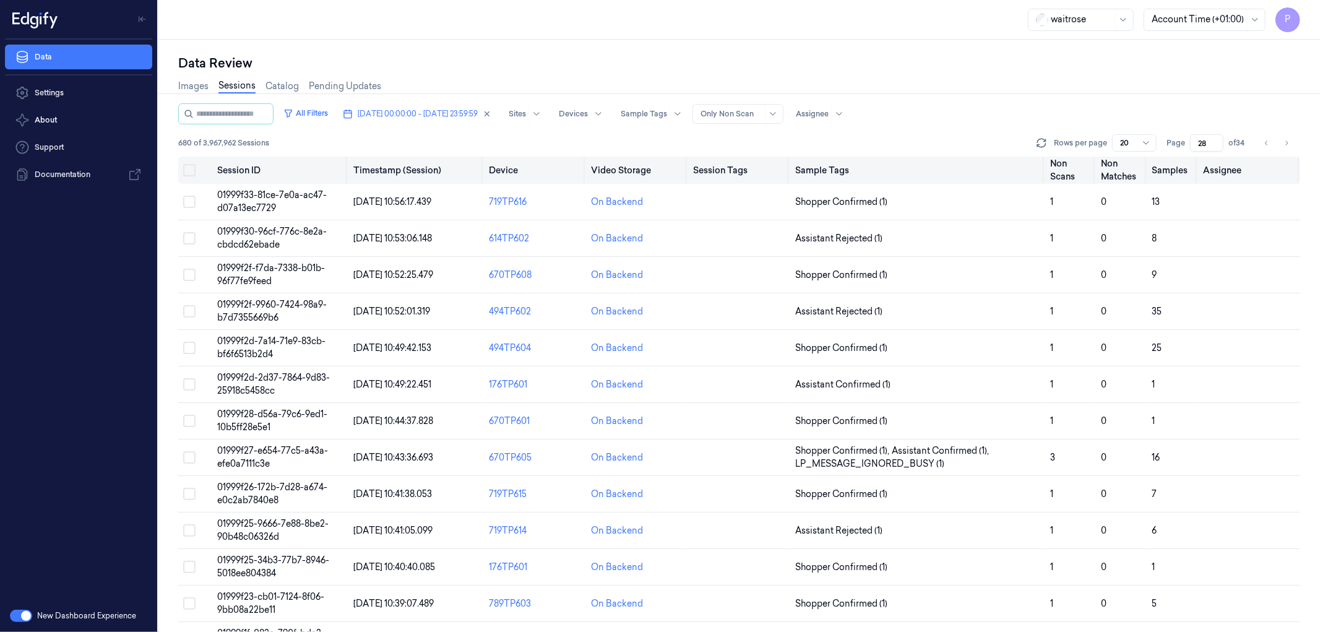
click at [191, 172] on button "Select all" at bounding box center [189, 170] width 12 height 12
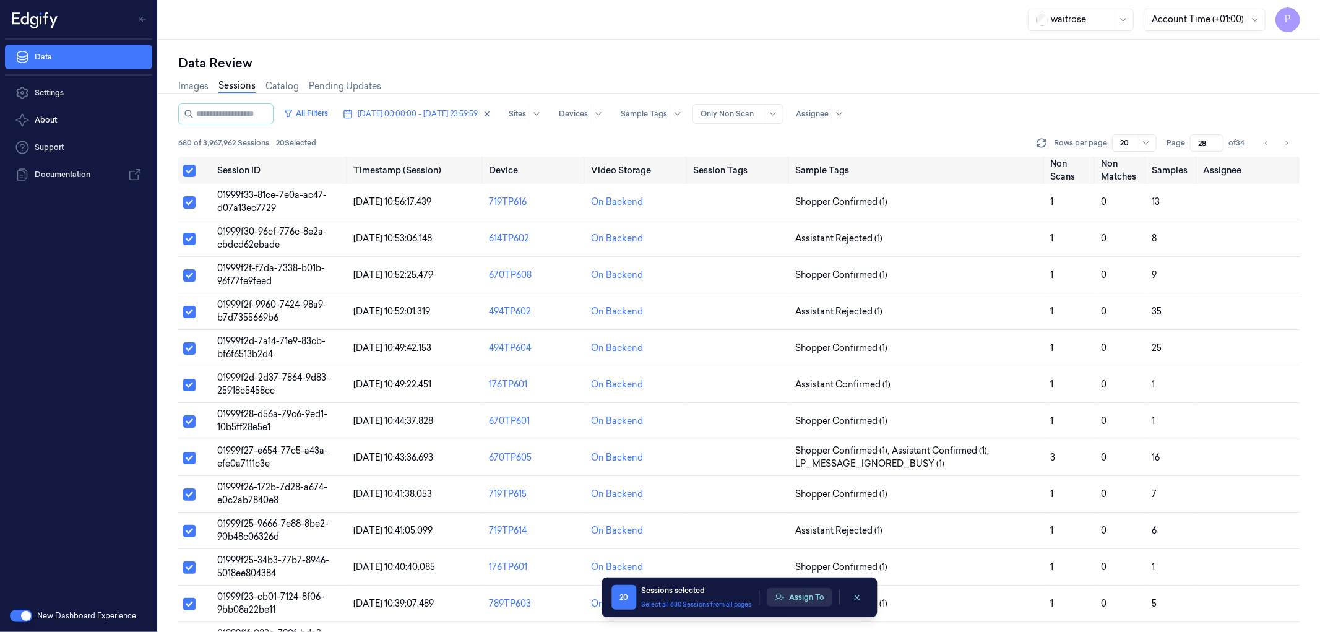
click at [796, 604] on button "Assign To" at bounding box center [799, 597] width 65 height 19
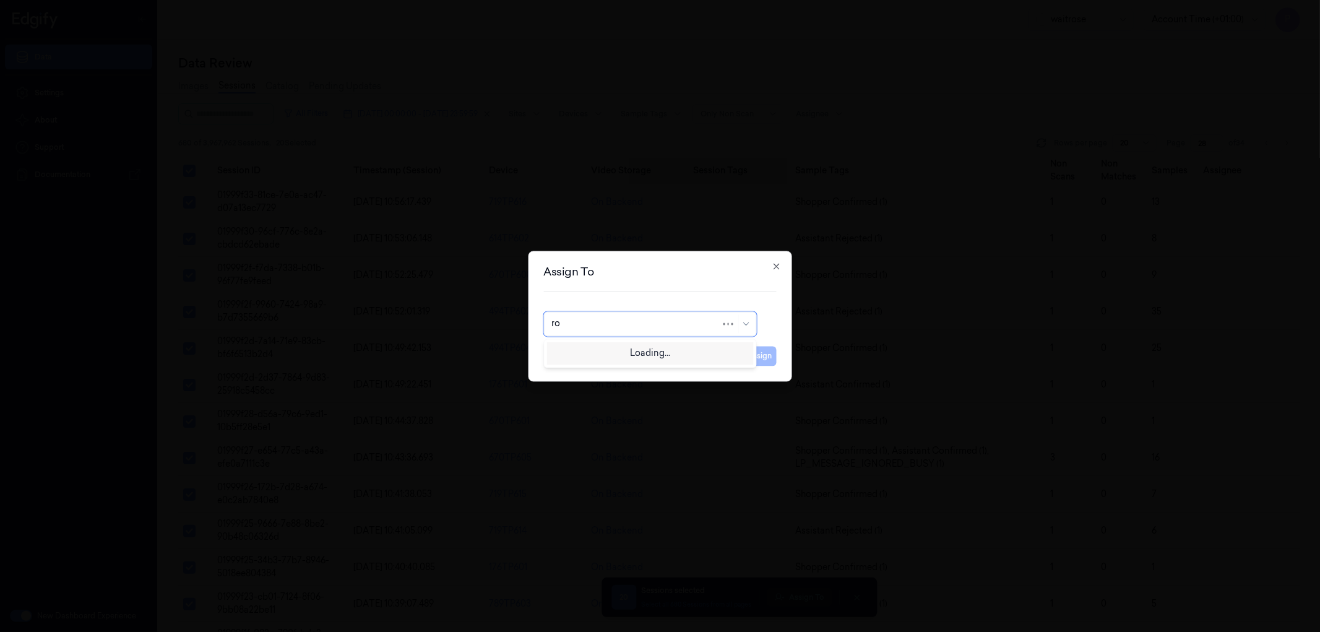
type input "roh"
click at [626, 350] on div "[PERSON_NAME]" at bounding box center [649, 351] width 197 height 13
click at [766, 353] on button "Assign" at bounding box center [760, 356] width 34 height 20
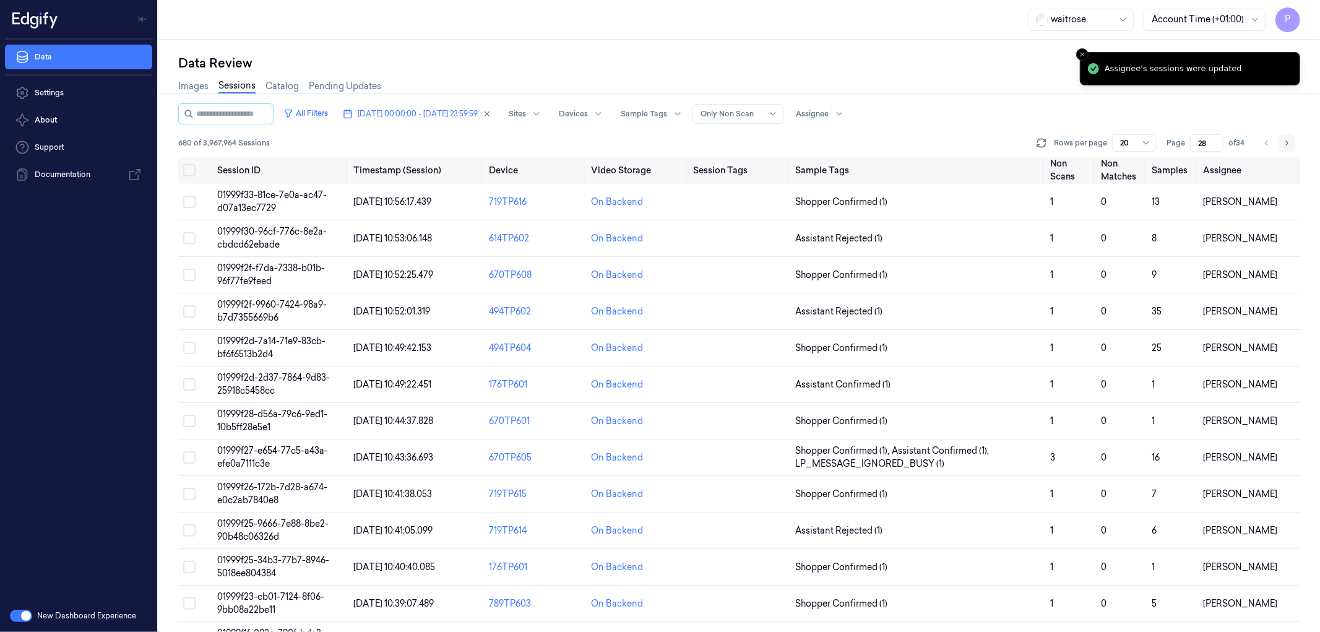
click at [1287, 145] on icon "Go to next page" at bounding box center [1286, 143] width 7 height 10
type input "29"
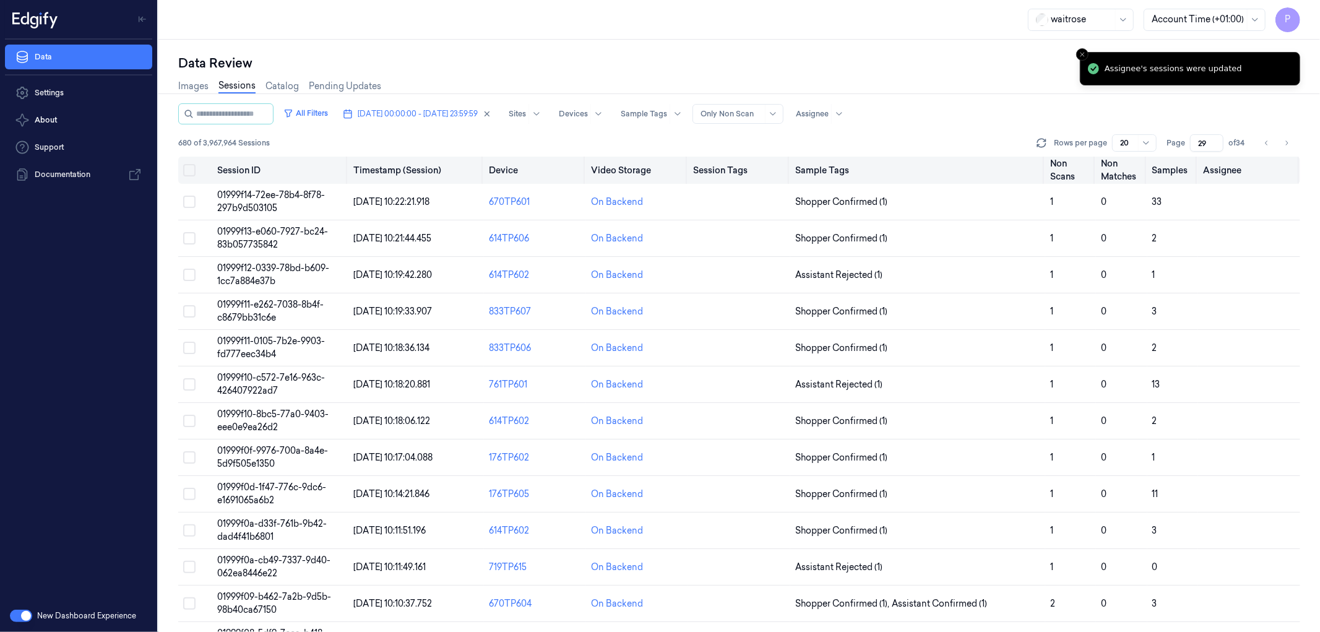
click at [193, 170] on button "Select all" at bounding box center [189, 170] width 12 height 12
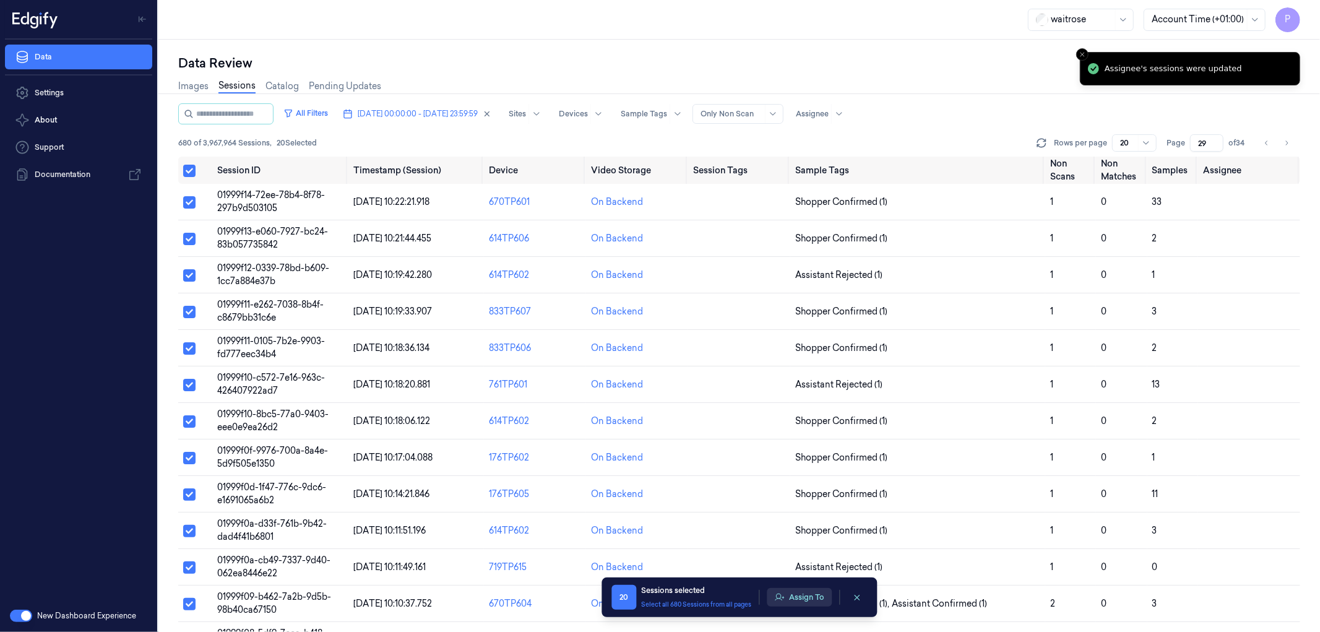
click at [793, 600] on button "Assign To" at bounding box center [799, 597] width 65 height 19
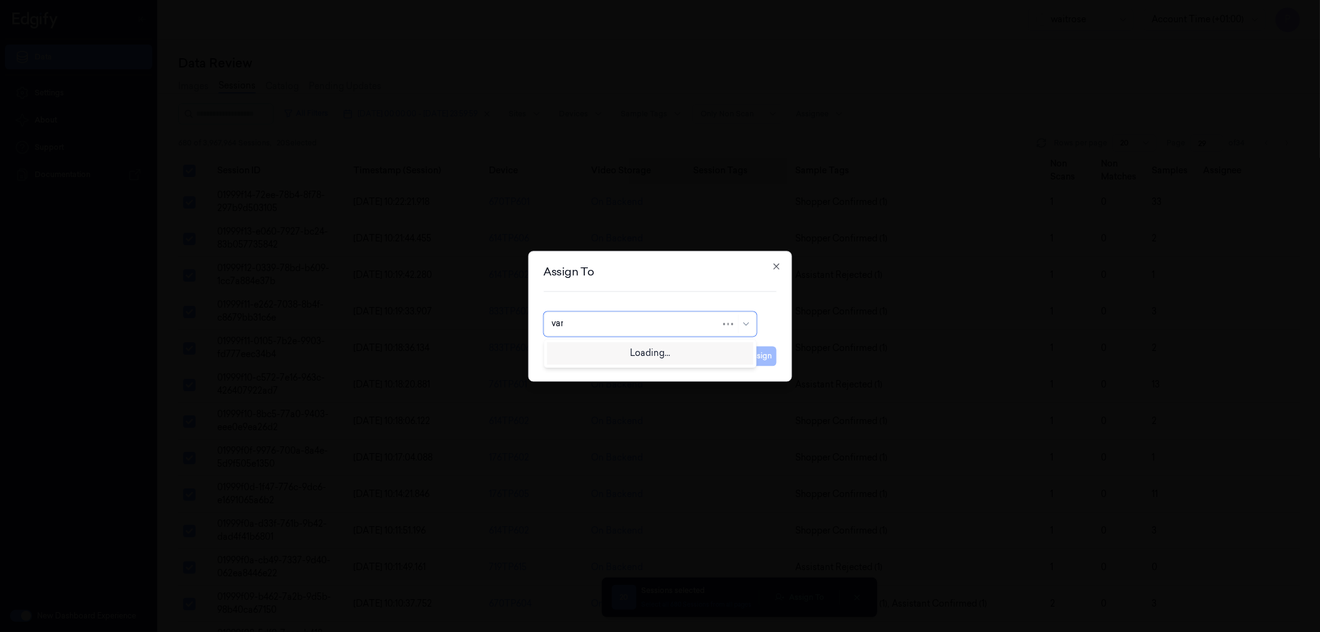
type input "vars"
click at [602, 358] on div "[PERSON_NAME]" at bounding box center [588, 351] width 74 height 13
click at [770, 356] on button "Assign" at bounding box center [760, 356] width 34 height 20
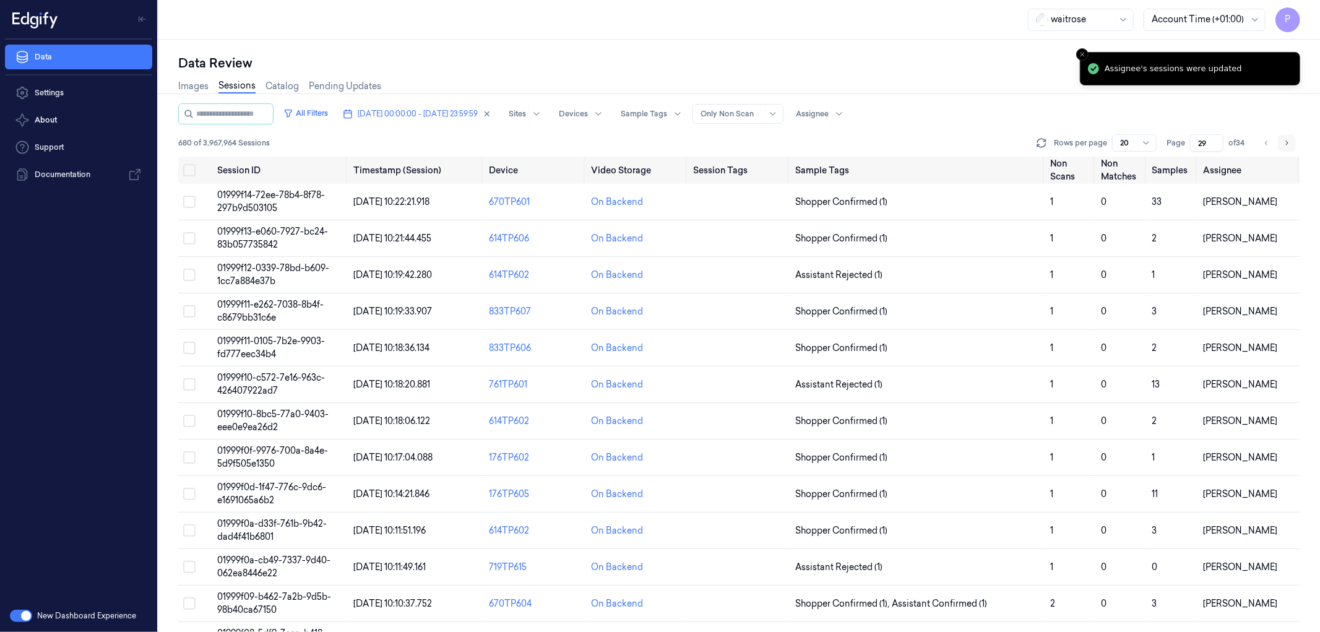
click at [1285, 141] on icon "Go to next page" at bounding box center [1286, 143] width 7 height 10
type input "30"
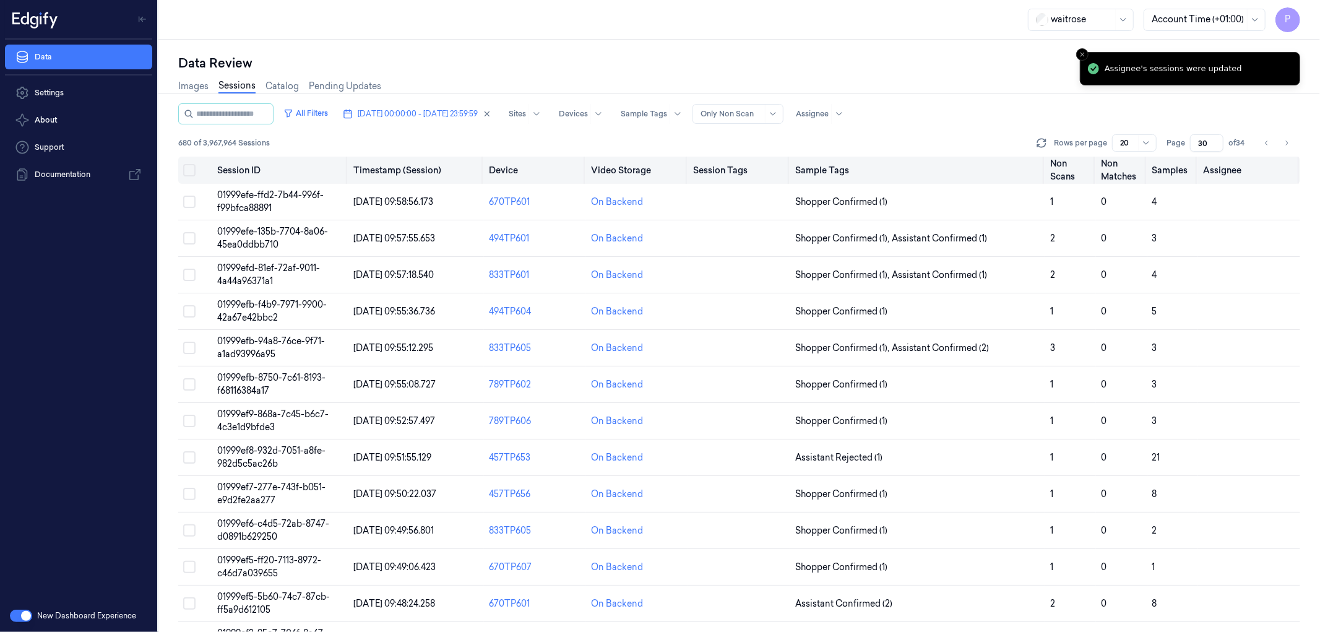
click at [189, 171] on button "Select all" at bounding box center [189, 170] width 12 height 12
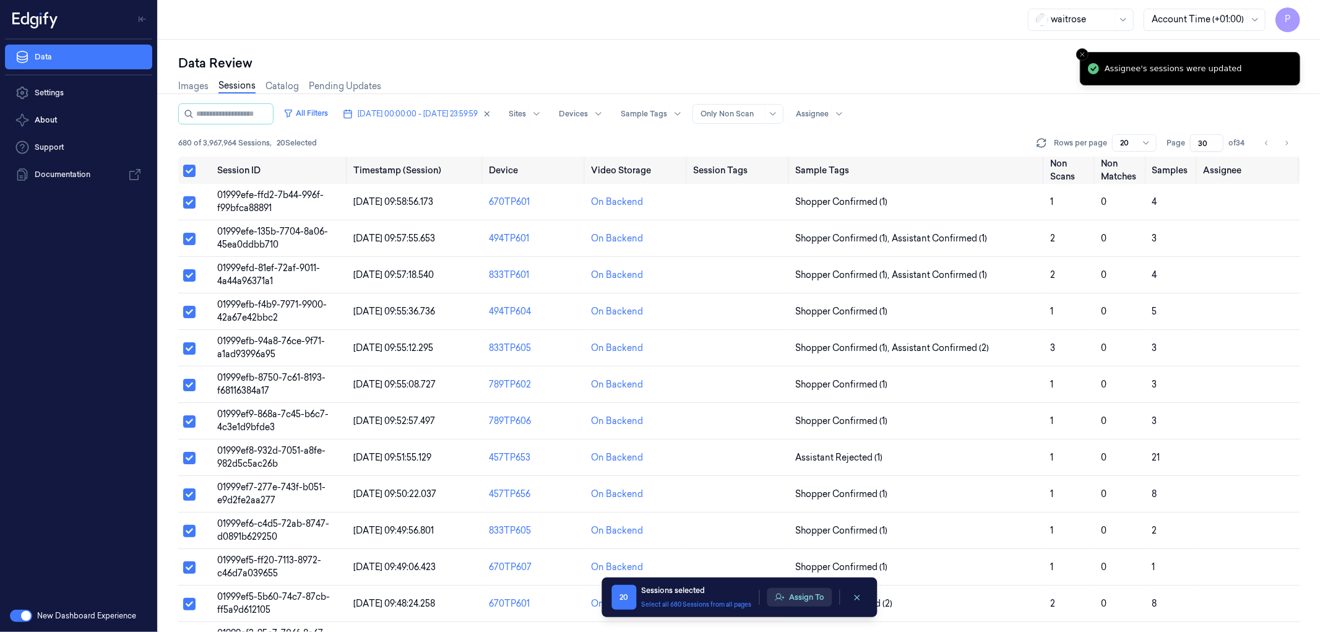
click at [805, 599] on button "Assign To" at bounding box center [799, 597] width 65 height 19
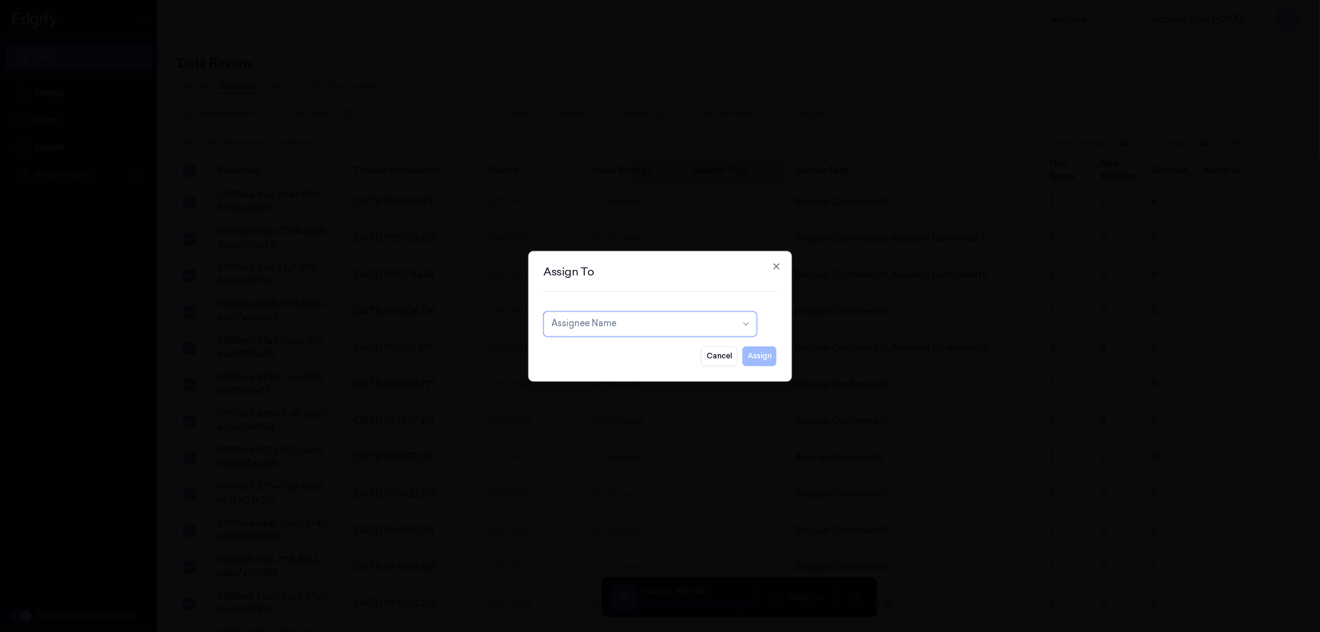
click at [579, 330] on div at bounding box center [643, 324] width 184 height 13
type input "cha"
click at [581, 379] on div "[PERSON_NAME] a" at bounding box center [650, 372] width 207 height 20
click at [741, 355] on div "Cancel Assign" at bounding box center [659, 351] width 233 height 30
click at [750, 355] on button "Assign" at bounding box center [760, 356] width 34 height 20
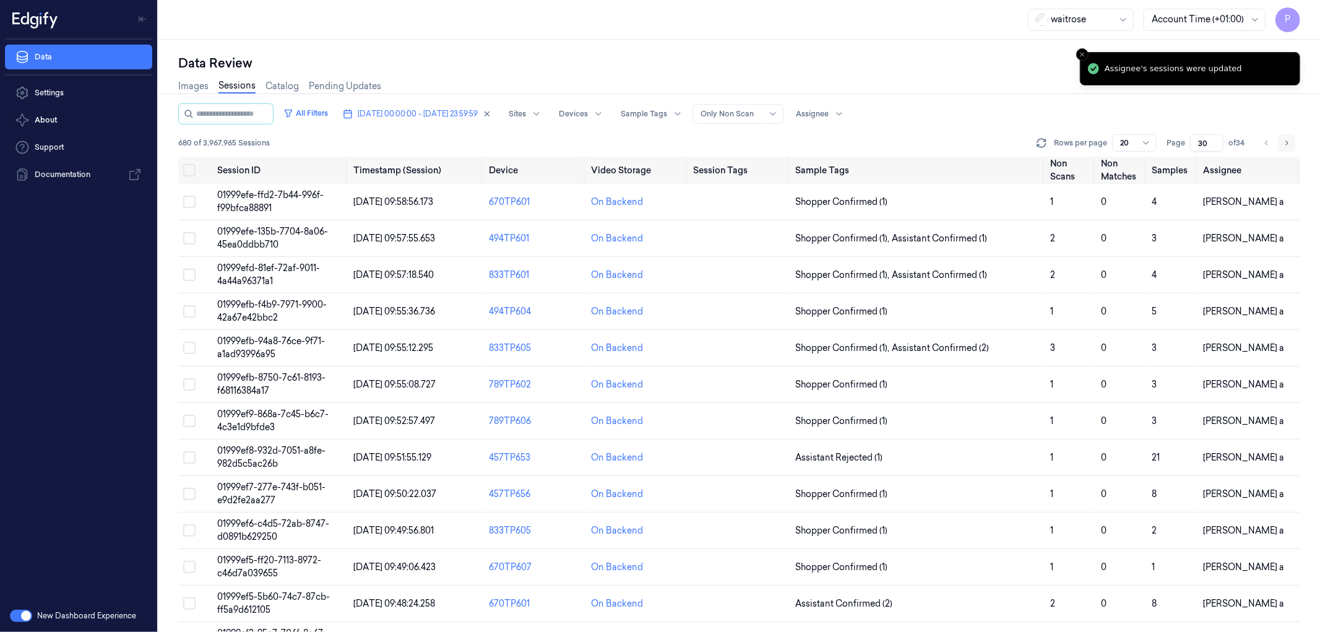
click at [1287, 145] on icon "Go to next page" at bounding box center [1286, 143] width 7 height 10
type input "31"
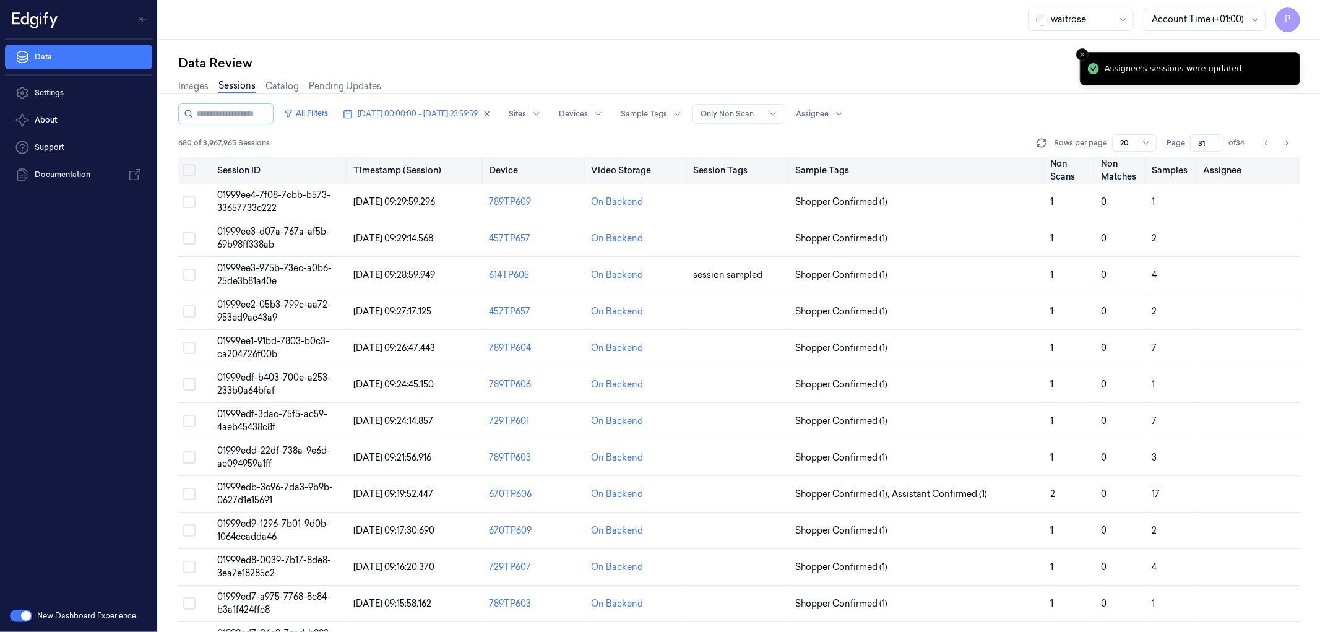
click at [188, 169] on button "Select all" at bounding box center [189, 170] width 12 height 12
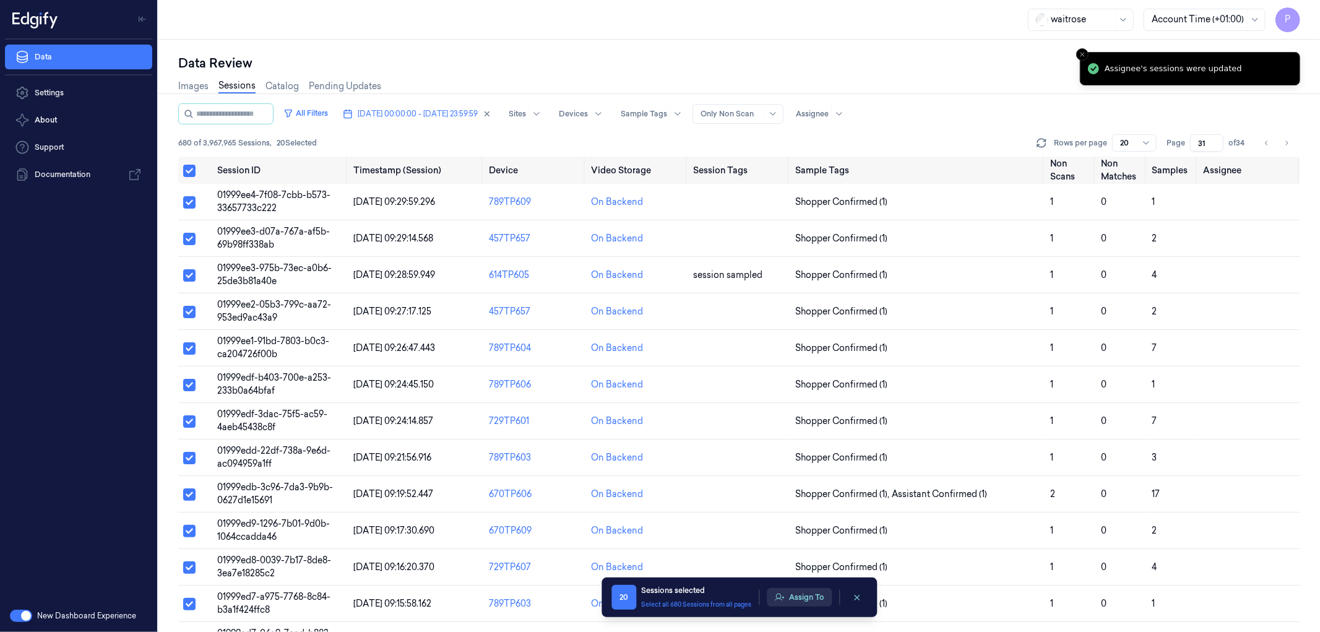
click at [808, 599] on button "Assign To" at bounding box center [799, 597] width 65 height 19
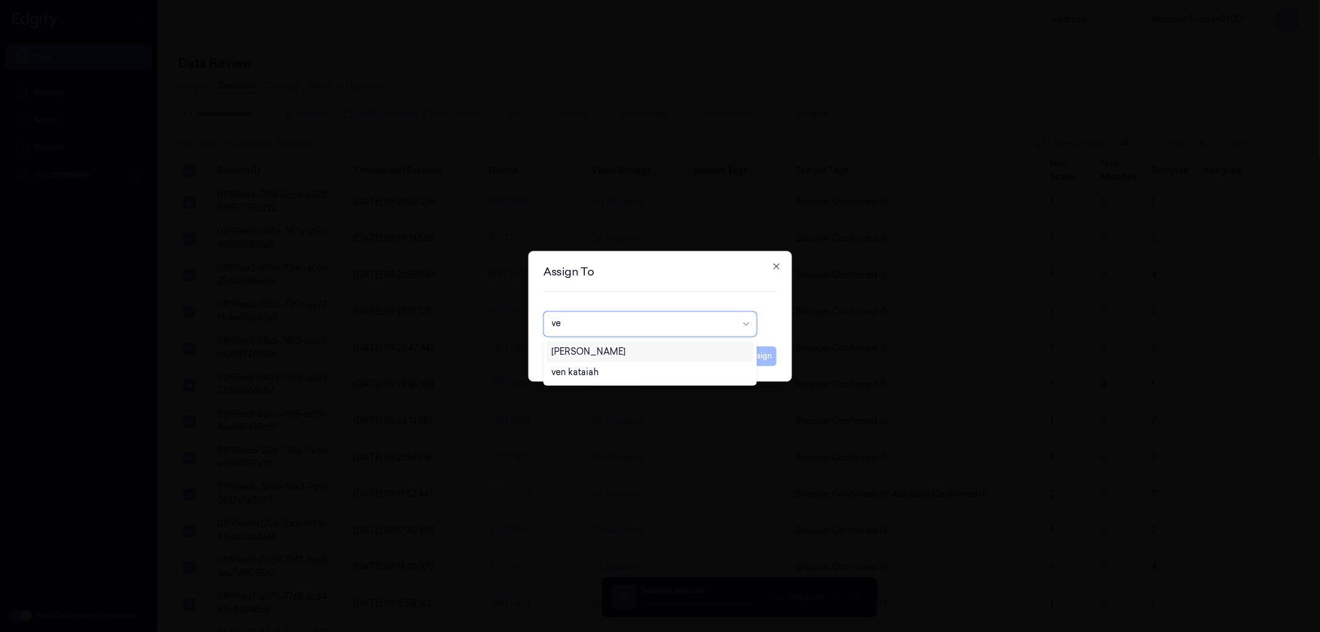
type input "ven"
click at [593, 355] on div "ven kataiah" at bounding box center [574, 351] width 47 height 13
click at [763, 355] on button "Assign" at bounding box center [760, 356] width 34 height 20
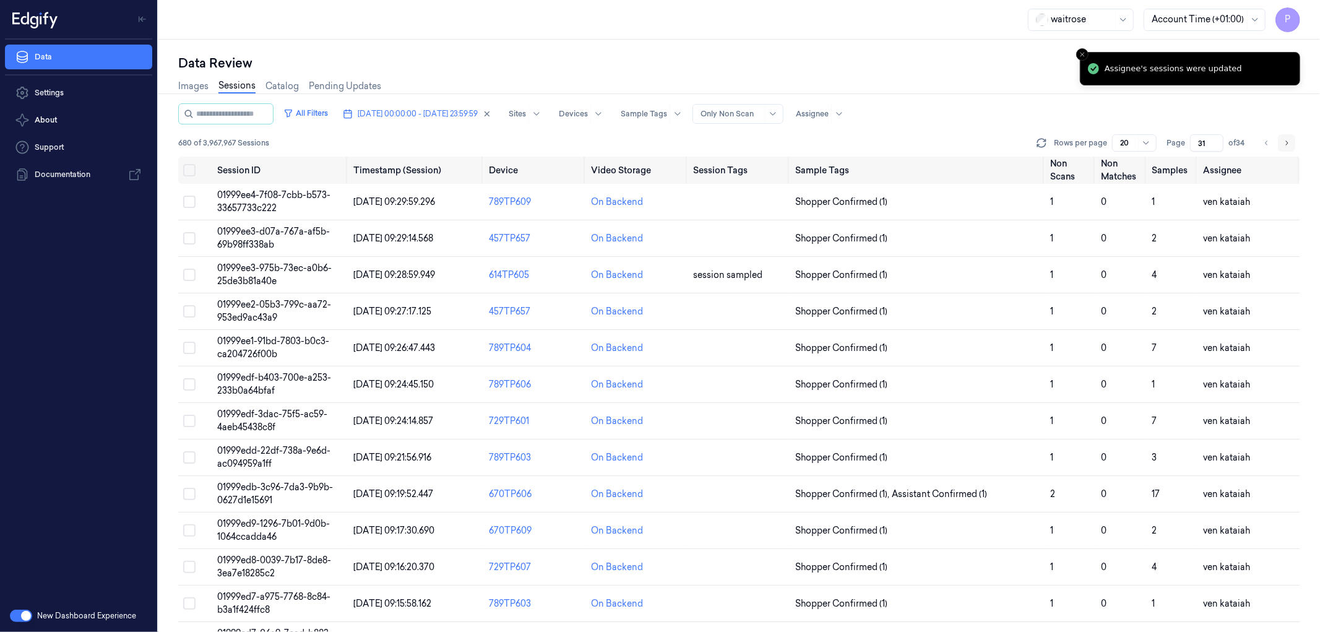
click at [1282, 141] on button "Go to next page" at bounding box center [1286, 142] width 17 height 17
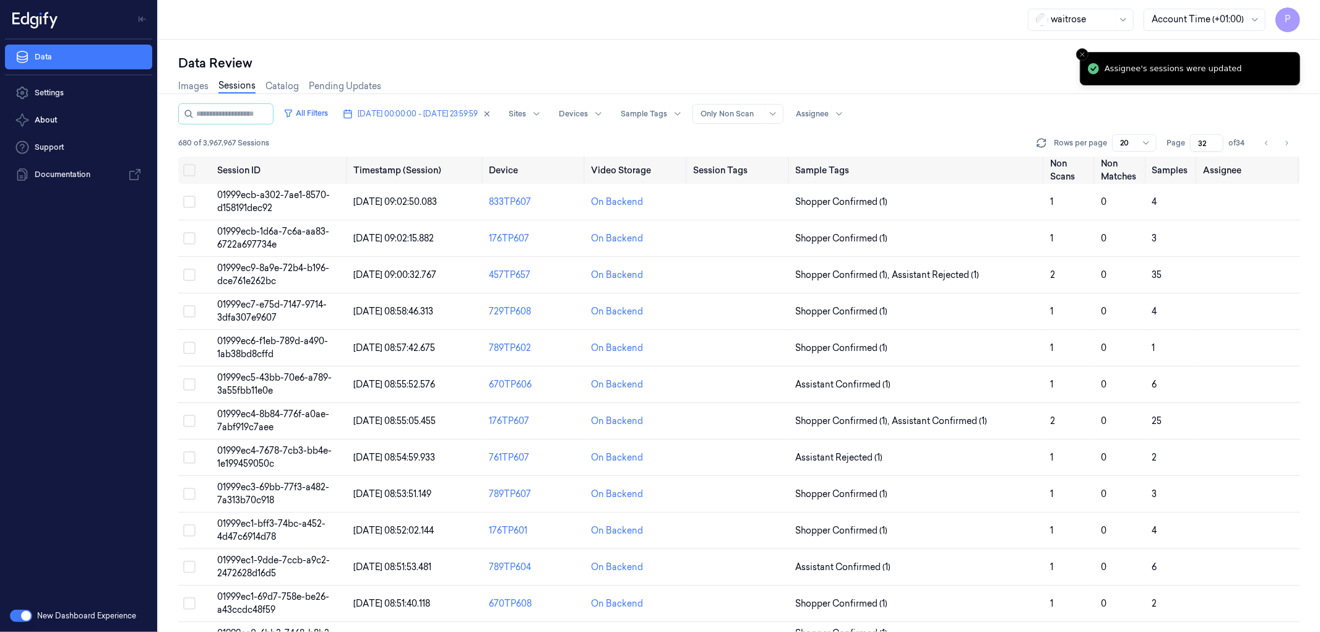
click at [960, 91] on div "Images Sessions Catalog Pending Updates" at bounding box center [739, 88] width 1122 height 32
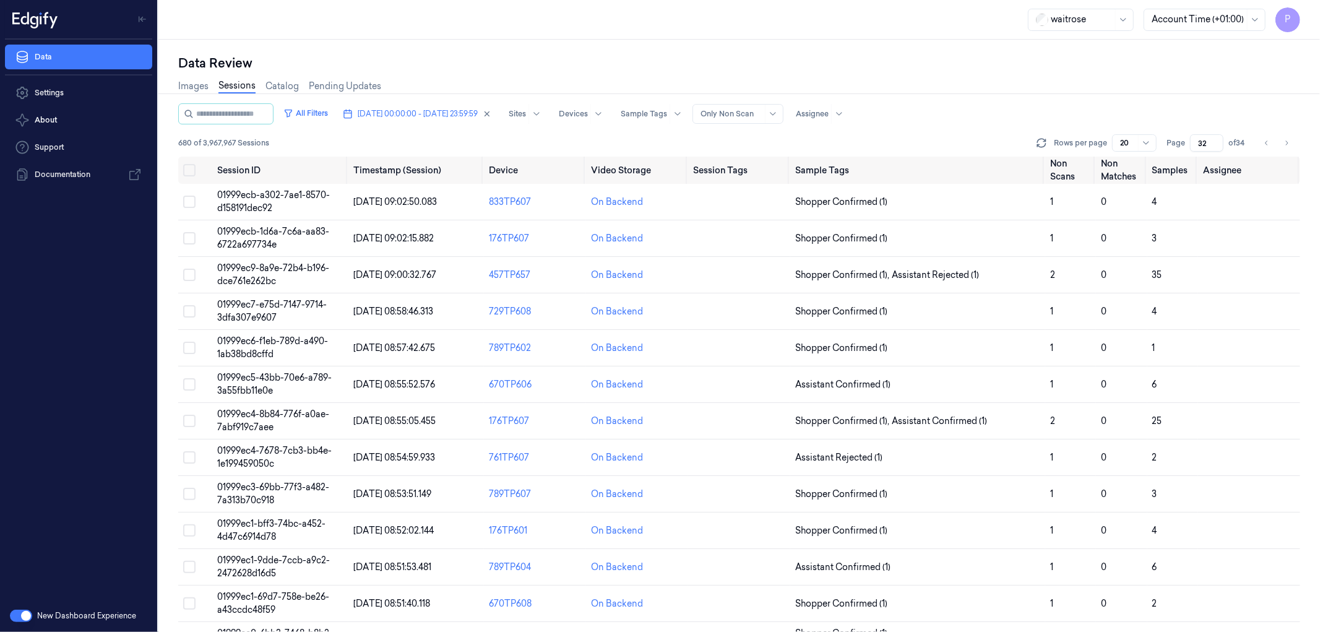
drag, startPoint x: 1208, startPoint y: 142, endPoint x: 1199, endPoint y: 142, distance: 8.7
click at [1199, 142] on input "32" at bounding box center [1206, 142] width 33 height 17
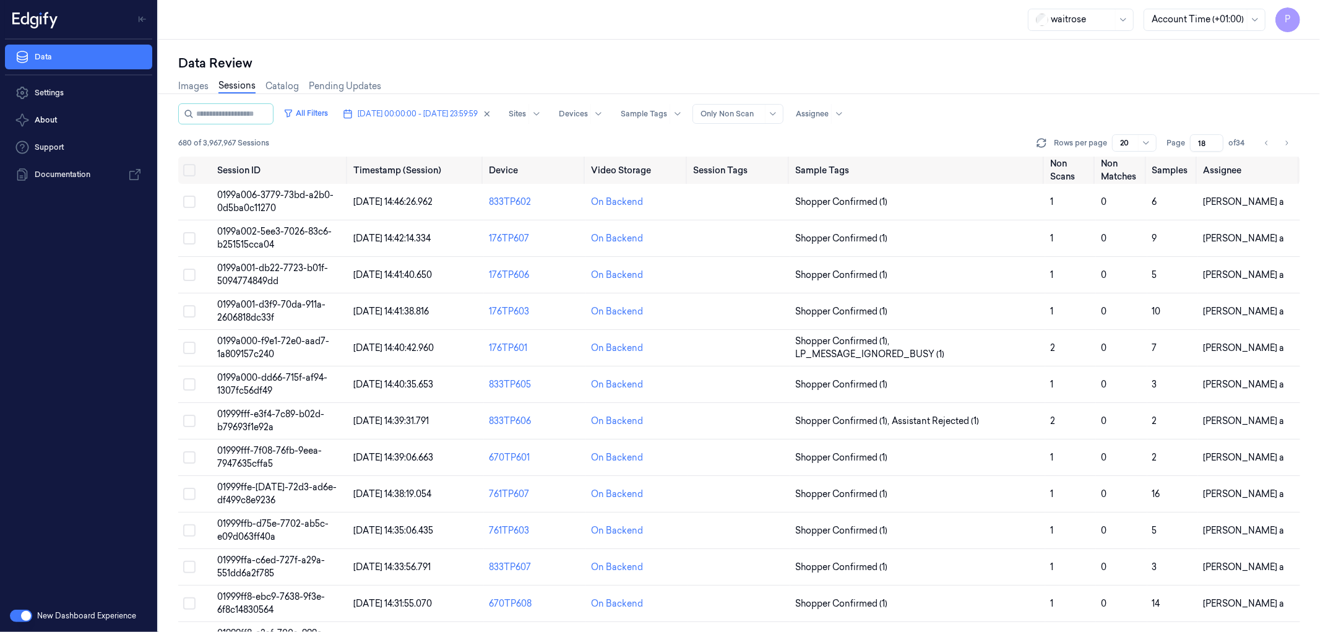
type input "32"
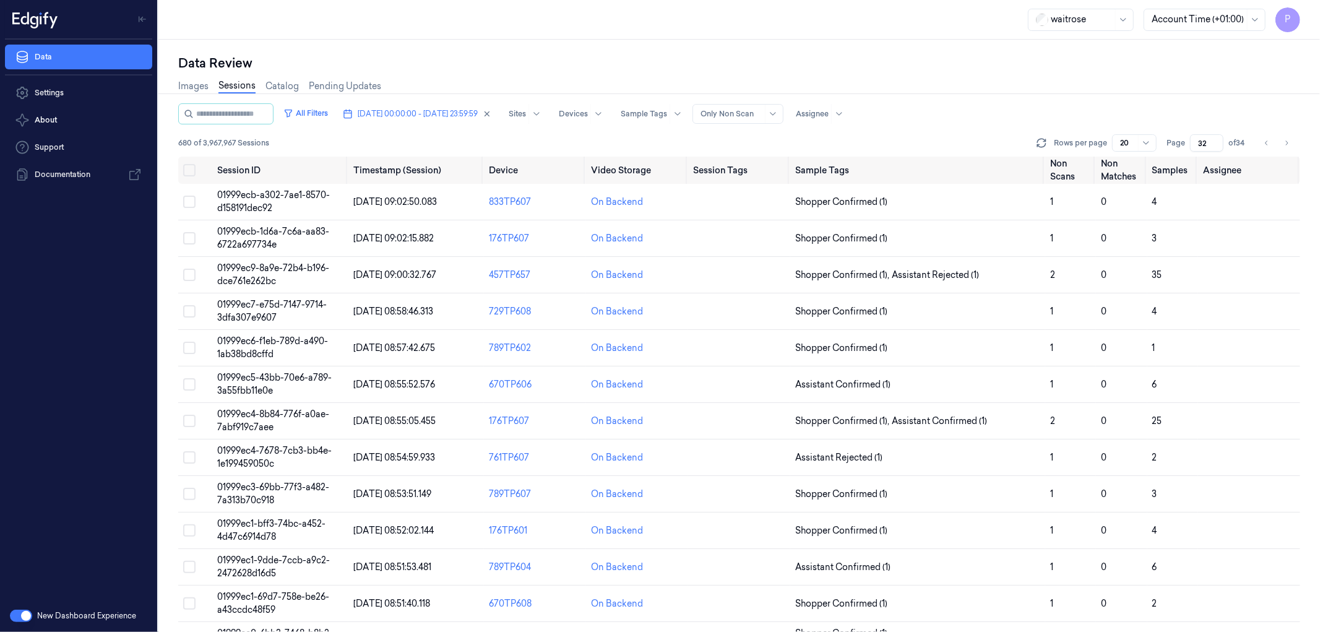
click at [1154, 100] on div "Images Sessions Catalog Pending Updates" at bounding box center [739, 88] width 1122 height 32
